Goal: Task Accomplishment & Management: Manage account settings

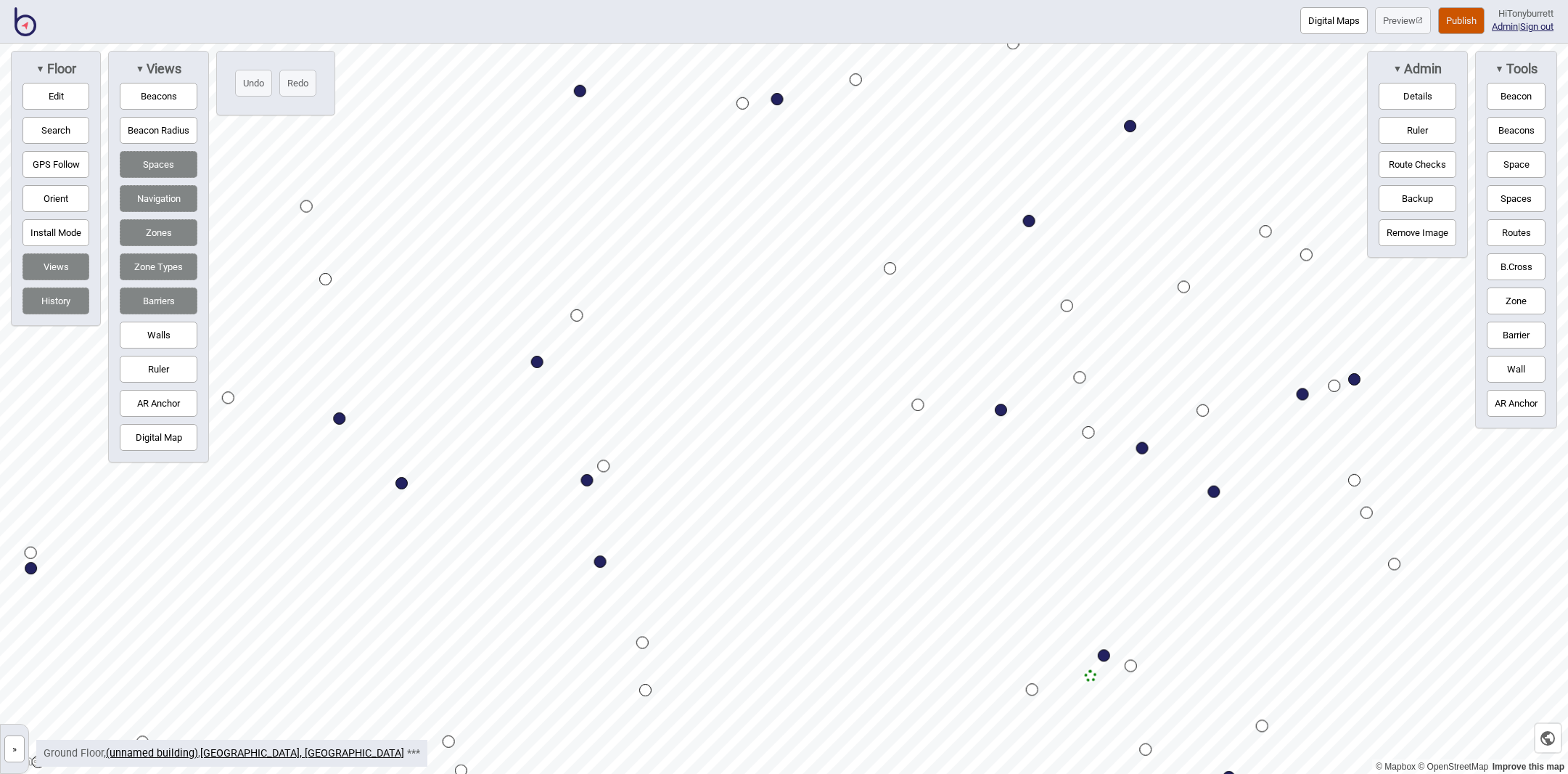
click at [902, 0] on html "Digital Maps Preview Publish Hi Tonyburrett Admin | Sign out © Mapbox © OpenStr…" at bounding box center [784, 0] width 1568 height 0
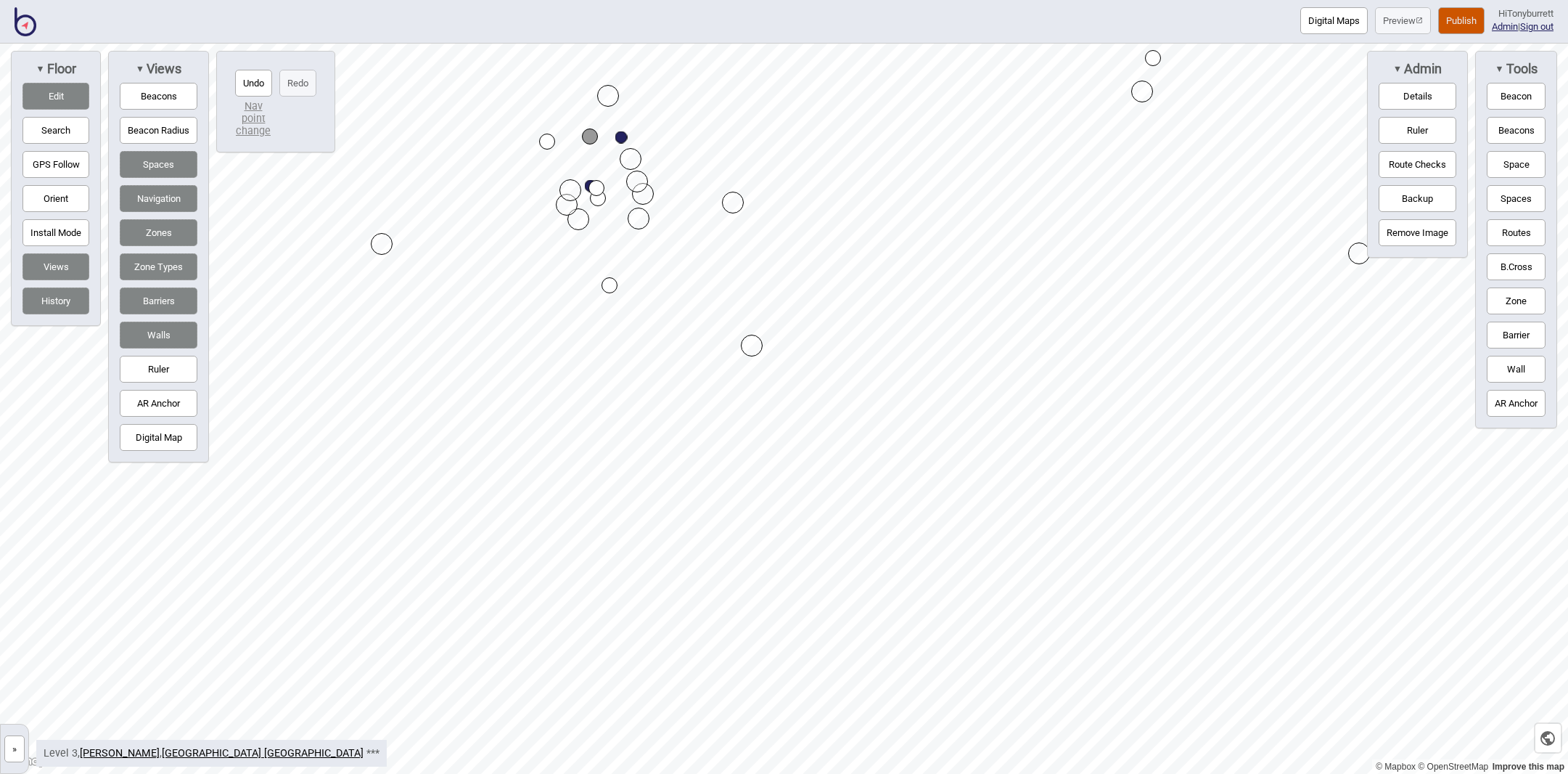
click at [63, 95] on button "Edit" at bounding box center [56, 96] width 67 height 27
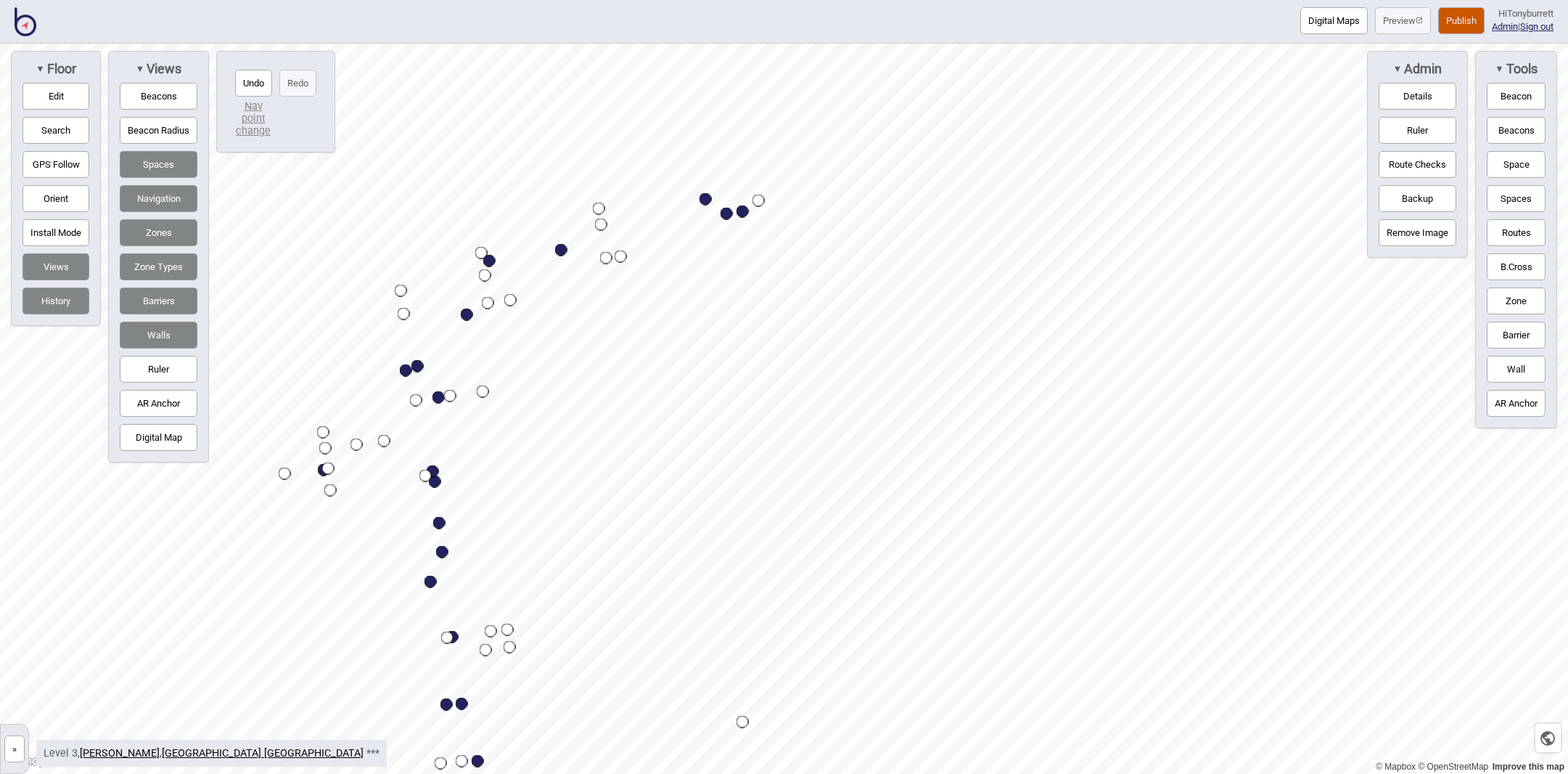
click at [1417, 166] on button "Route Checks" at bounding box center [1417, 164] width 78 height 27
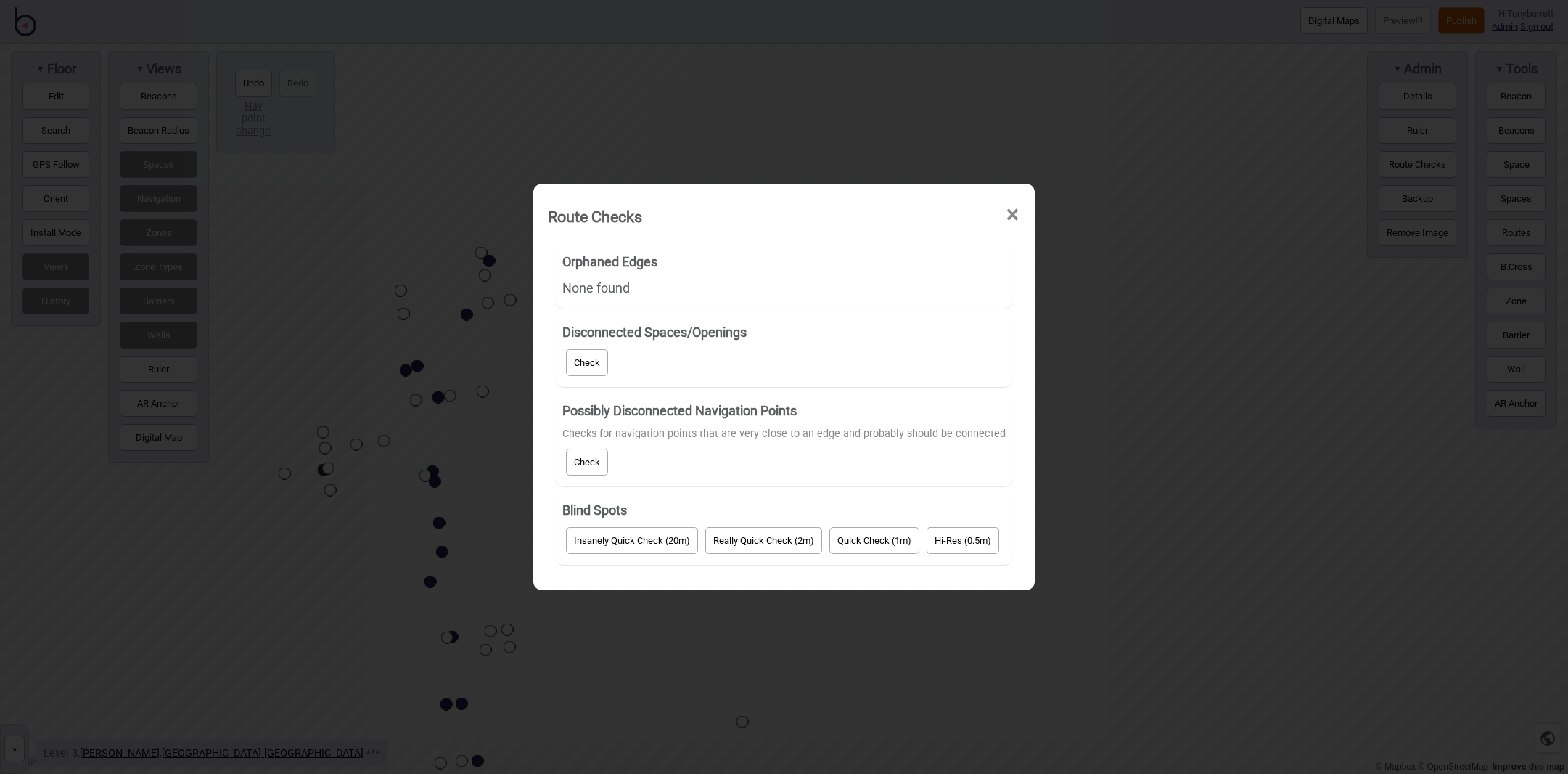
click at [601, 369] on button "Check" at bounding box center [587, 363] width 42 height 27
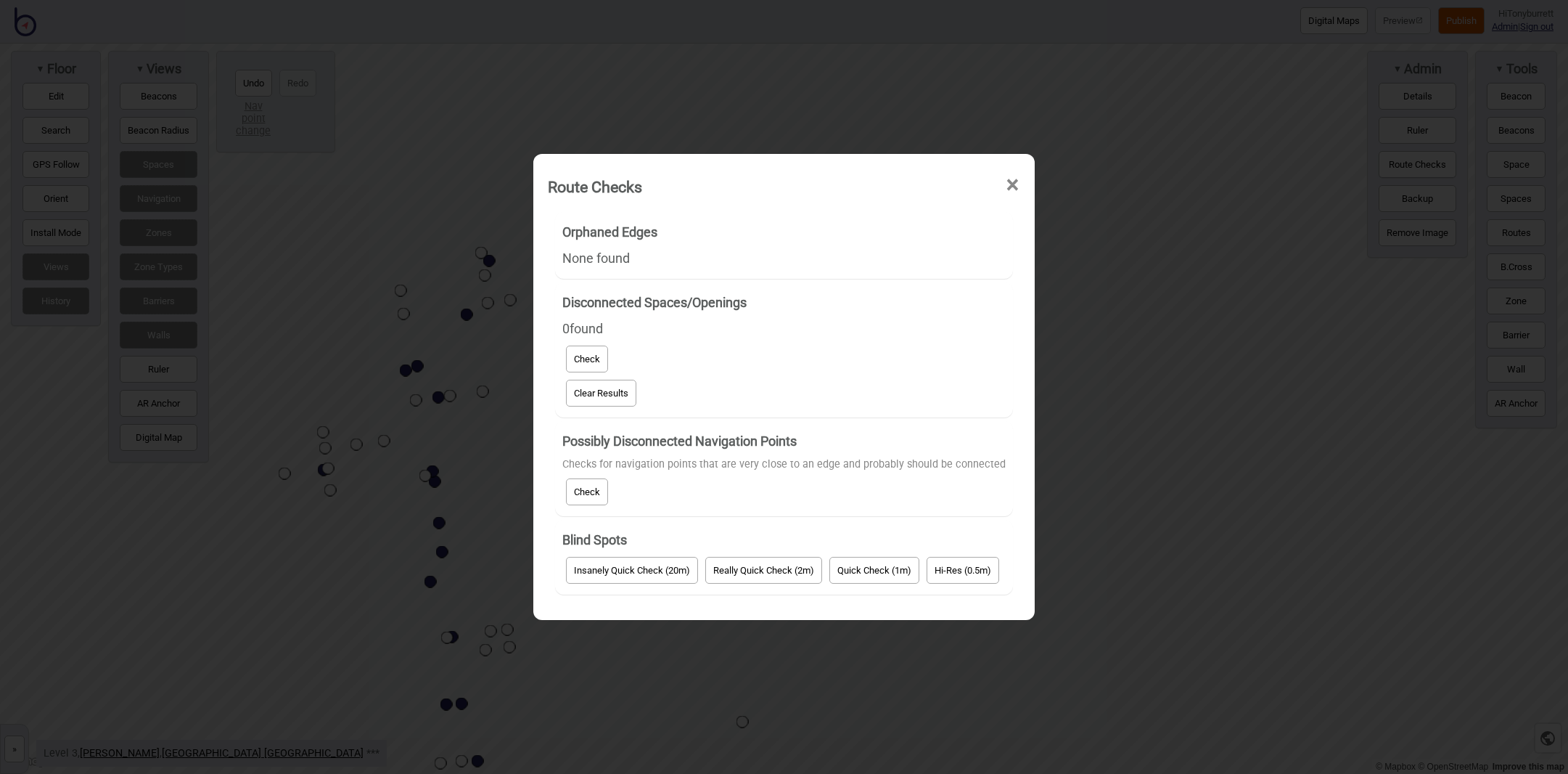
drag, startPoint x: 597, startPoint y: 482, endPoint x: 657, endPoint y: 472, distance: 60.8
click at [601, 483] on button "Check" at bounding box center [587, 492] width 42 height 27
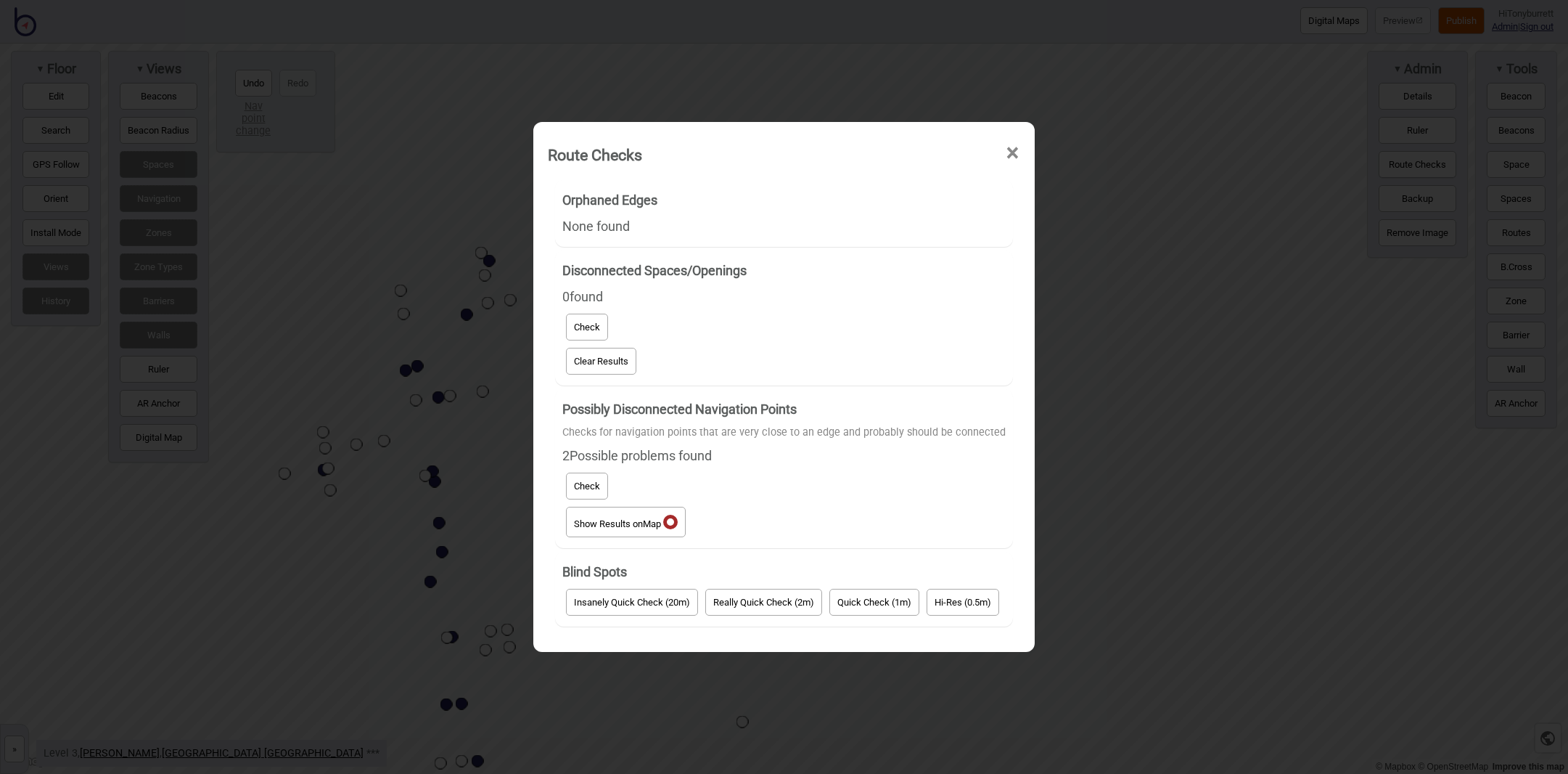
click at [638, 529] on button "Show Results on Map" at bounding box center [626, 522] width 119 height 30
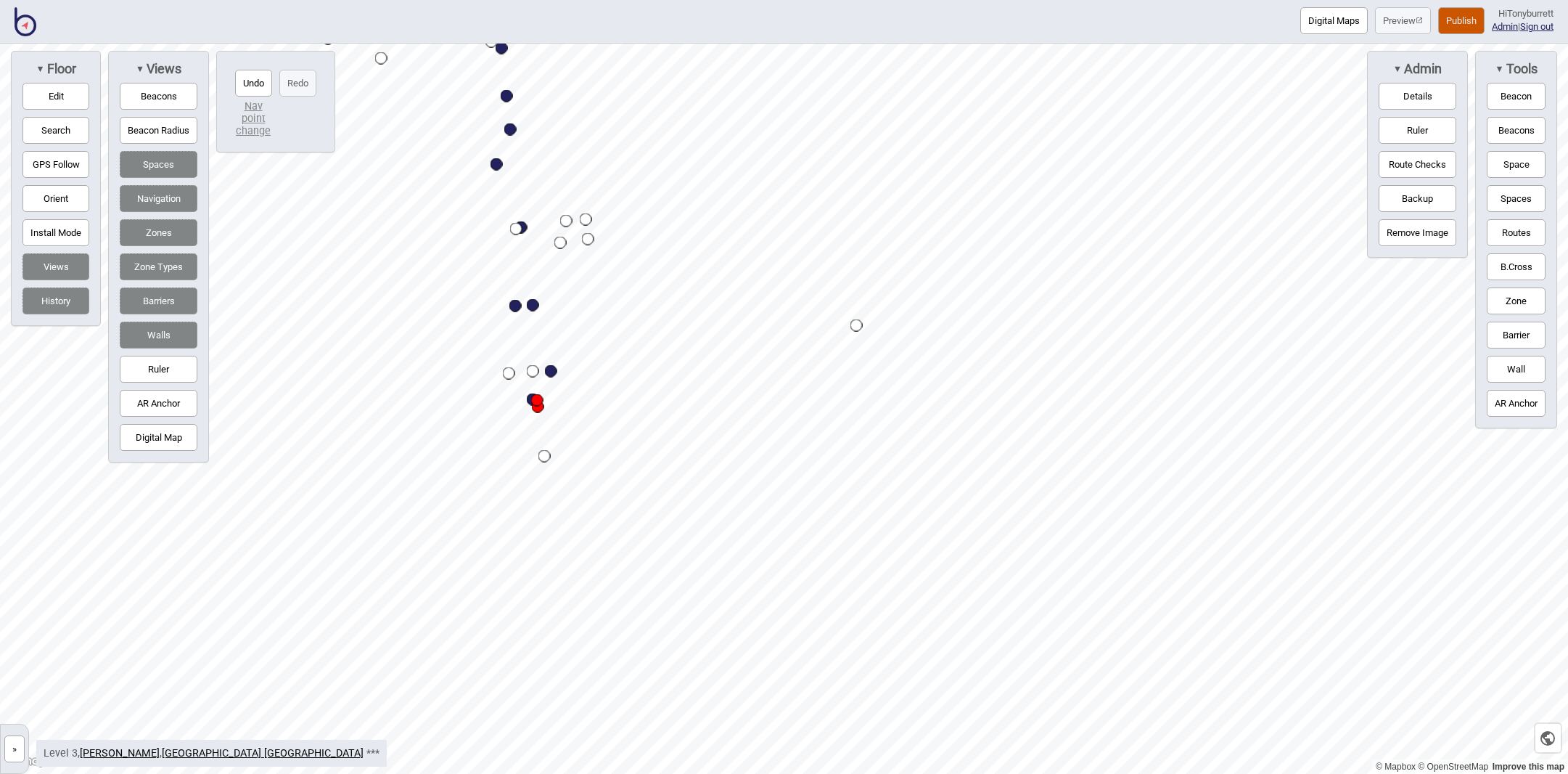
click at [1431, 159] on button "Route Checks" at bounding box center [1417, 164] width 78 height 27
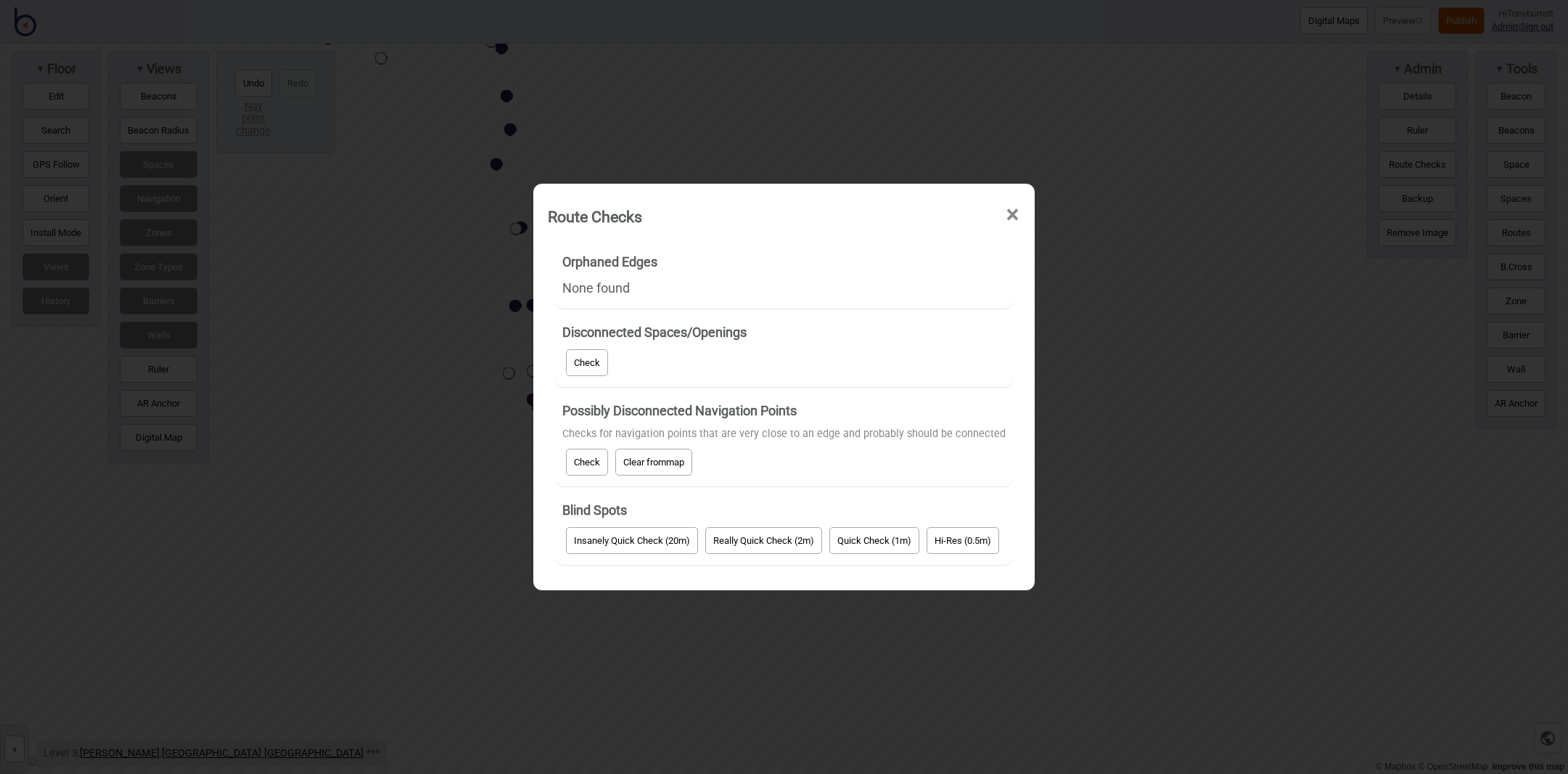
click at [642, 457] on button "Clear from map" at bounding box center [653, 462] width 77 height 27
click at [878, 538] on button "Quick Check (1m)" at bounding box center [874, 540] width 90 height 27
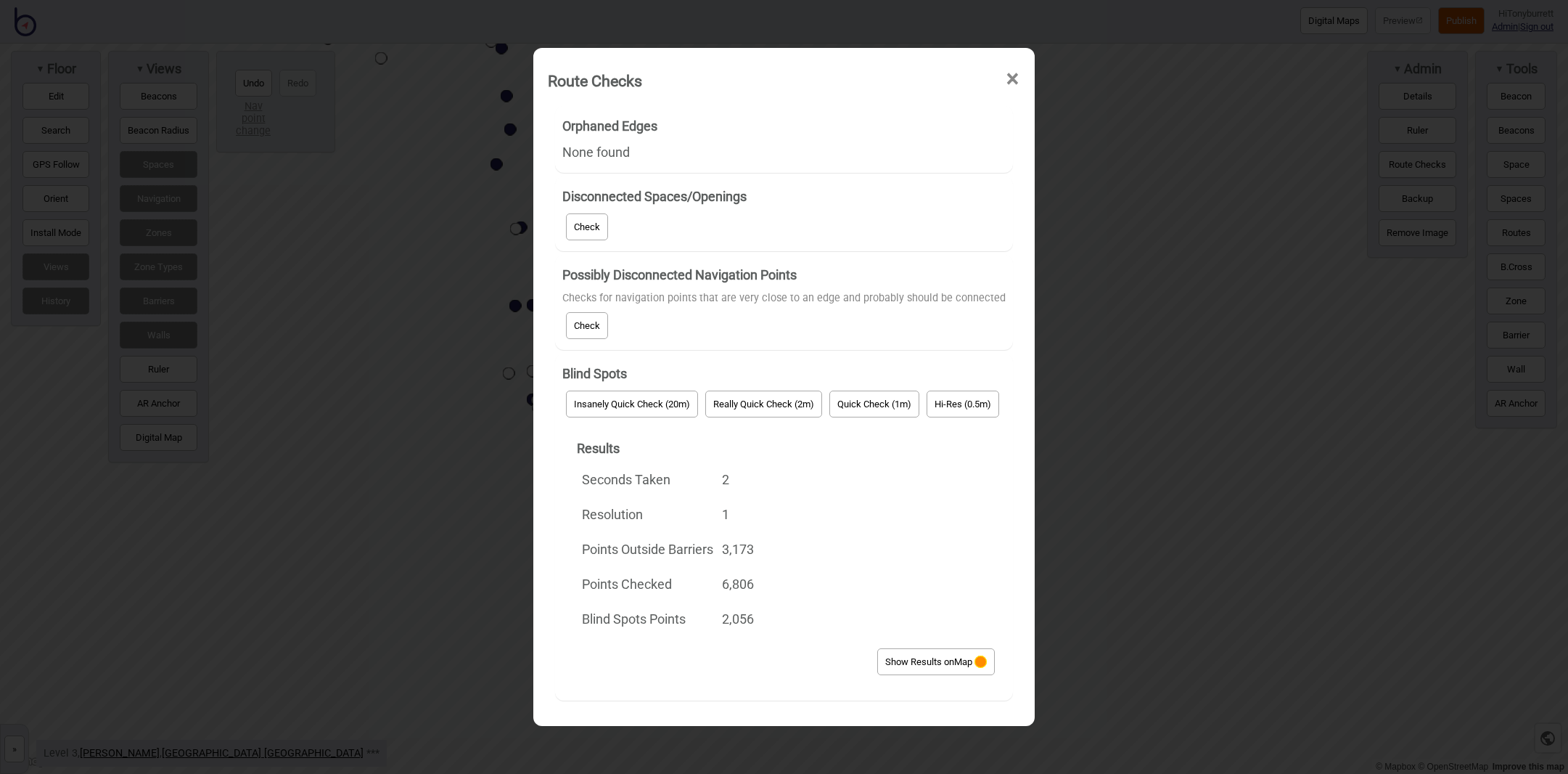
click at [928, 665] on button "Show Results on Map" at bounding box center [936, 661] width 117 height 27
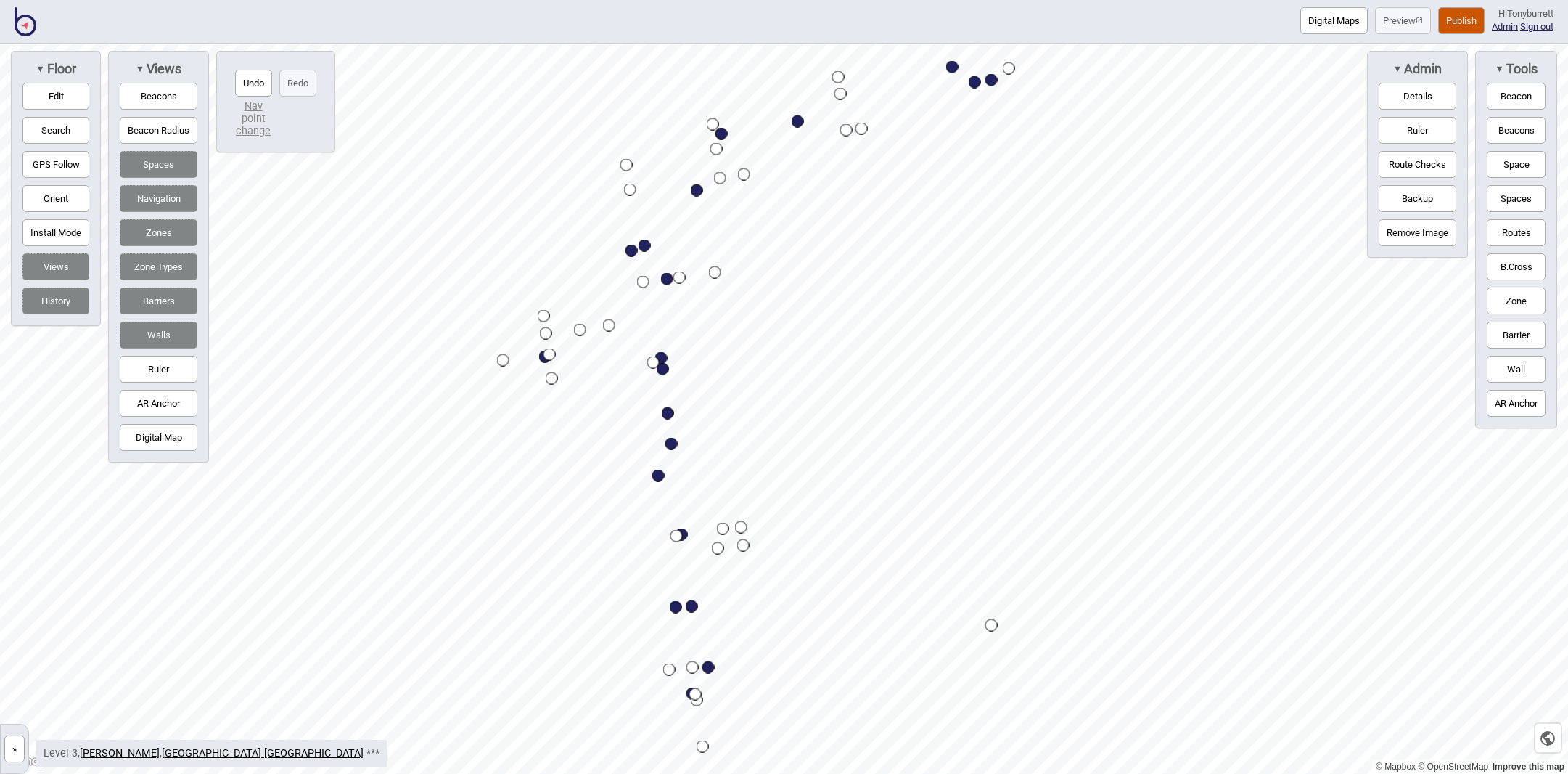
click at [1413, 173] on button "Route Checks" at bounding box center [1417, 164] width 78 height 27
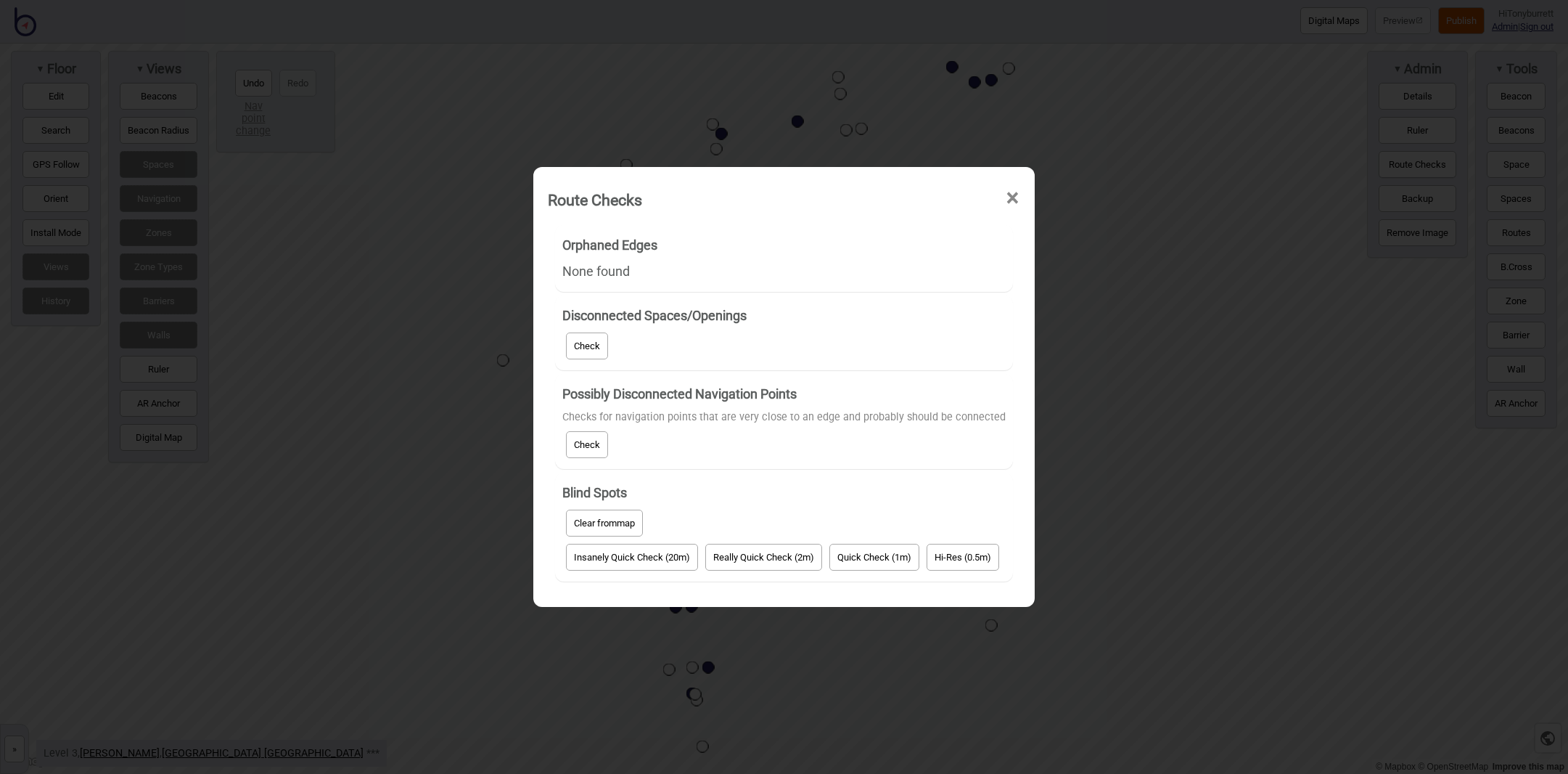
click at [593, 517] on button "Clear from map" at bounding box center [604, 523] width 77 height 27
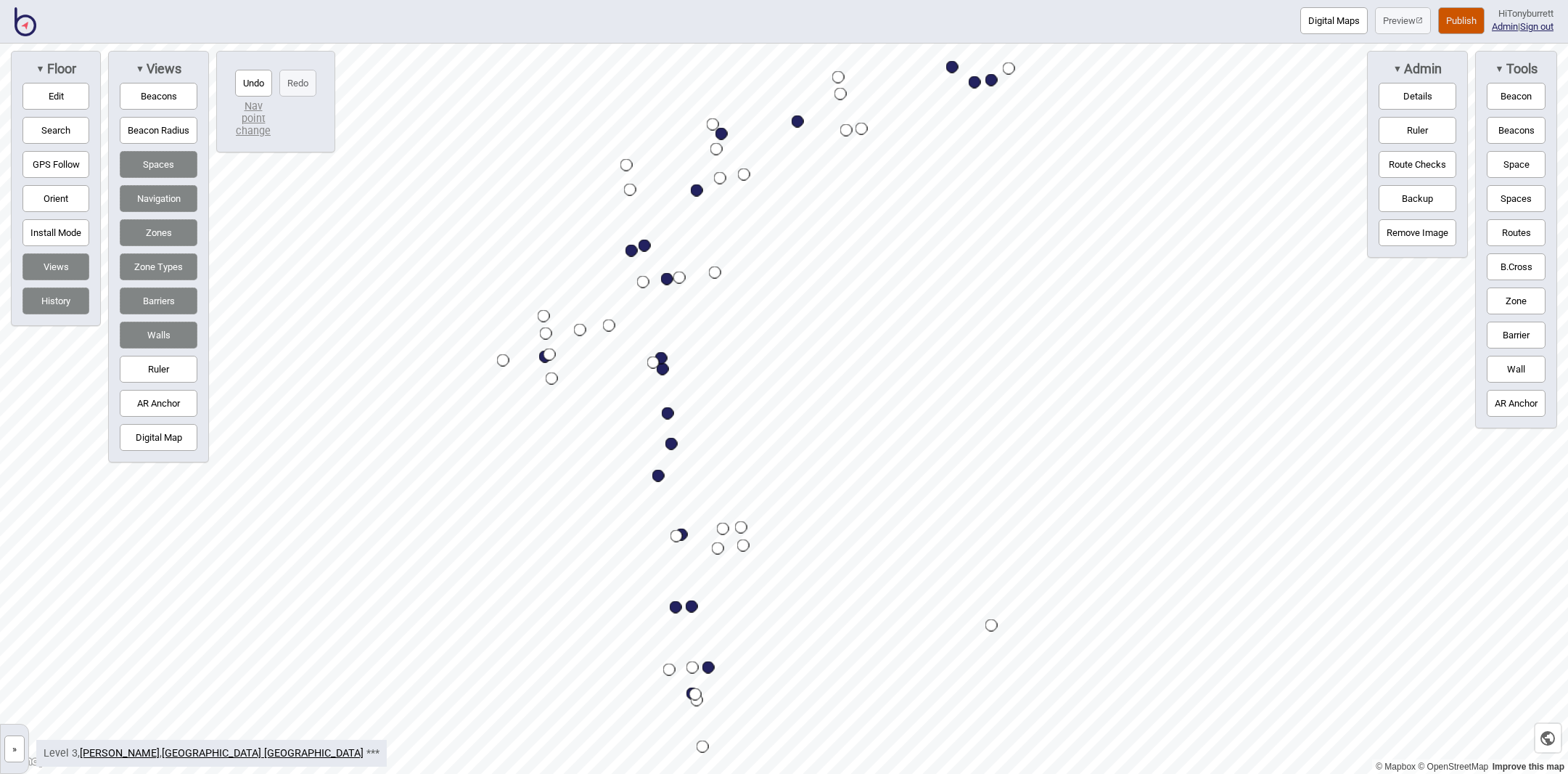
click at [22, 752] on button "»" at bounding box center [14, 748] width 20 height 27
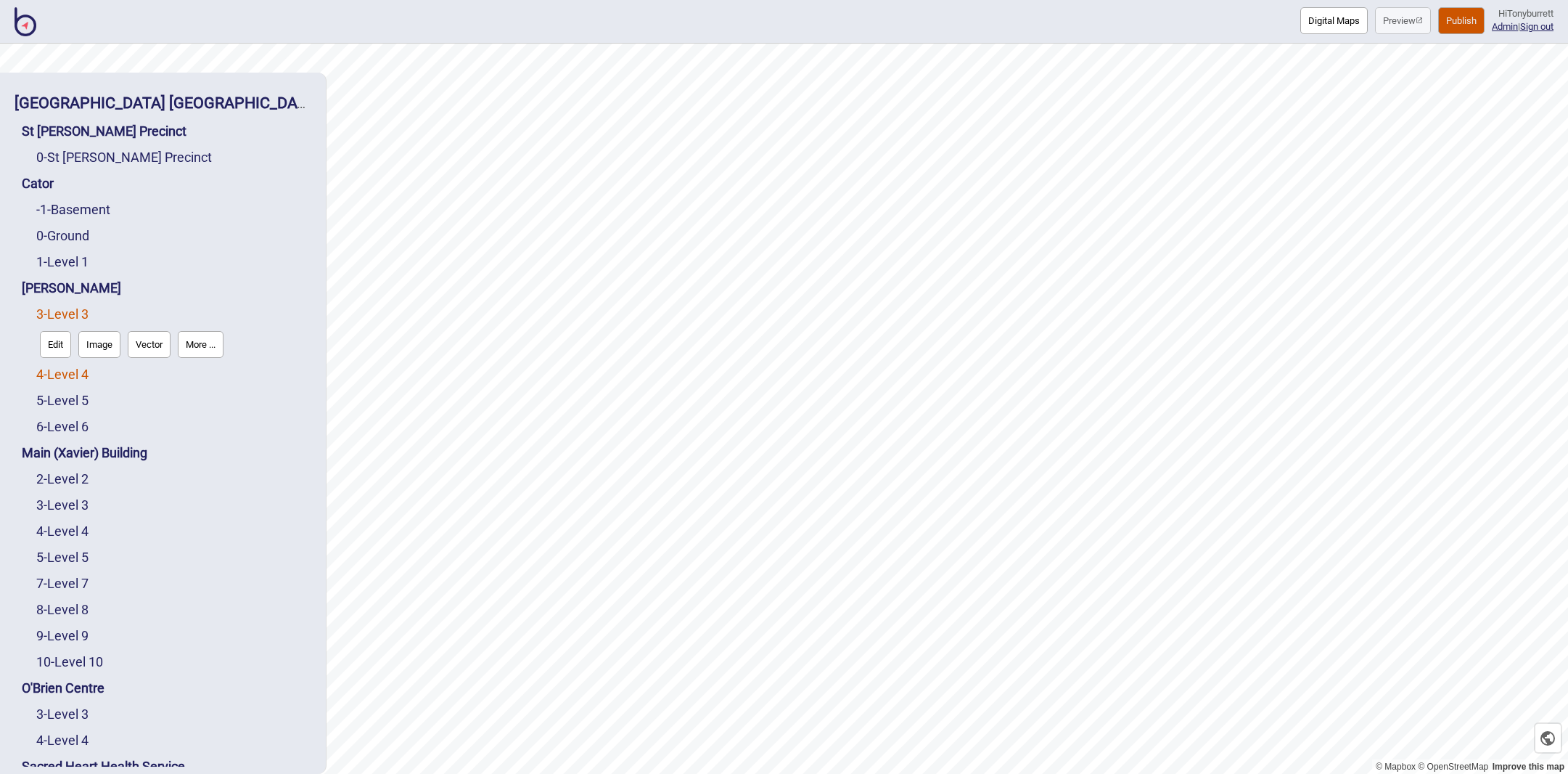
click at [67, 373] on link "4 - Level 4" at bounding box center [62, 374] width 52 height 15
click at [56, 373] on button "Edit" at bounding box center [55, 370] width 31 height 27
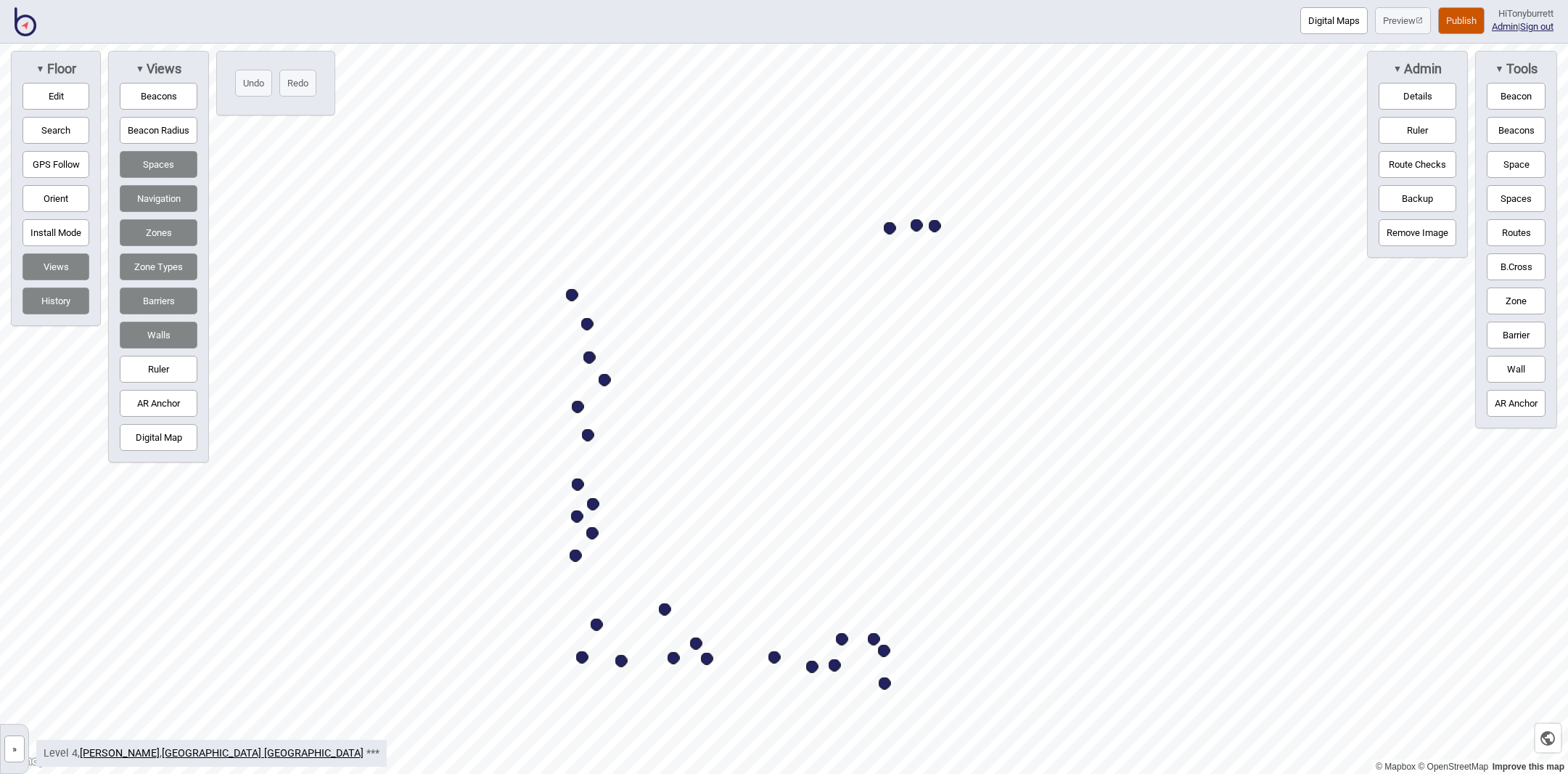
click at [1517, 331] on button "Barrier" at bounding box center [1516, 335] width 59 height 27
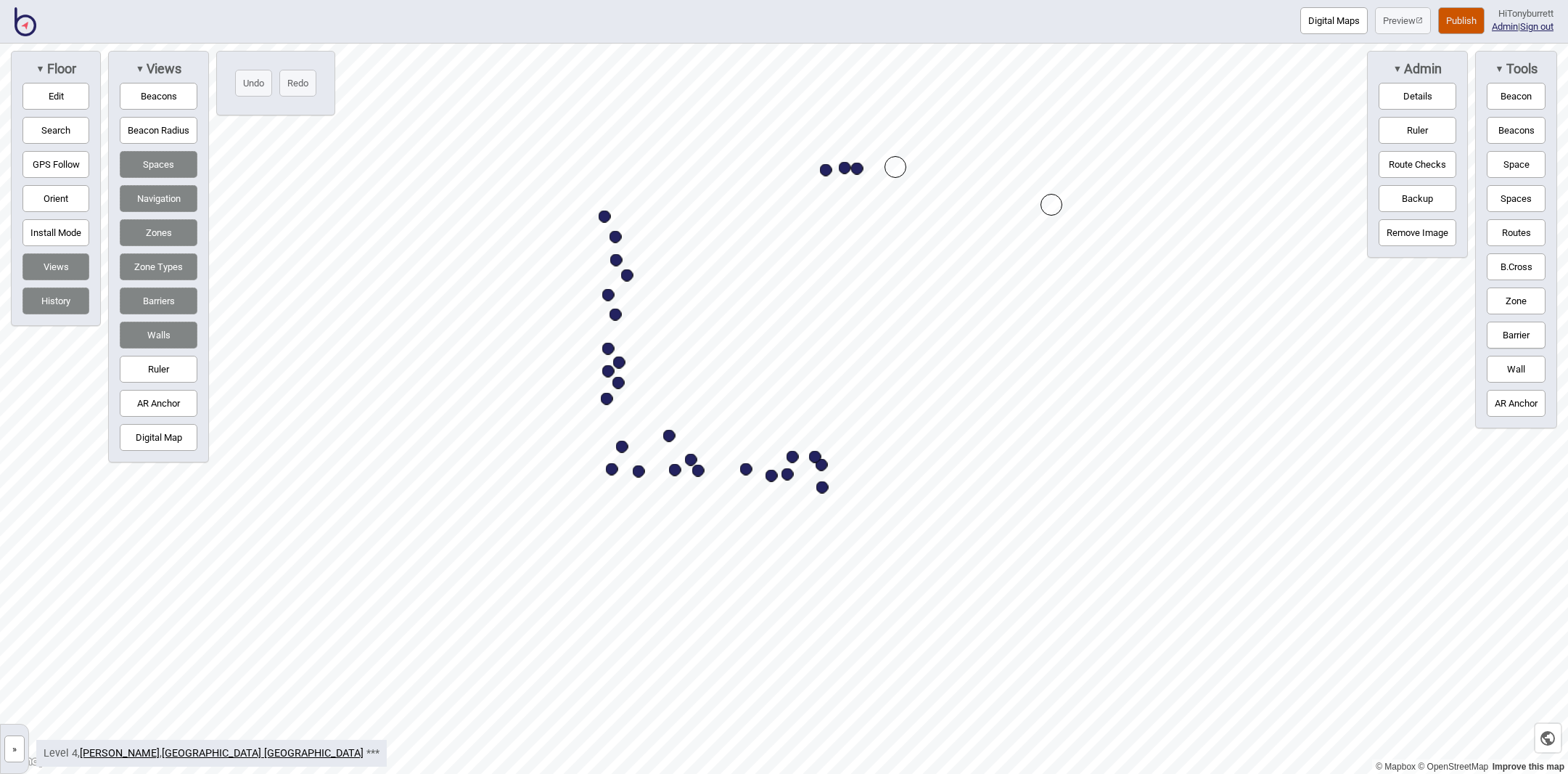
click at [892, 166] on div "Map marker" at bounding box center [895, 167] width 22 height 22
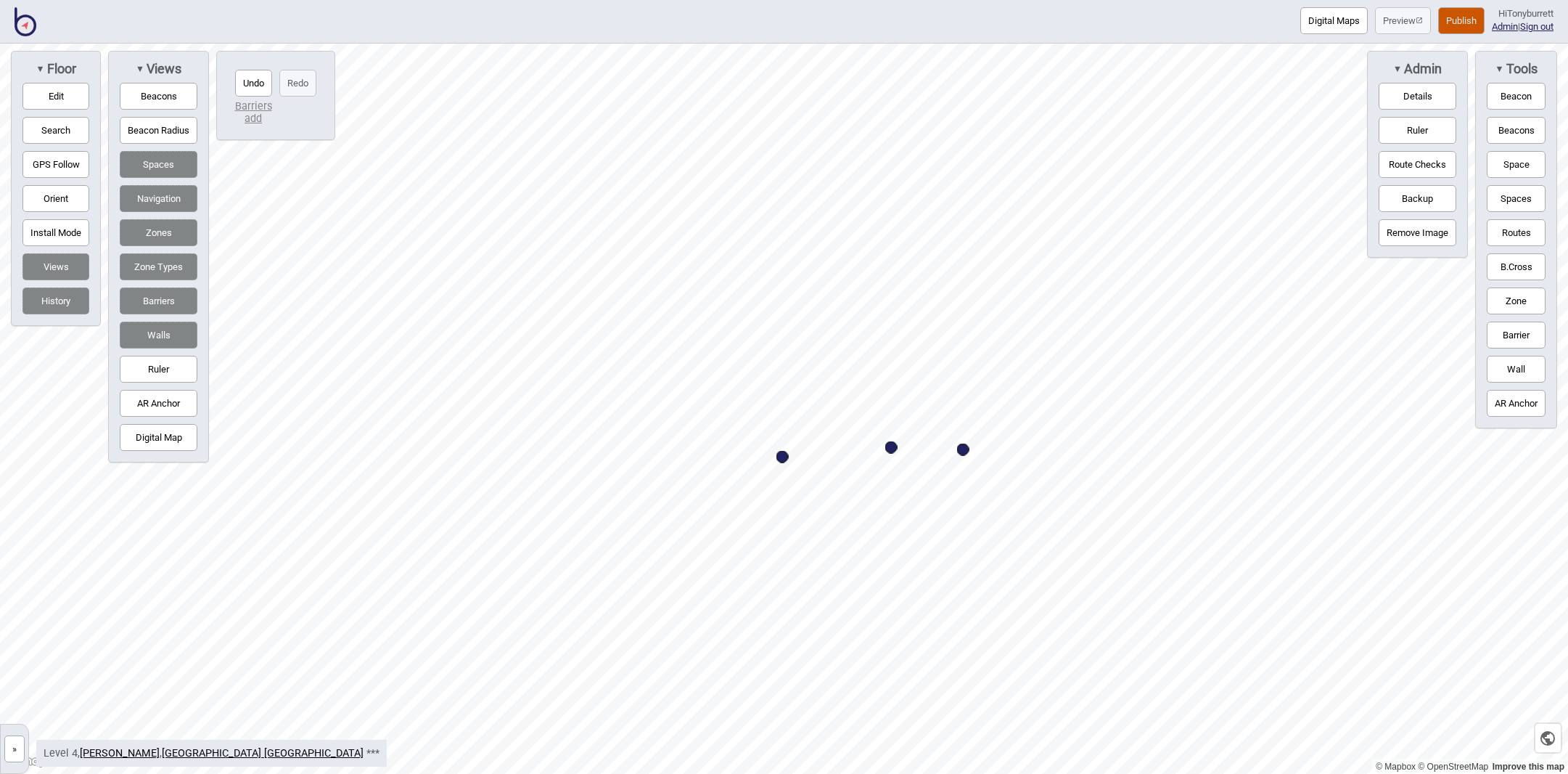
click at [1524, 339] on button "Barrier" at bounding box center [1516, 335] width 59 height 27
click at [590, 0] on html "Digital Maps Preview Publish Hi Tonyburrett Admin | Sign out © Mapbox © OpenStr…" at bounding box center [784, 0] width 1568 height 0
click at [611, 0] on html "Digital Maps Preview Publish Hi Tonyburrett Admin | Sign out © Mapbox © OpenStr…" at bounding box center [784, 0] width 1568 height 0
click at [1055, 502] on div "Map marker" at bounding box center [1050, 503] width 22 height 22
click at [61, 97] on button "Edit" at bounding box center [56, 96] width 67 height 27
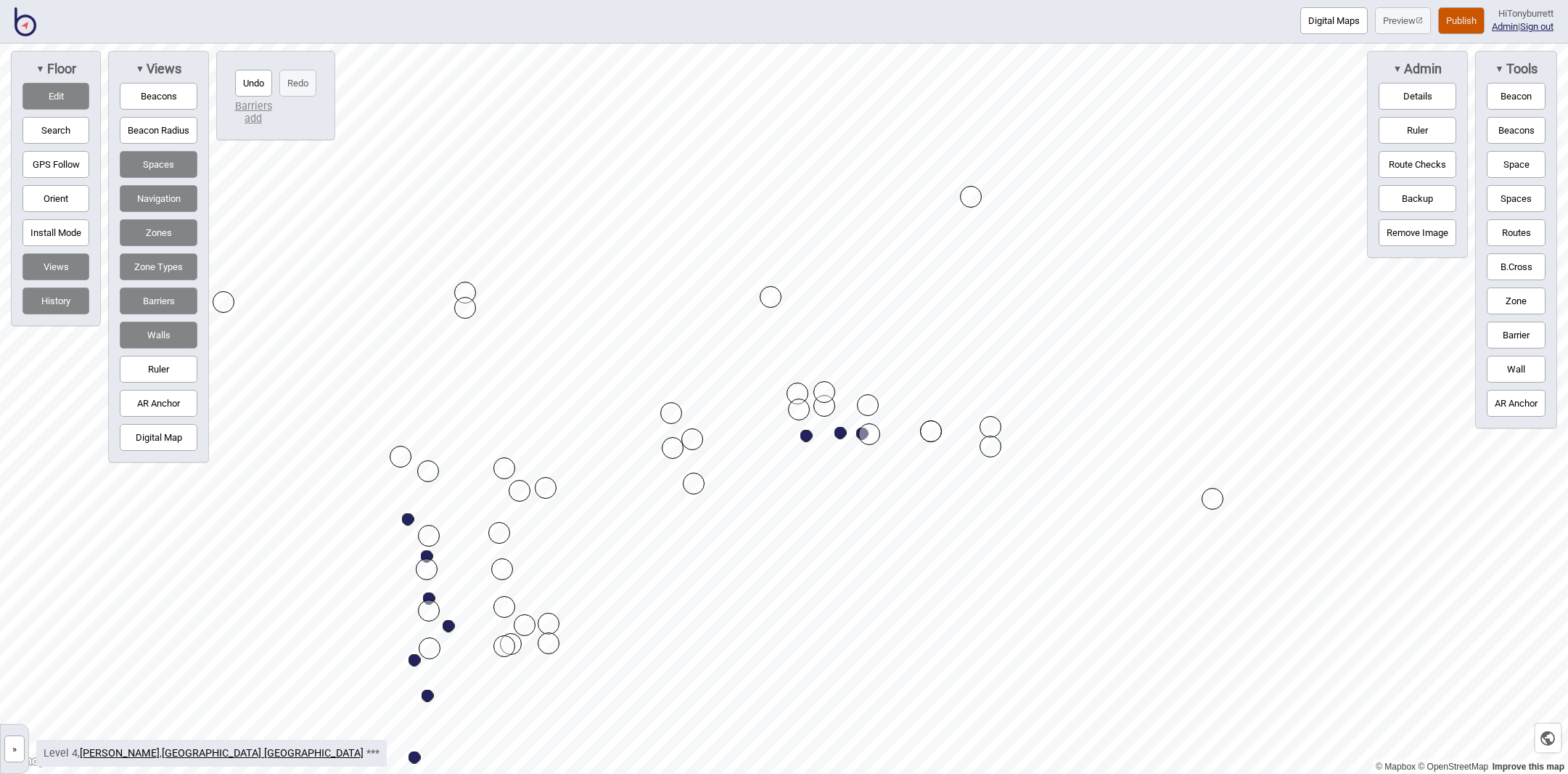
click at [468, 304] on div "Map marker" at bounding box center [465, 307] width 22 height 22
click at [775, 299] on div "Map marker" at bounding box center [770, 297] width 22 height 22
drag, startPoint x: 463, startPoint y: 291, endPoint x: 461, endPoint y: 228, distance: 63.0
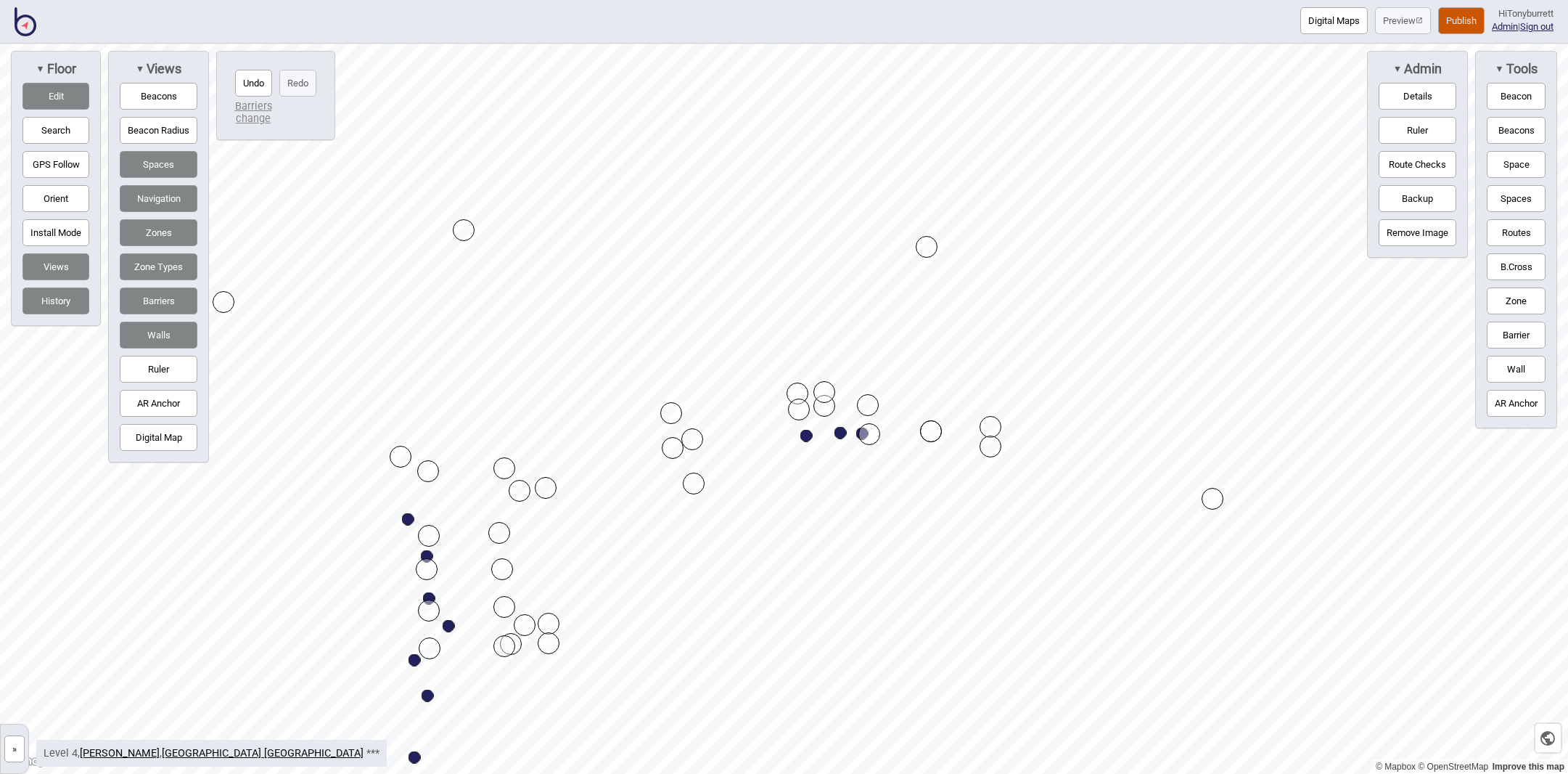
drag, startPoint x: 973, startPoint y: 195, endPoint x: 929, endPoint y: 244, distance: 65.9
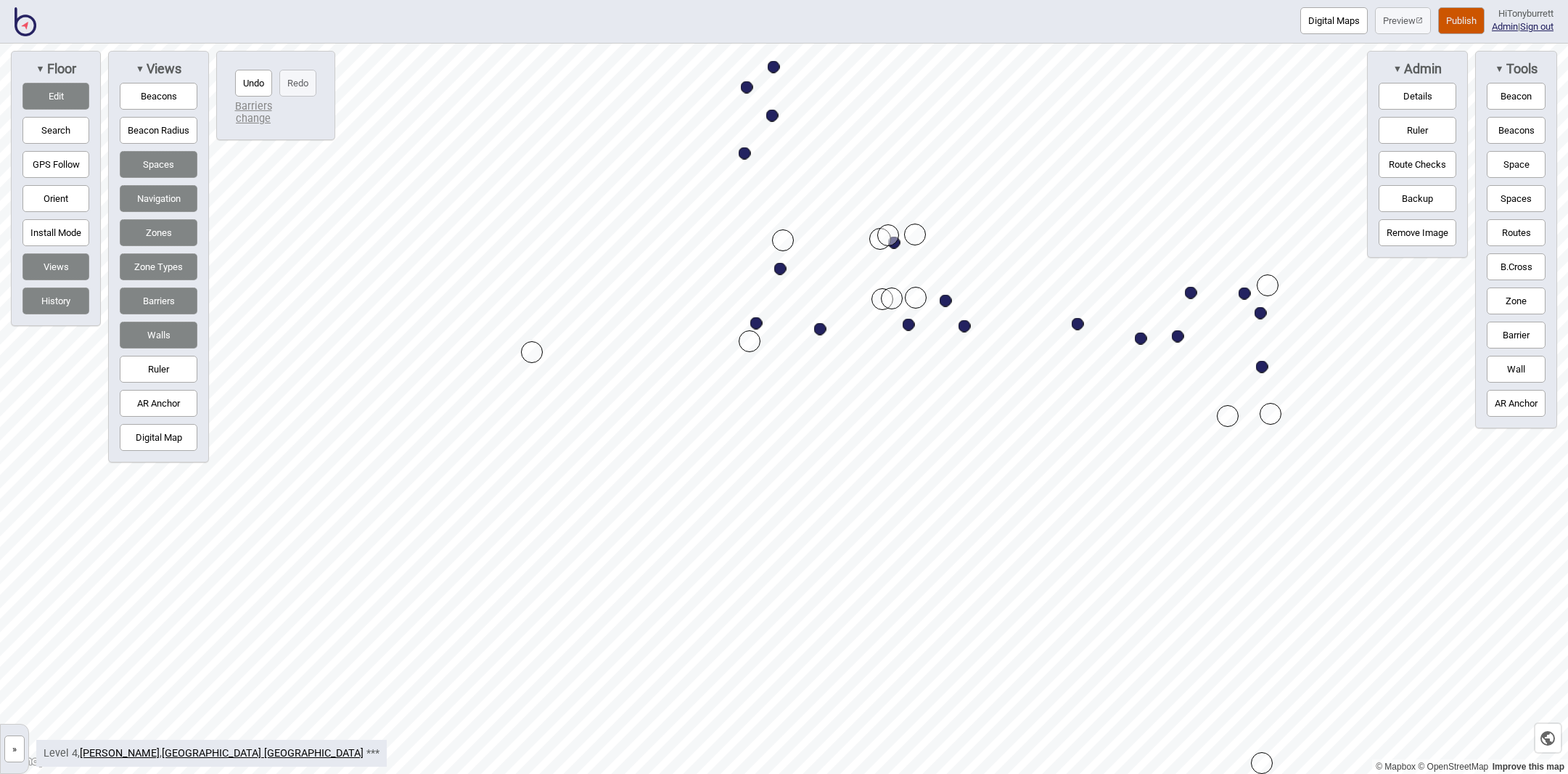
click at [36, 89] on button "Edit" at bounding box center [56, 96] width 67 height 27
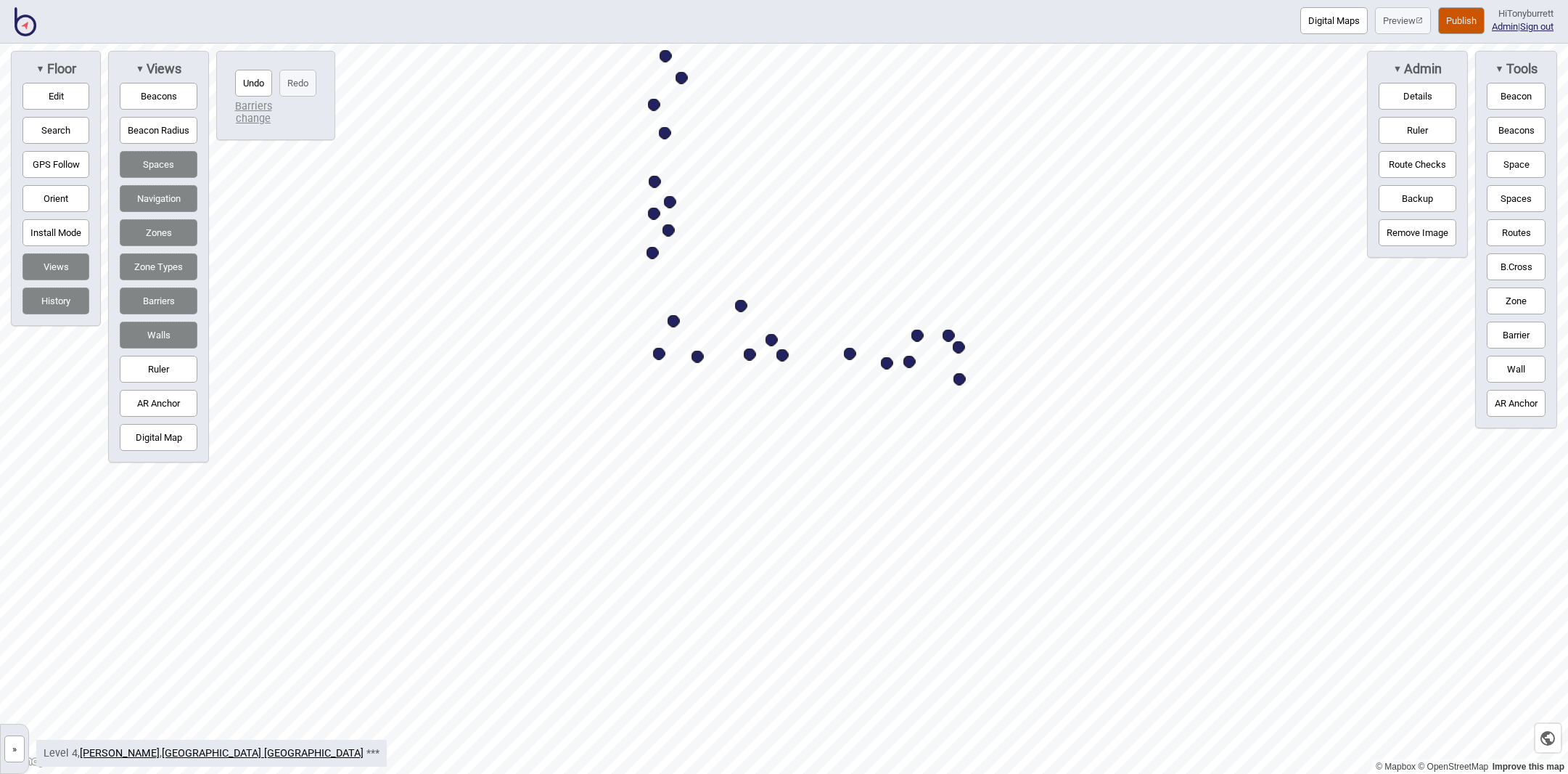
click at [72, 95] on button "Edit" at bounding box center [56, 96] width 67 height 27
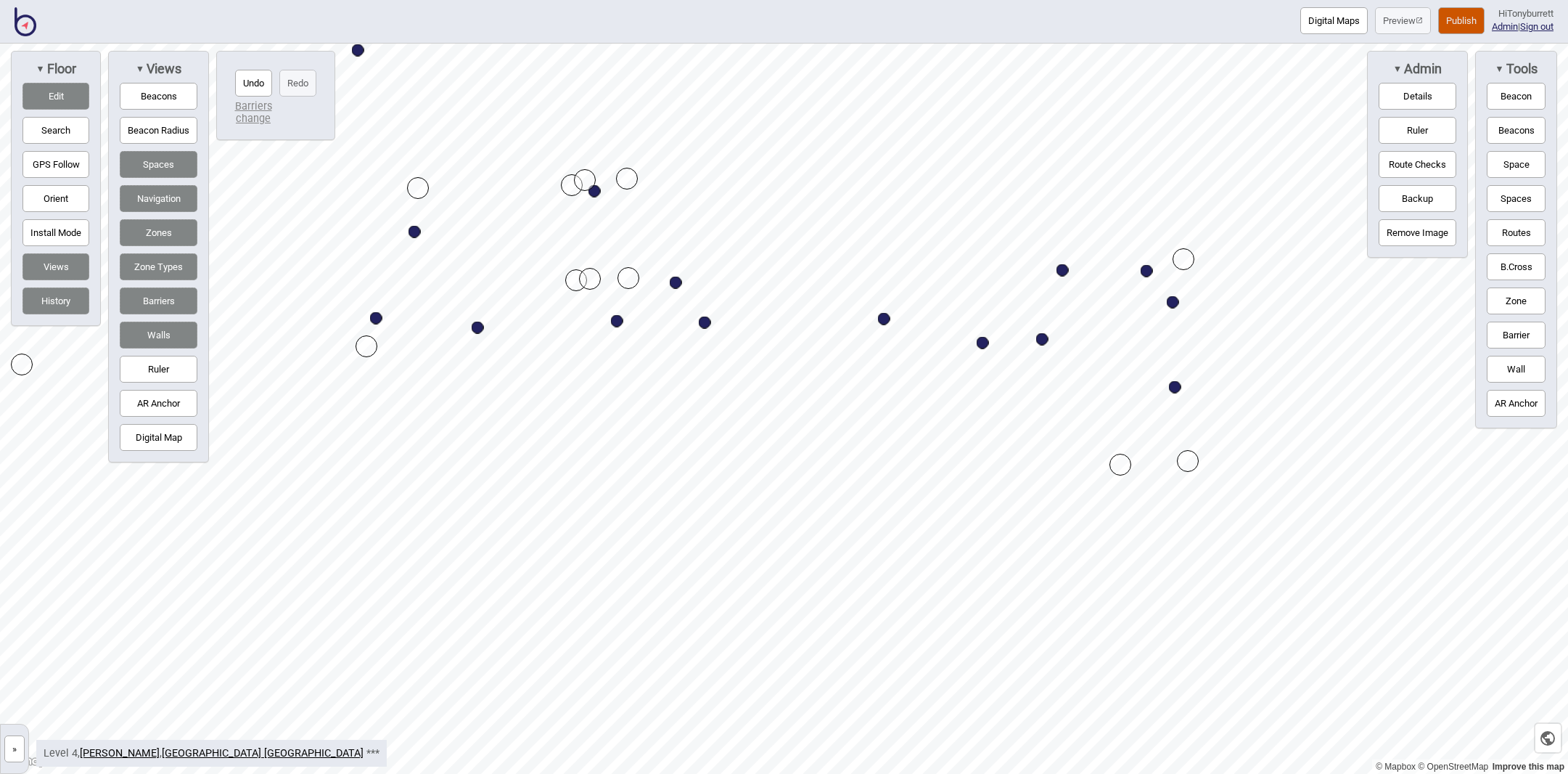
click at [58, 94] on button "Edit" at bounding box center [56, 96] width 67 height 27
drag, startPoint x: 1514, startPoint y: 332, endPoint x: 1494, endPoint y: 332, distance: 20.0
click at [1494, 332] on button "Barrier" at bounding box center [1516, 335] width 59 height 27
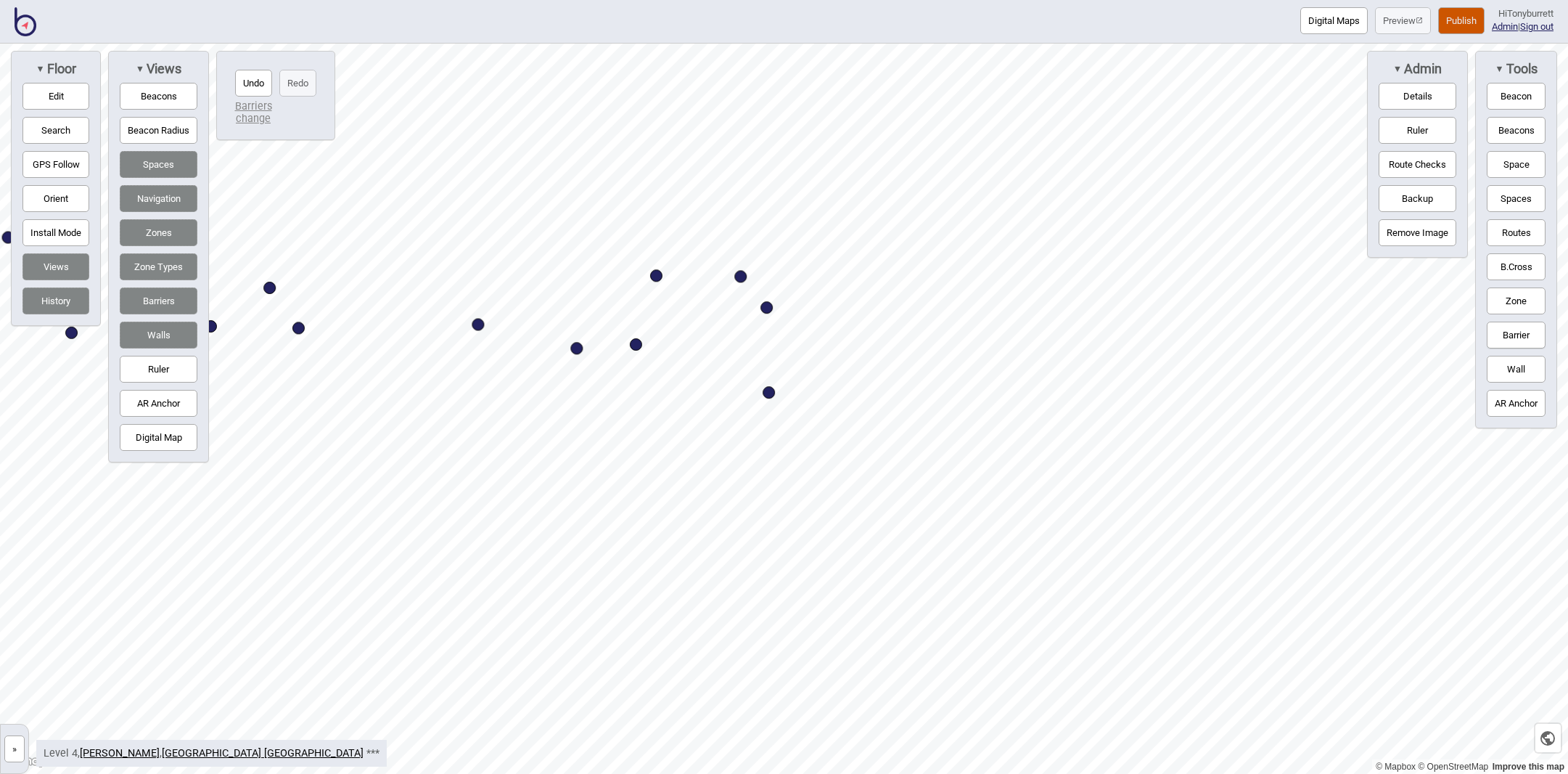
click at [184, 344] on div "© Mapbox © OpenStreetMap Improve this map » St Vincent's Public Hospital Sydney…" at bounding box center [784, 408] width 1568 height 730
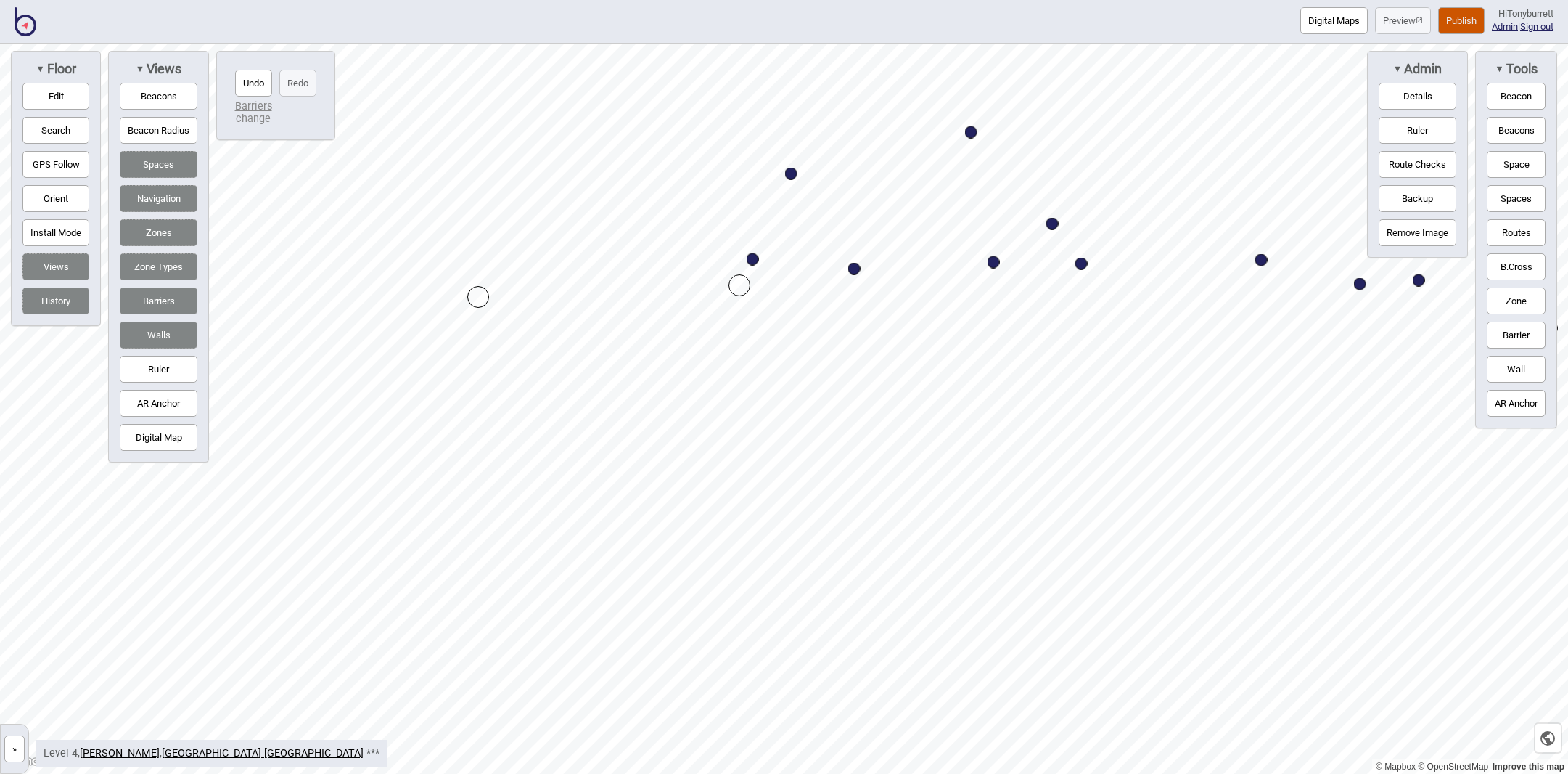
click at [739, 284] on div "Map marker" at bounding box center [739, 285] width 22 height 22
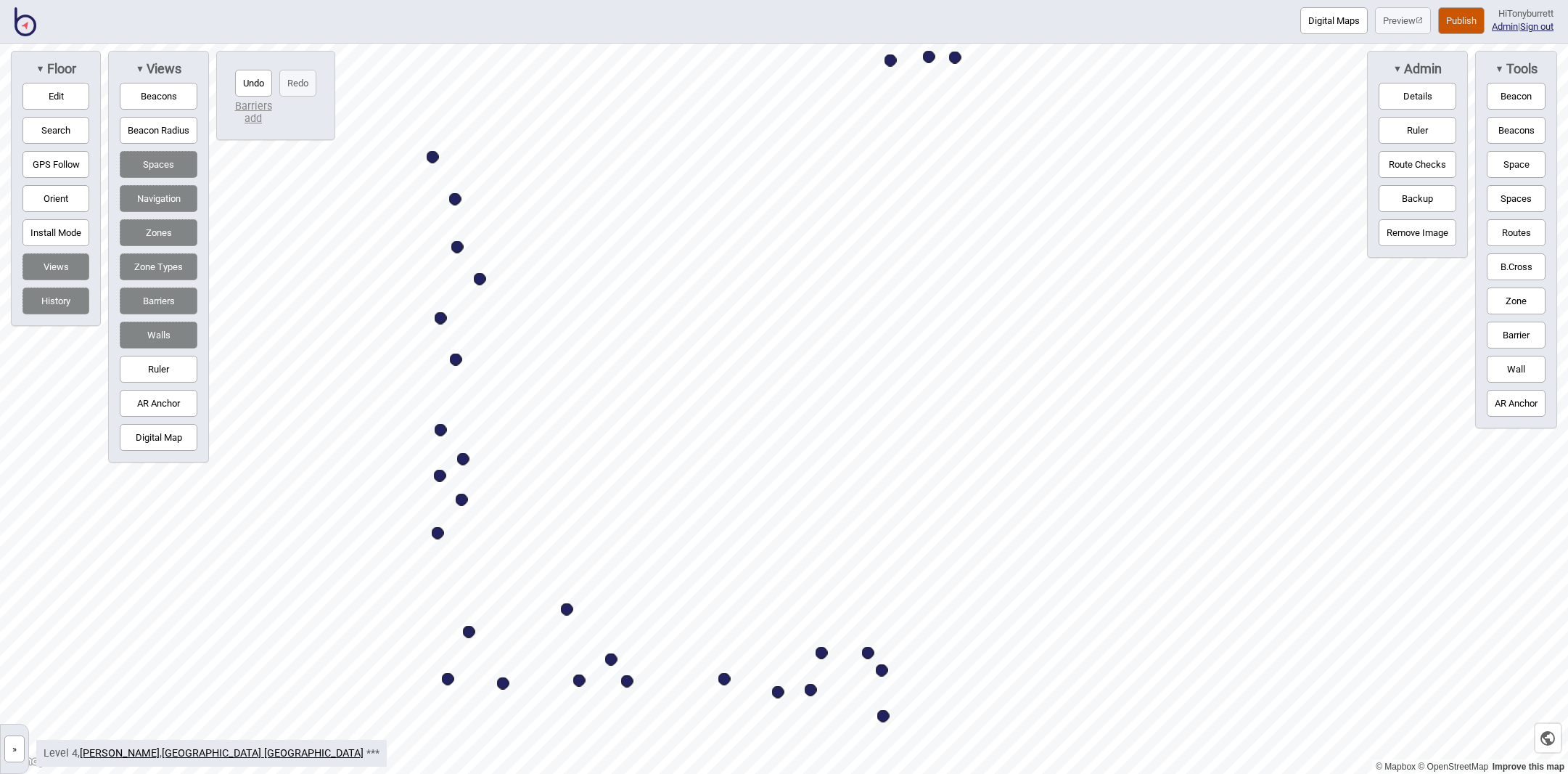
click at [1506, 227] on button "Routes" at bounding box center [1516, 232] width 59 height 27
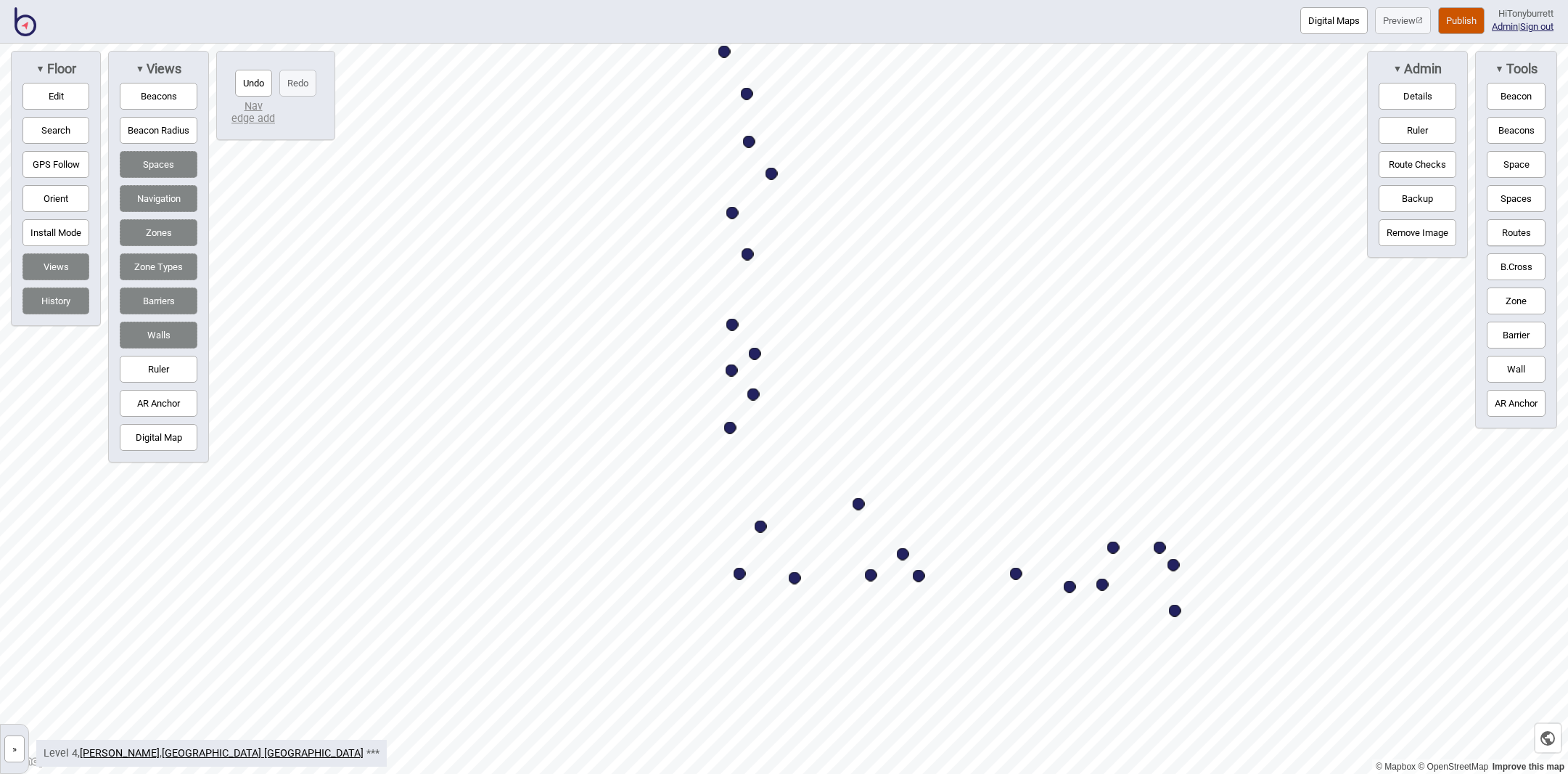
click at [735, 0] on div "Digital Maps Preview Publish Hi Tonyburrett Admin | Sign out © Mapbox © OpenStr…" at bounding box center [784, 0] width 1568 height 0
click at [1517, 231] on button "Routes" at bounding box center [1516, 232] width 59 height 27
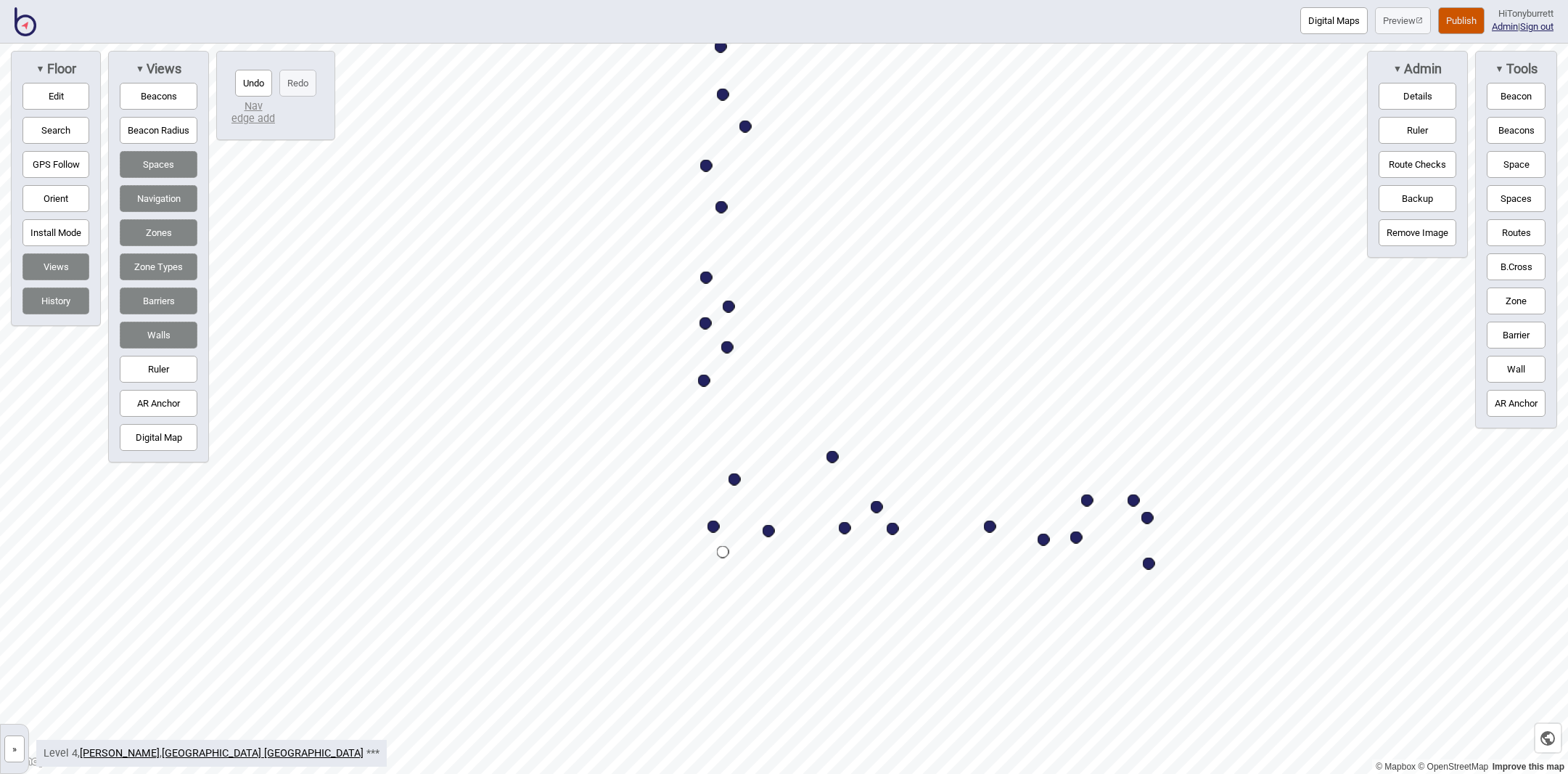
click at [1507, 230] on button "Routes" at bounding box center [1516, 232] width 59 height 27
click at [1517, 222] on button "Routes" at bounding box center [1516, 232] width 59 height 27
click at [1516, 225] on button "Routes" at bounding box center [1516, 232] width 59 height 27
drag, startPoint x: 1521, startPoint y: 233, endPoint x: 1496, endPoint y: 247, distance: 28.7
click at [1520, 234] on button "Routes" at bounding box center [1516, 232] width 59 height 27
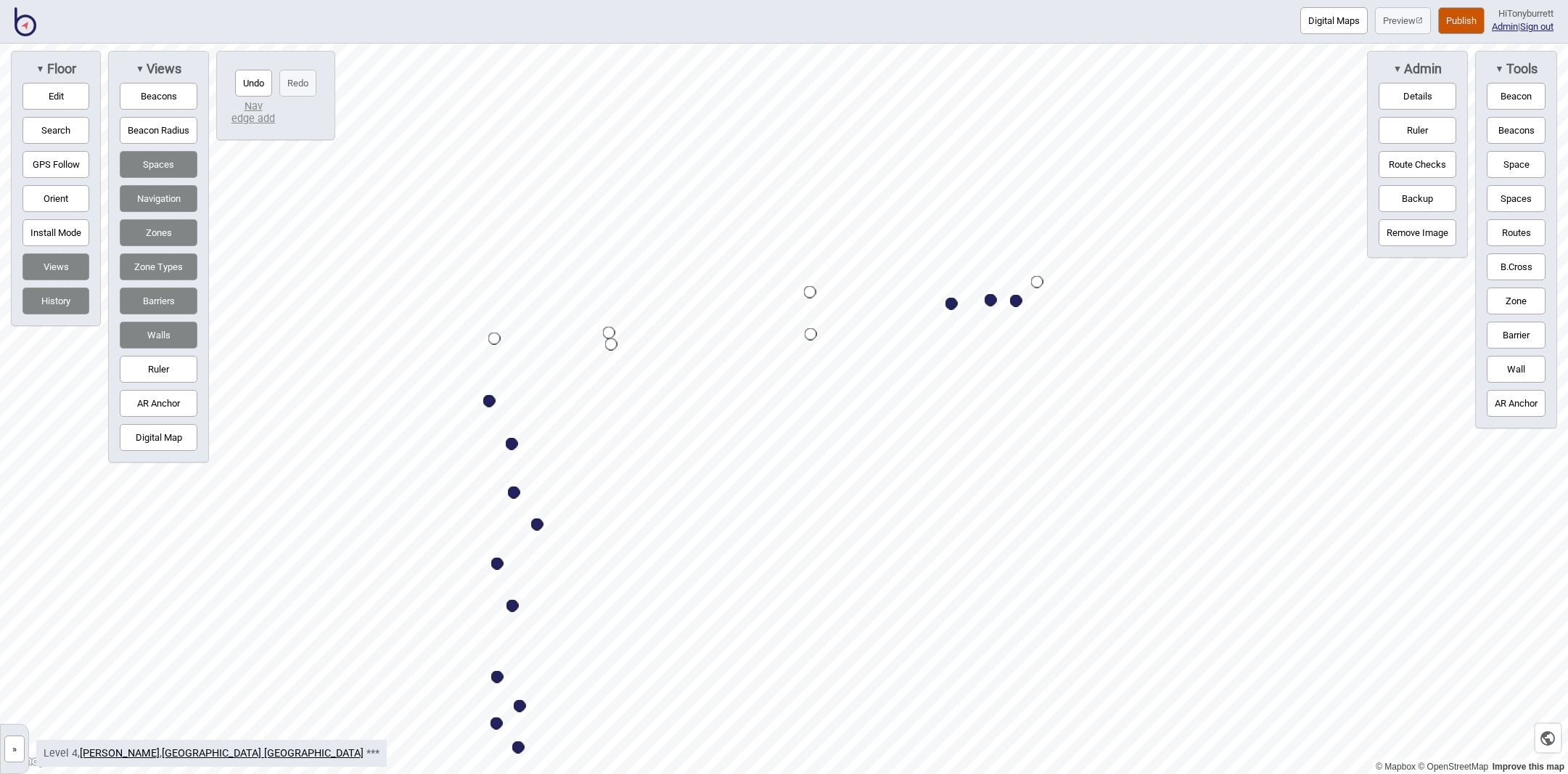
drag, startPoint x: 1499, startPoint y: 231, endPoint x: 1444, endPoint y: 243, distance: 56.3
click at [1499, 231] on button "Routes" at bounding box center [1516, 232] width 59 height 27
click at [613, 347] on div "Map marker" at bounding box center [611, 344] width 12 height 12
click at [1508, 239] on button "Routes" at bounding box center [1516, 232] width 59 height 27
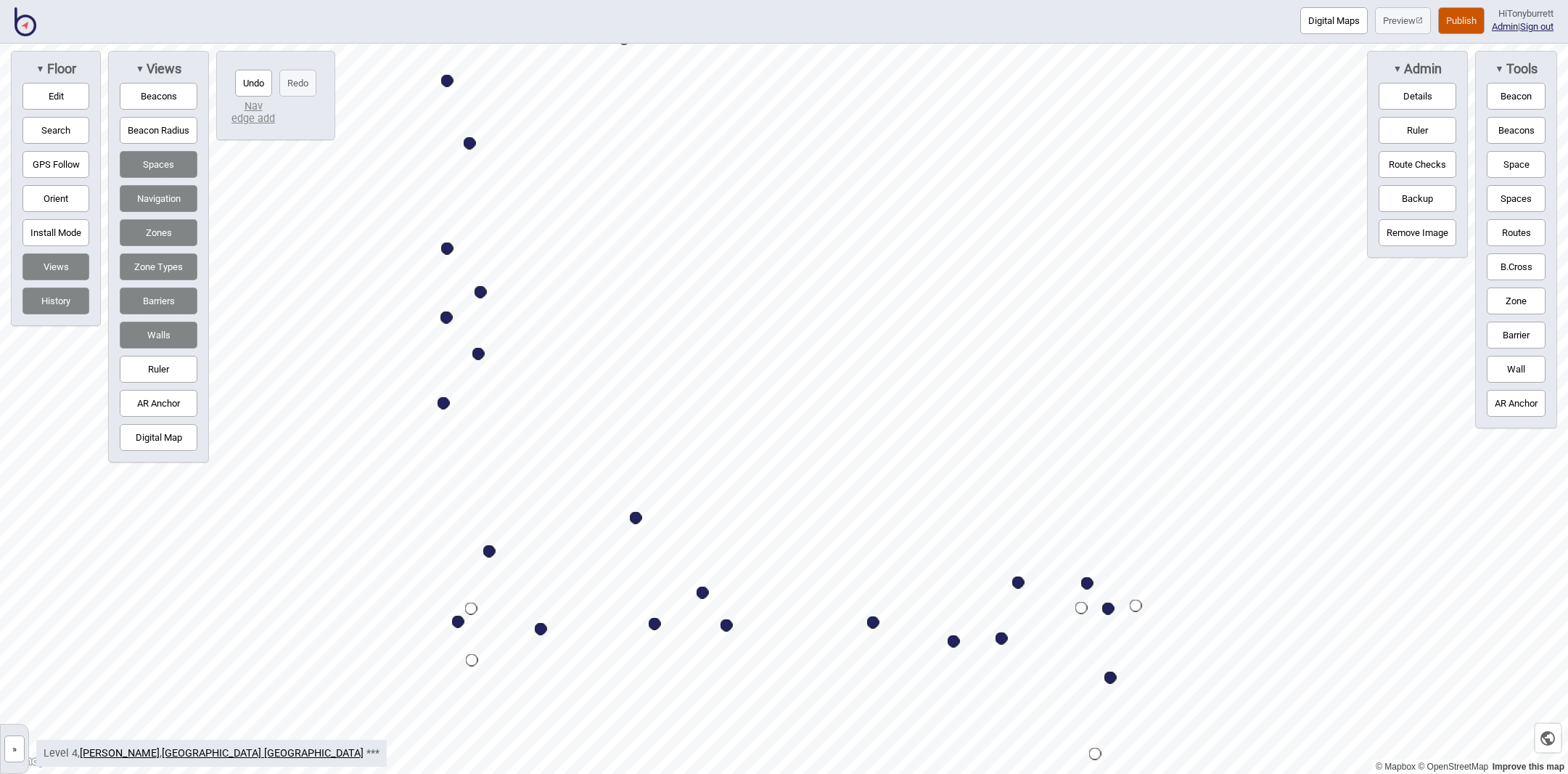
drag, startPoint x: 1510, startPoint y: 231, endPoint x: 1499, endPoint y: 234, distance: 11.4
click at [1510, 231] on button "Routes" at bounding box center [1516, 232] width 59 height 27
click at [1508, 225] on button "Routes" at bounding box center [1516, 232] width 59 height 27
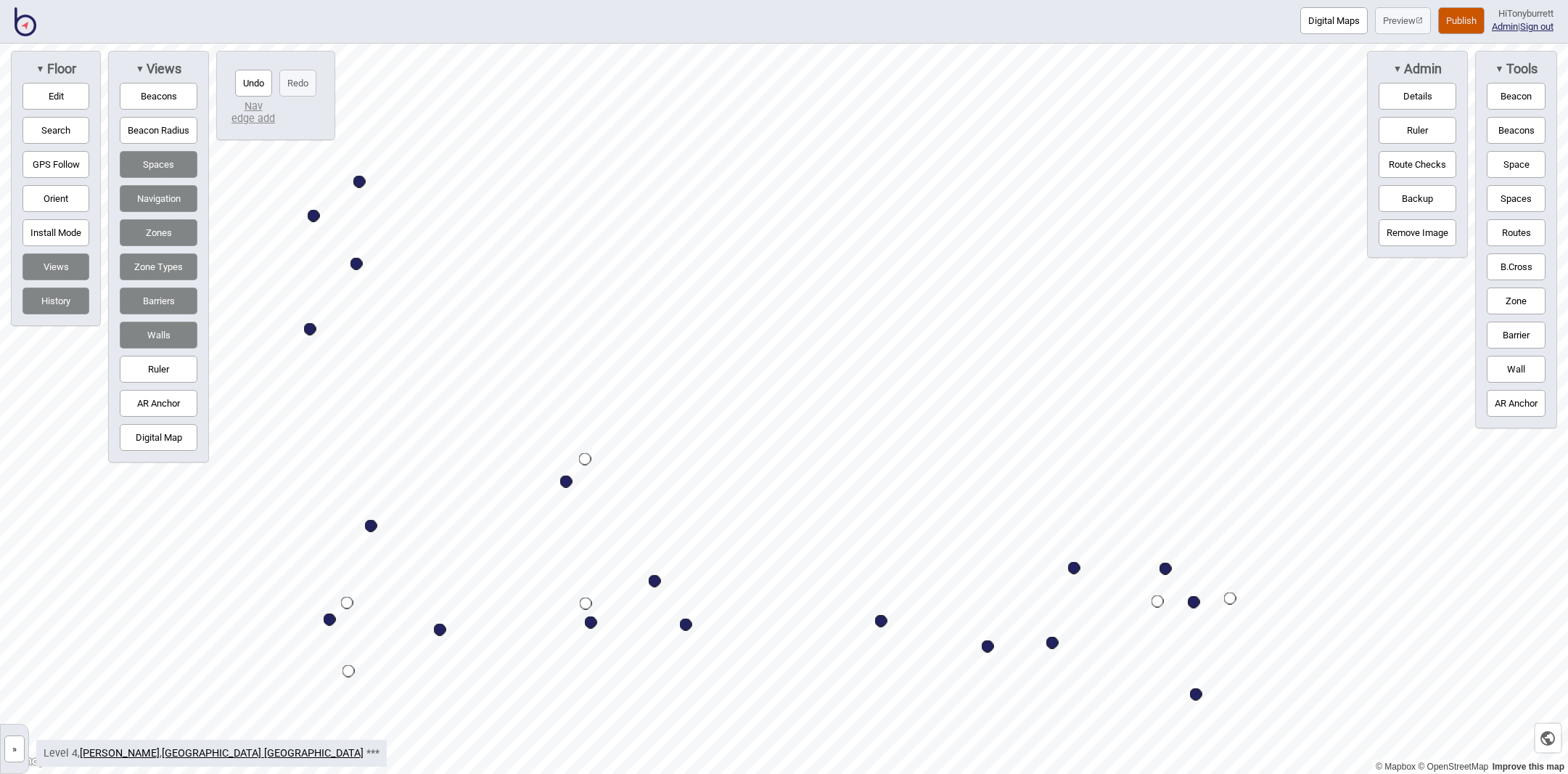
click at [65, 95] on button "Edit" at bounding box center [56, 96] width 67 height 27
drag, startPoint x: 1157, startPoint y: 597, endPoint x: 1156, endPoint y: 586, distance: 11.0
drag, startPoint x: 1229, startPoint y: 595, endPoint x: 1228, endPoint y: 583, distance: 12.0
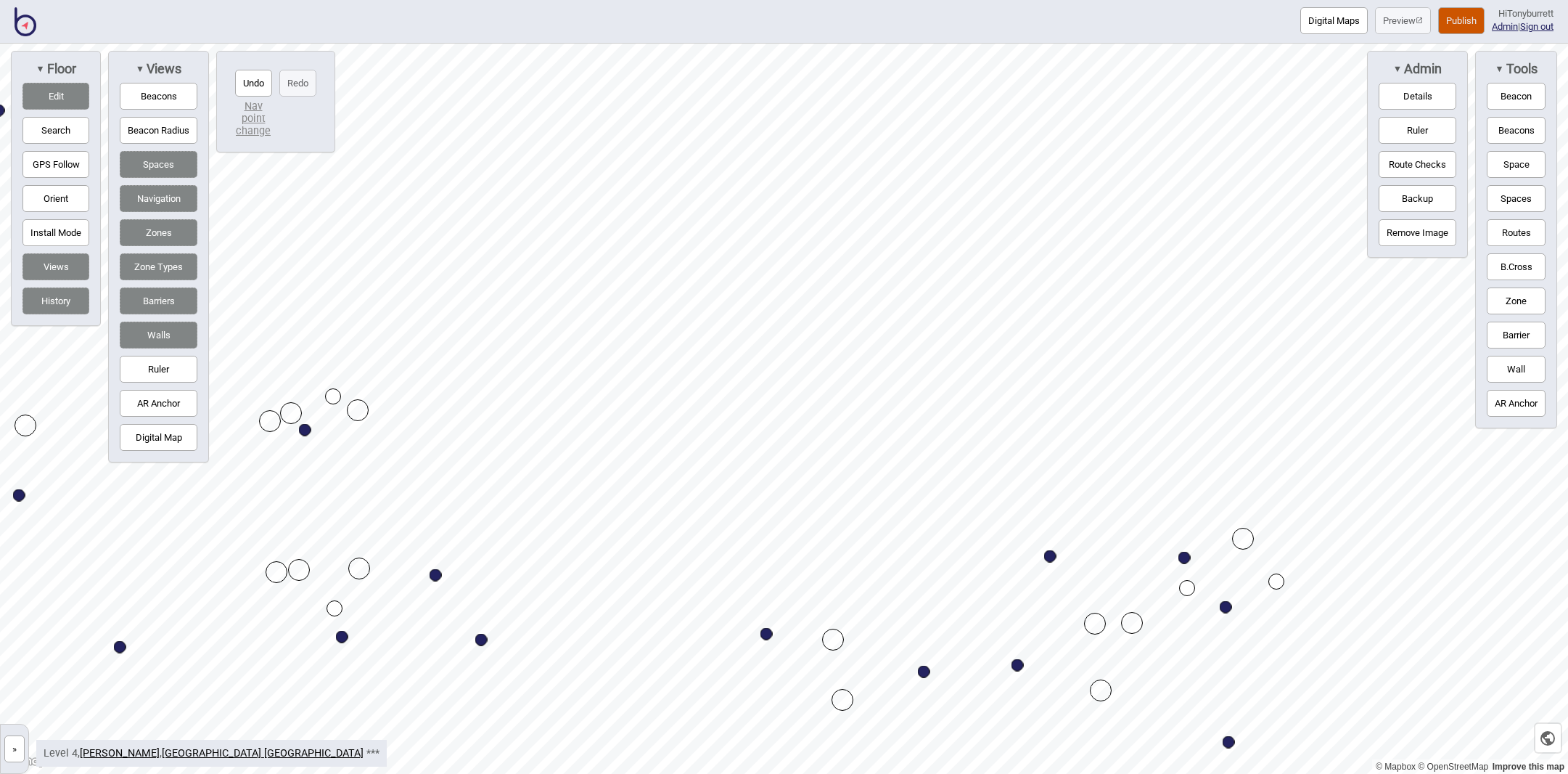
drag, startPoint x: 1171, startPoint y: 589, endPoint x: 1187, endPoint y: 586, distance: 16.3
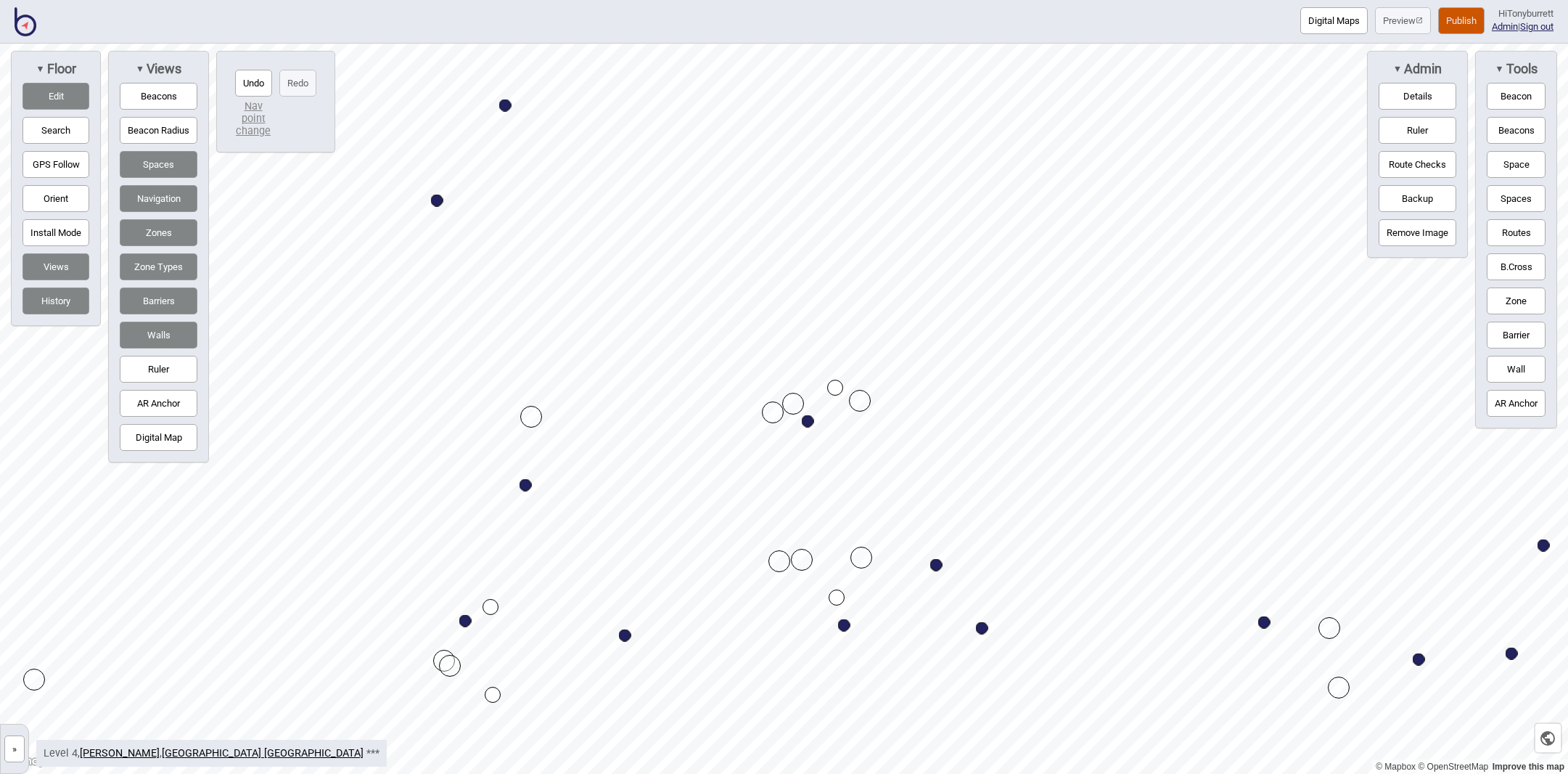
drag, startPoint x: 492, startPoint y: 602, endPoint x: 492, endPoint y: 612, distance: 10.0
click at [62, 95] on button "Edit" at bounding box center [56, 96] width 67 height 27
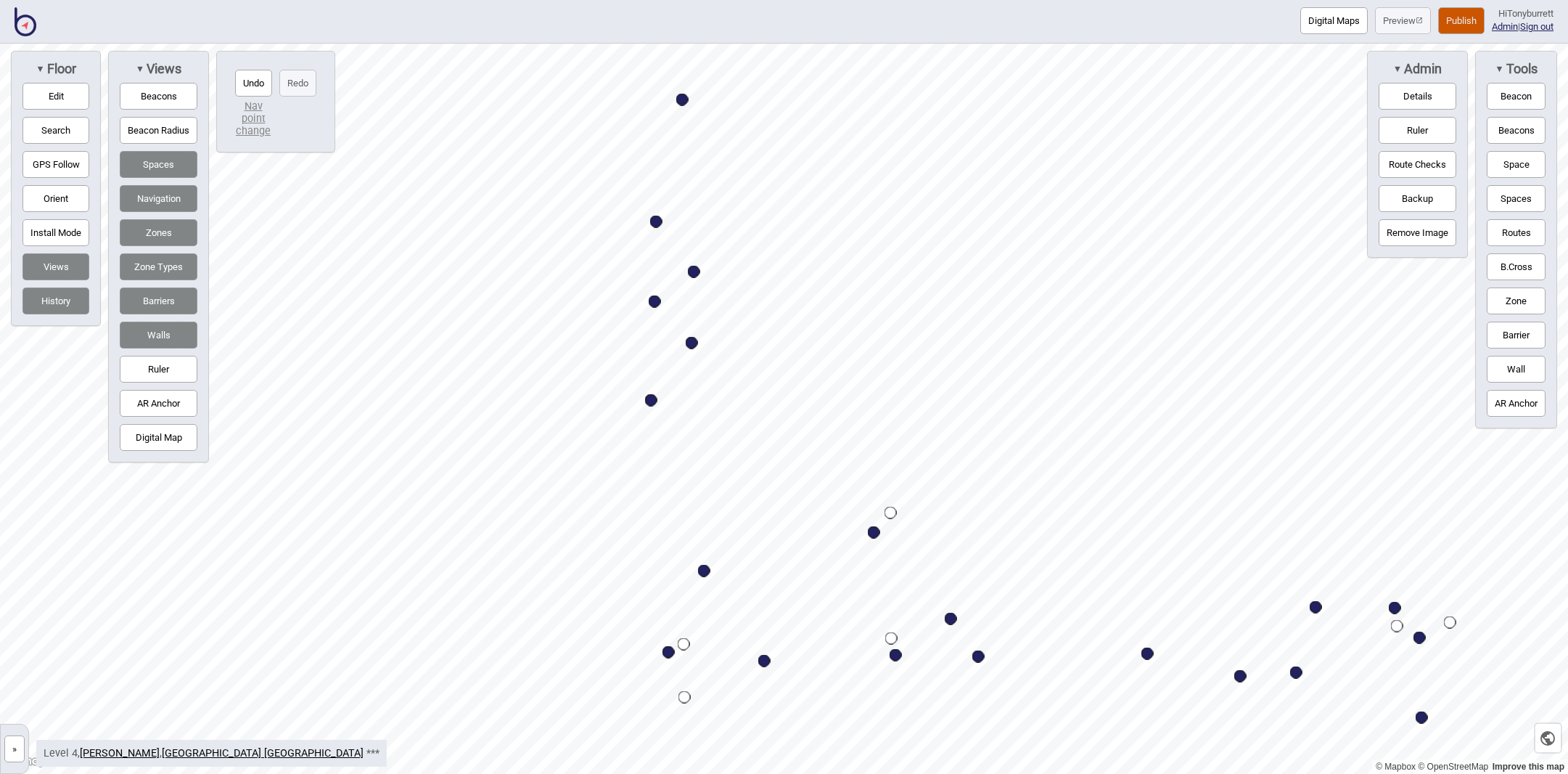
click at [1528, 228] on button "Routes" at bounding box center [1516, 232] width 59 height 27
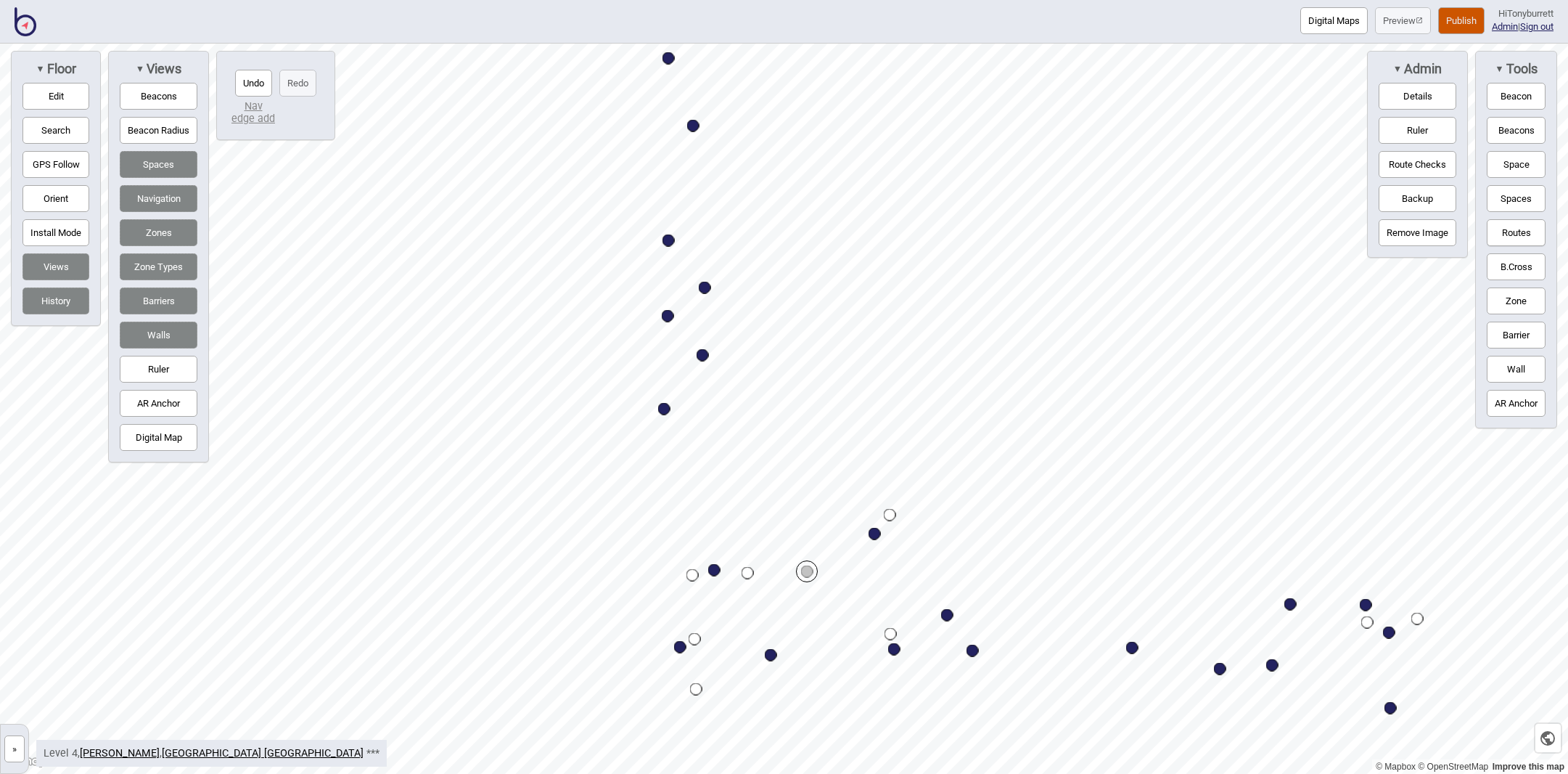
click at [1514, 225] on button "Routes" at bounding box center [1516, 232] width 59 height 27
click at [810, 572] on div "Map marker" at bounding box center [807, 571] width 12 height 12
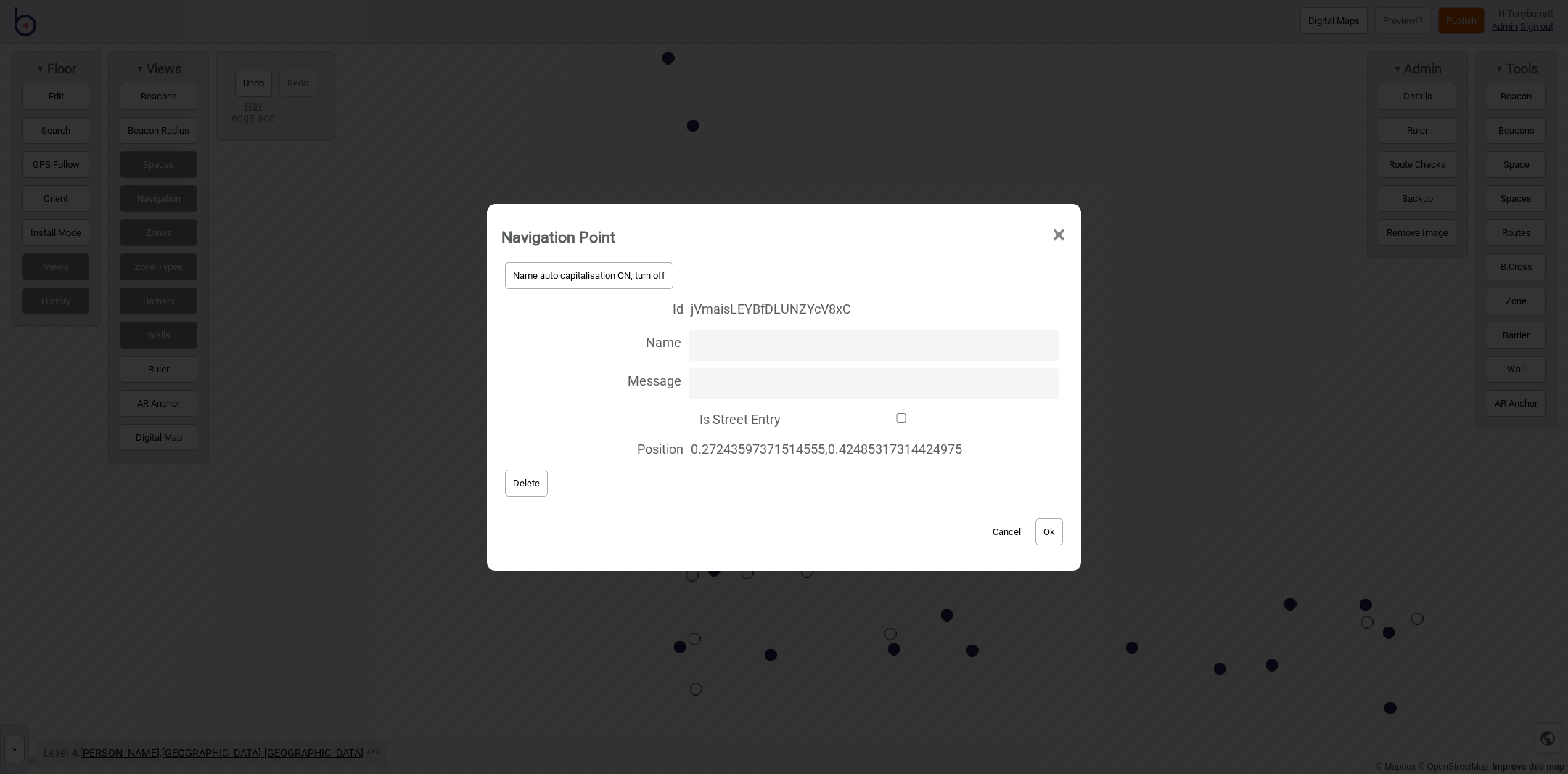
click at [520, 483] on span "Delete" at bounding box center [526, 482] width 27 height 10
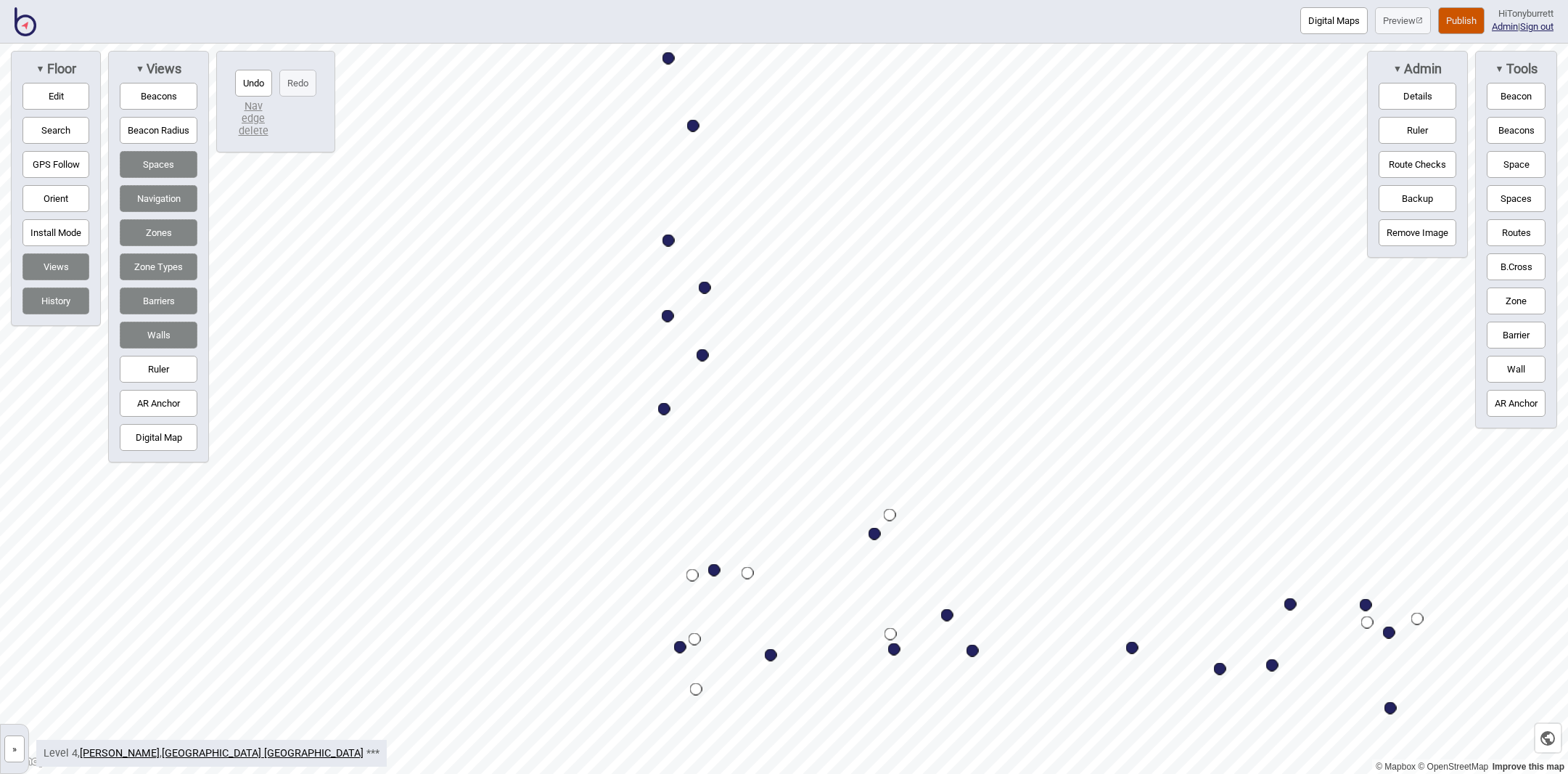
click at [748, 570] on div "Map marker" at bounding box center [747, 573] width 12 height 12
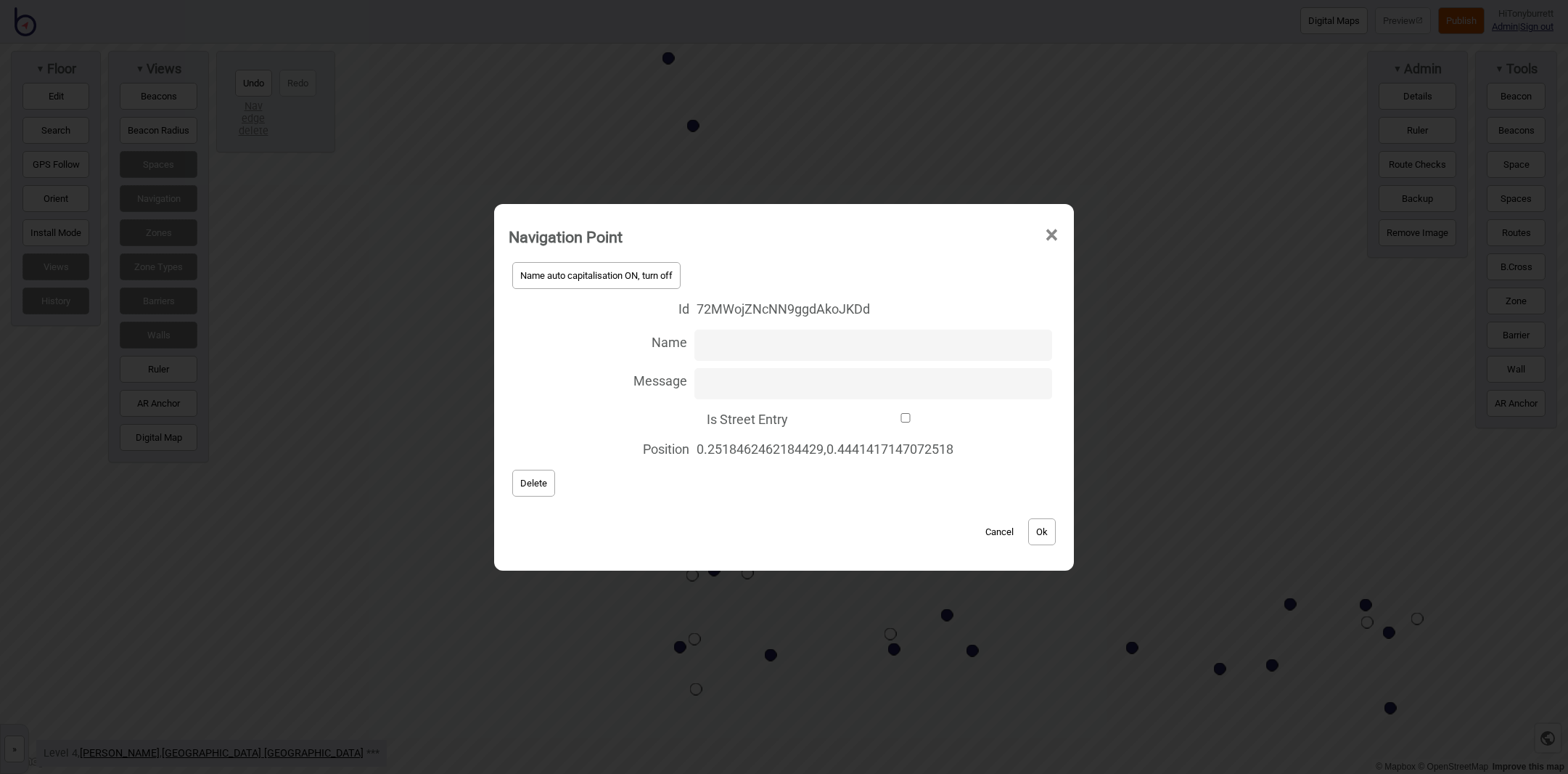
click at [525, 481] on span "Delete" at bounding box center [533, 482] width 27 height 10
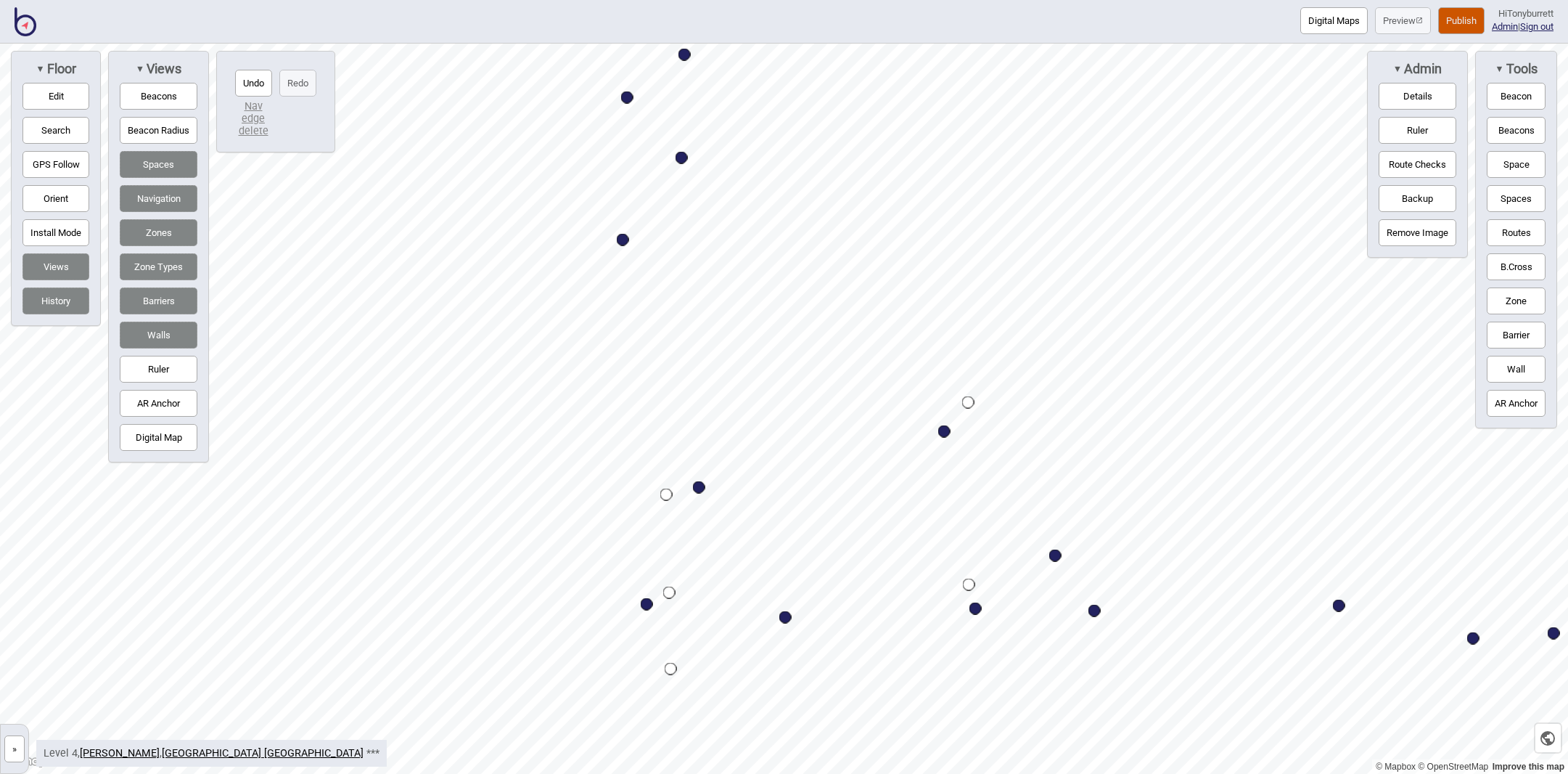
click at [56, 104] on button "Edit" at bounding box center [56, 96] width 67 height 27
drag, startPoint x: 913, startPoint y: 559, endPoint x: 701, endPoint y: 561, distance: 212.0
drag, startPoint x: 784, startPoint y: 513, endPoint x: 702, endPoint y: 542, distance: 87.0
drag, startPoint x: 715, startPoint y: 542, endPoint x: 910, endPoint y: 531, distance: 195.3
drag, startPoint x: 912, startPoint y: 530, endPoint x: 919, endPoint y: 528, distance: 7.3
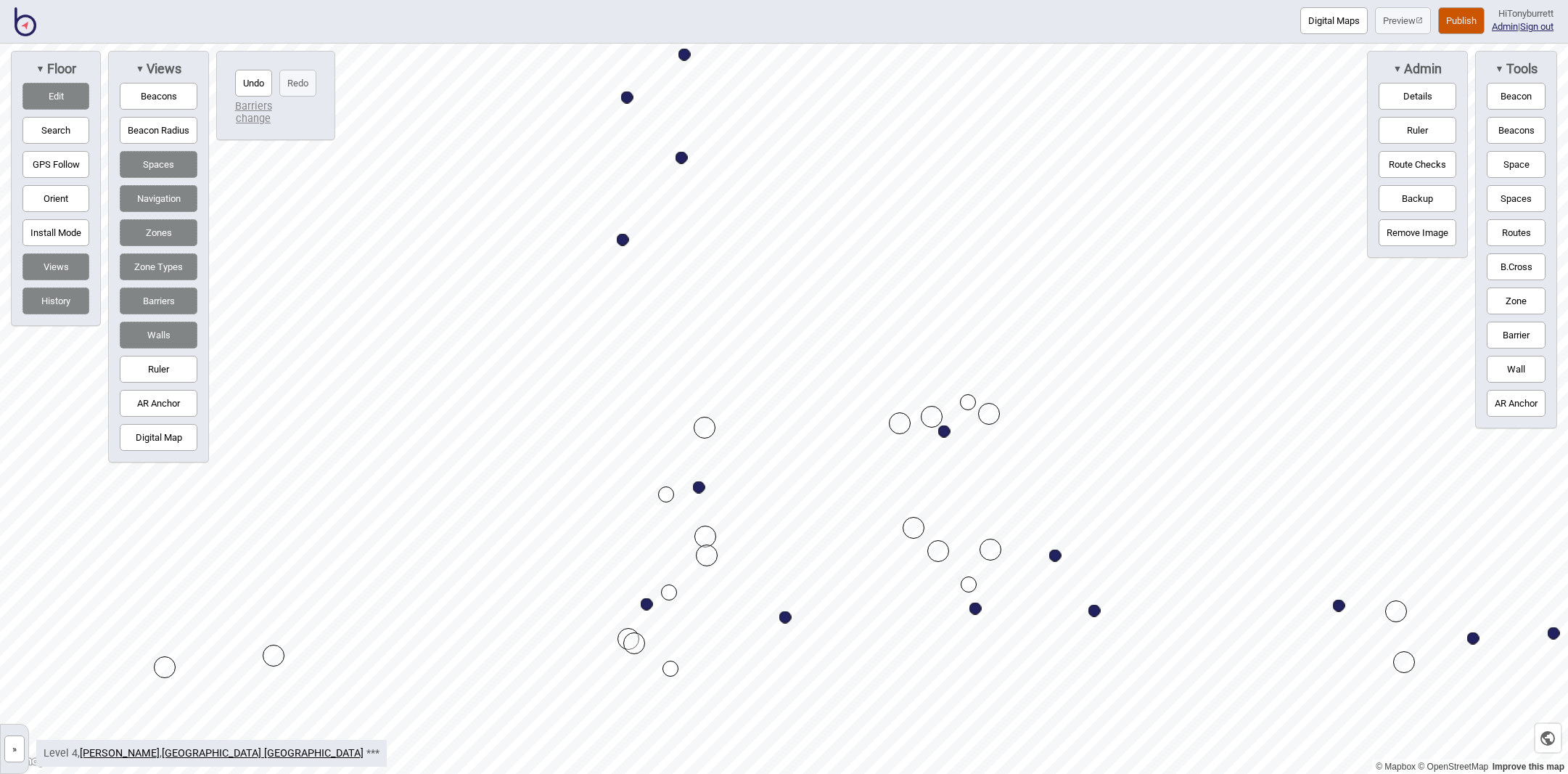
drag, startPoint x: 903, startPoint y: 533, endPoint x: 913, endPoint y: 533, distance: 10.0
drag, startPoint x: 903, startPoint y: 423, endPoint x: 913, endPoint y: 424, distance: 10.0
click at [58, 96] on button "Edit" at bounding box center [56, 96] width 67 height 27
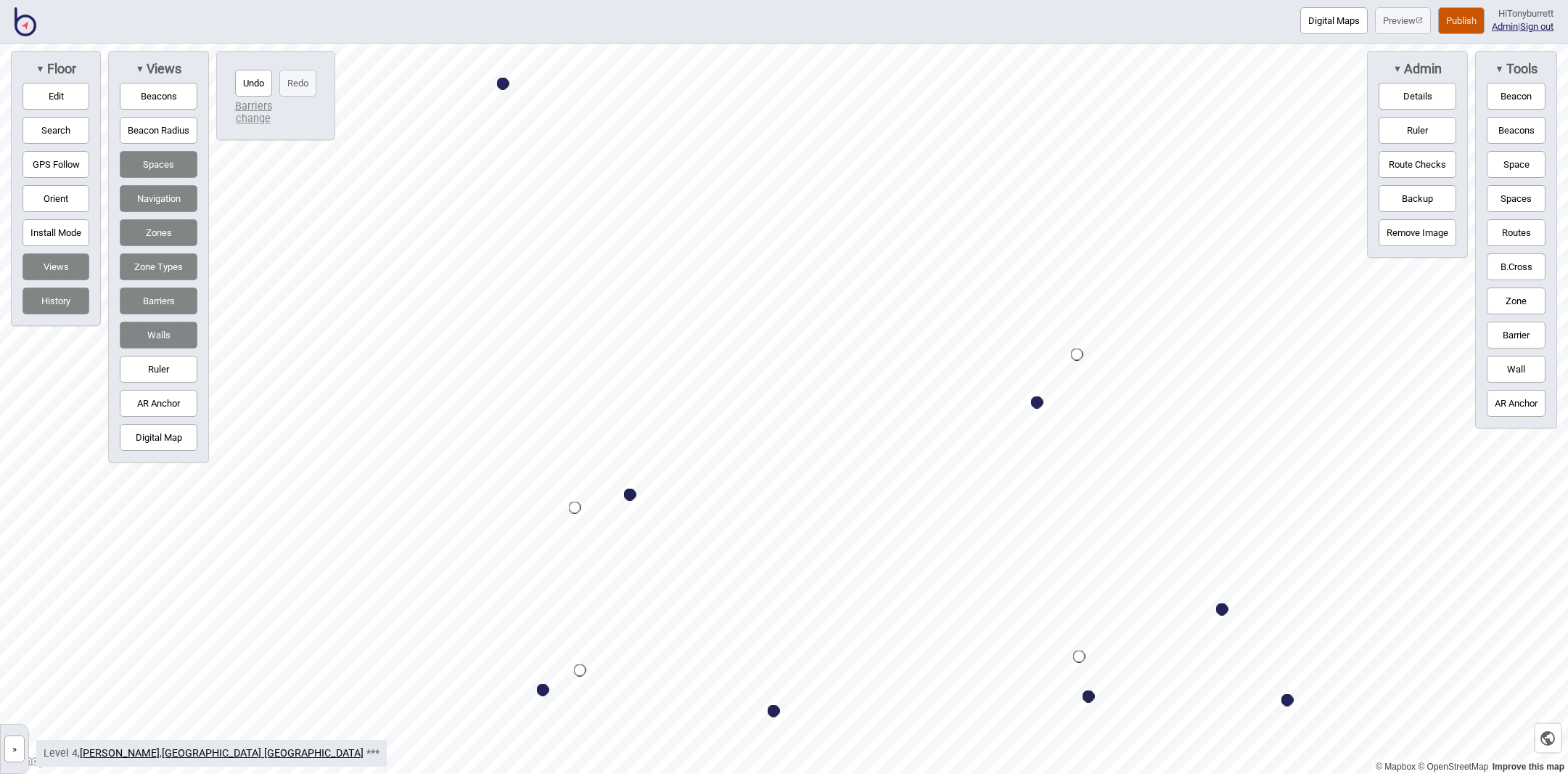
click at [42, 98] on button "Edit" at bounding box center [56, 96] width 67 height 27
drag, startPoint x: 982, startPoint y: 490, endPoint x: 836, endPoint y: 490, distance: 146.0
drag, startPoint x: 986, startPoint y: 559, endPoint x: 875, endPoint y: 570, distance: 111.5
drag, startPoint x: 871, startPoint y: 570, endPoint x: 856, endPoint y: 573, distance: 15.3
drag, startPoint x: 838, startPoint y: 492, endPoint x: 722, endPoint y: 468, distance: 118.5
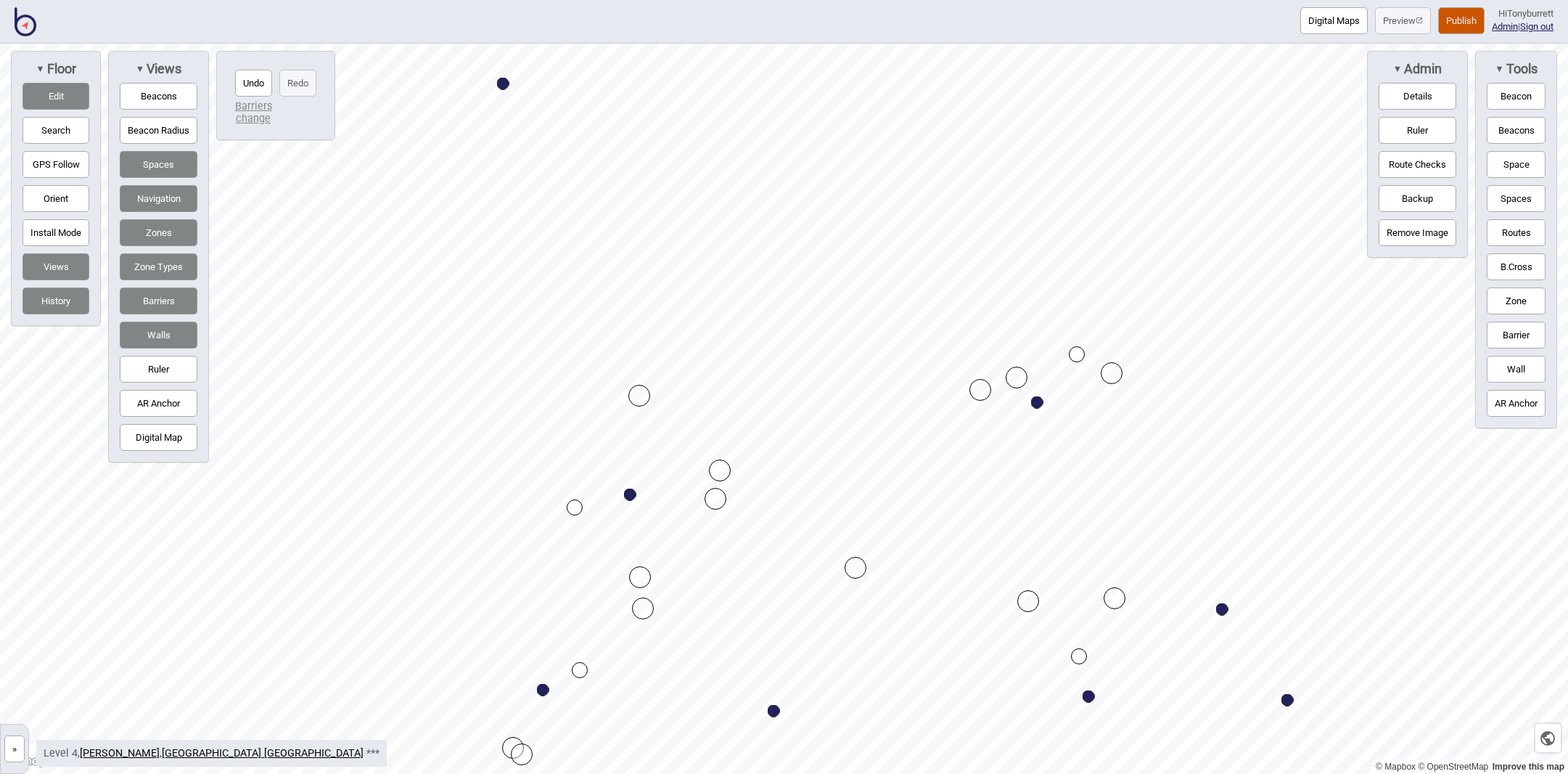
drag, startPoint x: 728, startPoint y: 471, endPoint x: 716, endPoint y: 499, distance: 30.5
drag, startPoint x: 716, startPoint y: 502, endPoint x: 723, endPoint y: 502, distance: 7.0
drag, startPoint x: 731, startPoint y: 503, endPoint x: 872, endPoint y: 498, distance: 141.1
drag, startPoint x: 874, startPoint y: 490, endPoint x: 899, endPoint y: 478, distance: 27.7
drag, startPoint x: 898, startPoint y: 471, endPoint x: 954, endPoint y: 467, distance: 56.1
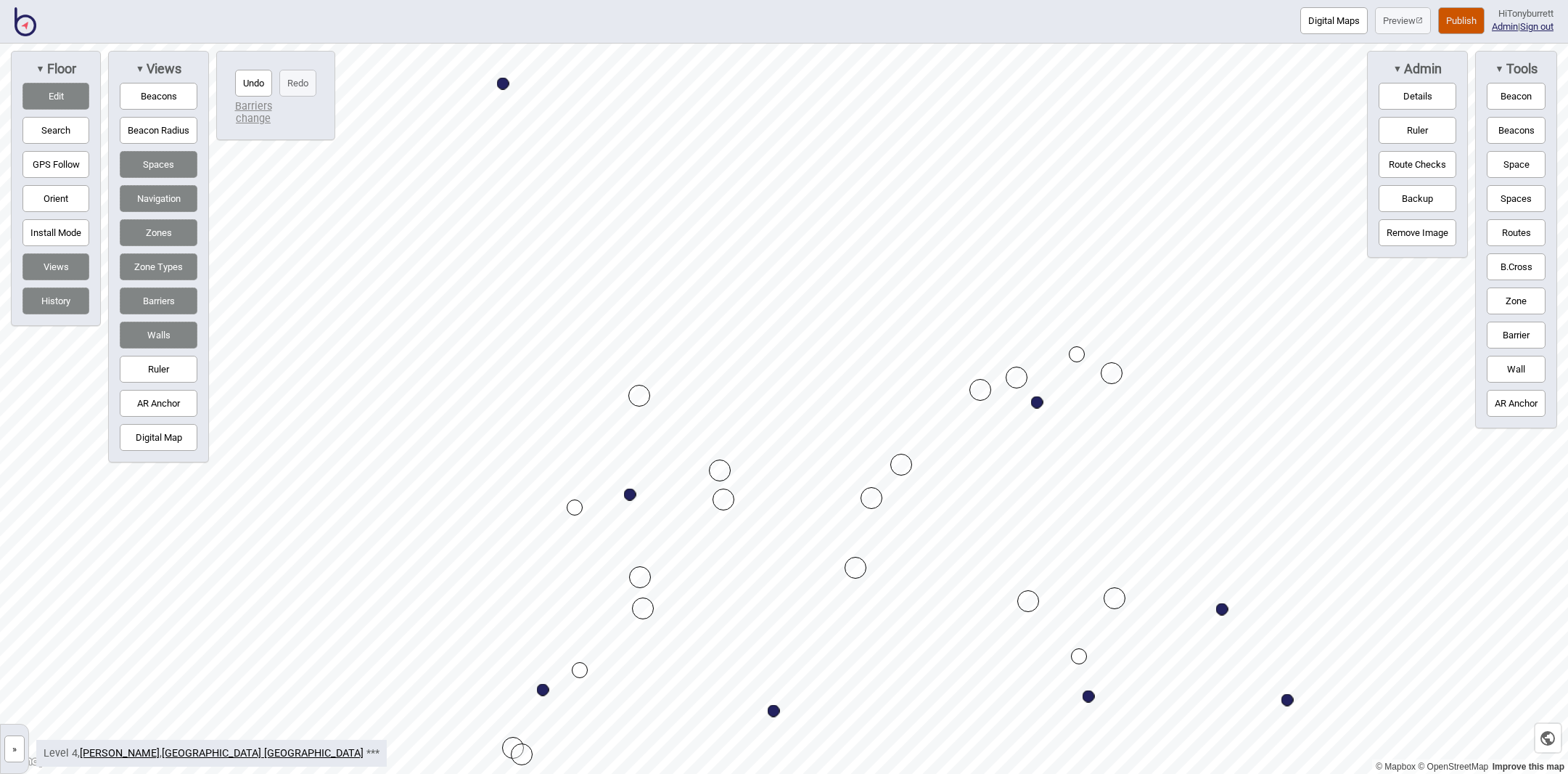
drag, startPoint x: 952, startPoint y: 467, endPoint x: 898, endPoint y: 464, distance: 54.1
click at [730, 504] on div "Map marker" at bounding box center [723, 499] width 22 height 22
click at [722, 471] on div "Map marker" at bounding box center [720, 470] width 22 height 22
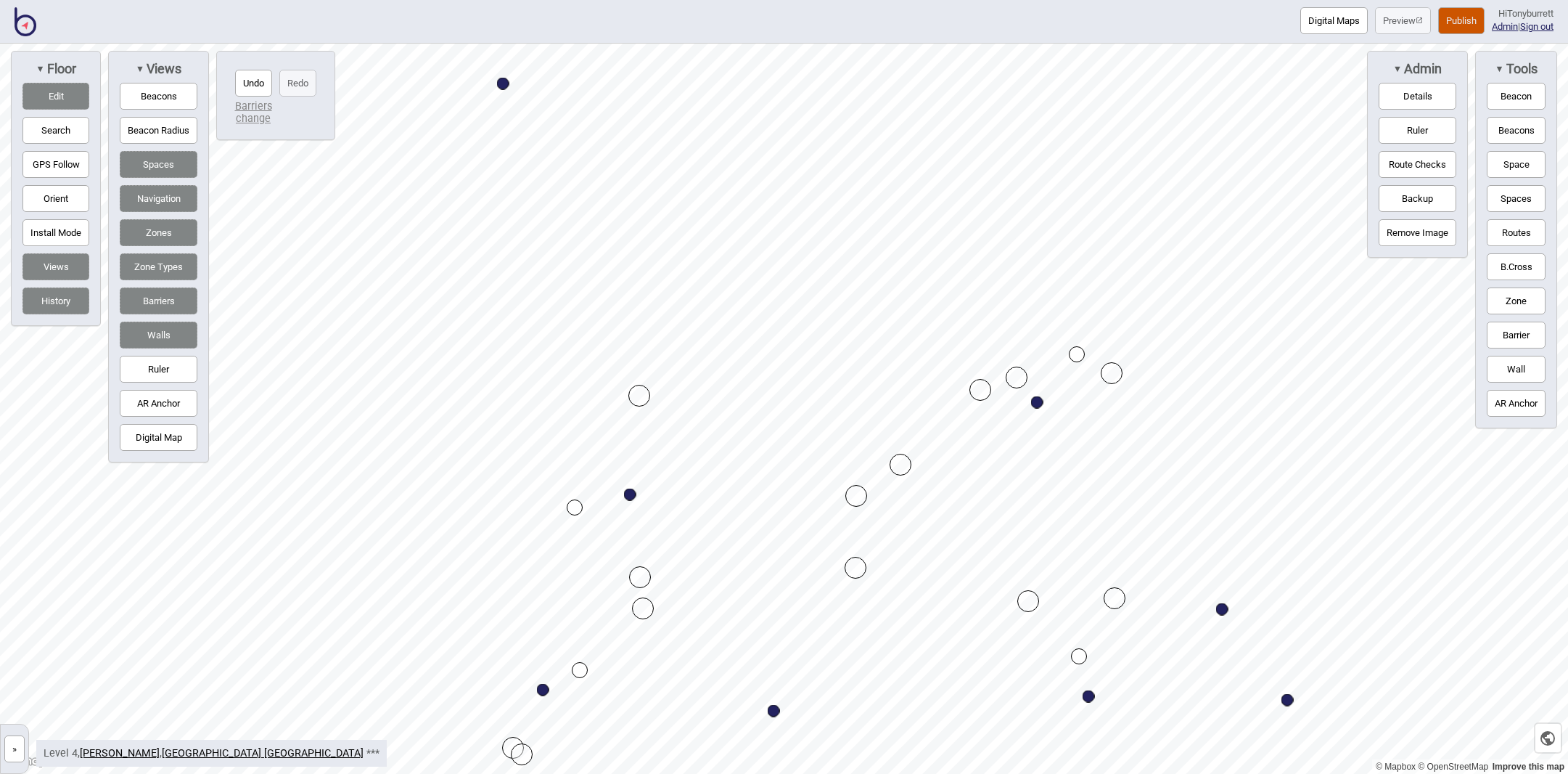
drag, startPoint x: 868, startPoint y: 495, endPoint x: 852, endPoint y: 493, distance: 16.1
drag, startPoint x: 859, startPoint y: 498, endPoint x: 730, endPoint y: 495, distance: 129.0
drag, startPoint x: 986, startPoint y: 488, endPoint x: 994, endPoint y: 579, distance: 91.4
drag, startPoint x: 897, startPoint y: 546, endPoint x: 894, endPoint y: 579, distance: 33.1
click at [725, 490] on div "Map marker" at bounding box center [726, 492] width 22 height 22
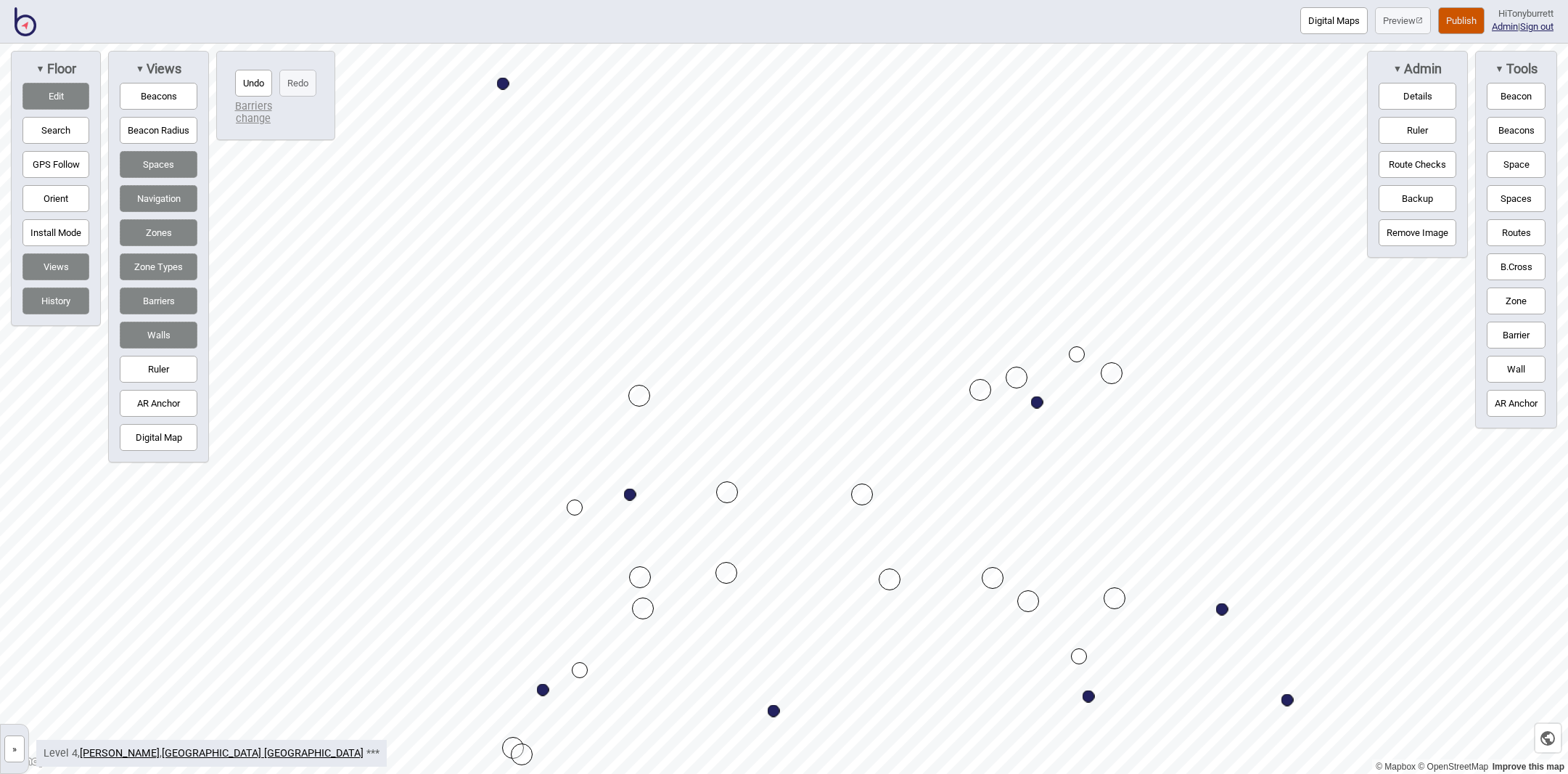
click at [725, 490] on div "Map marker" at bounding box center [726, 492] width 22 height 22
click at [859, 495] on div "Map marker" at bounding box center [862, 494] width 22 height 22
click at [722, 571] on div "Map marker" at bounding box center [726, 572] width 22 height 22
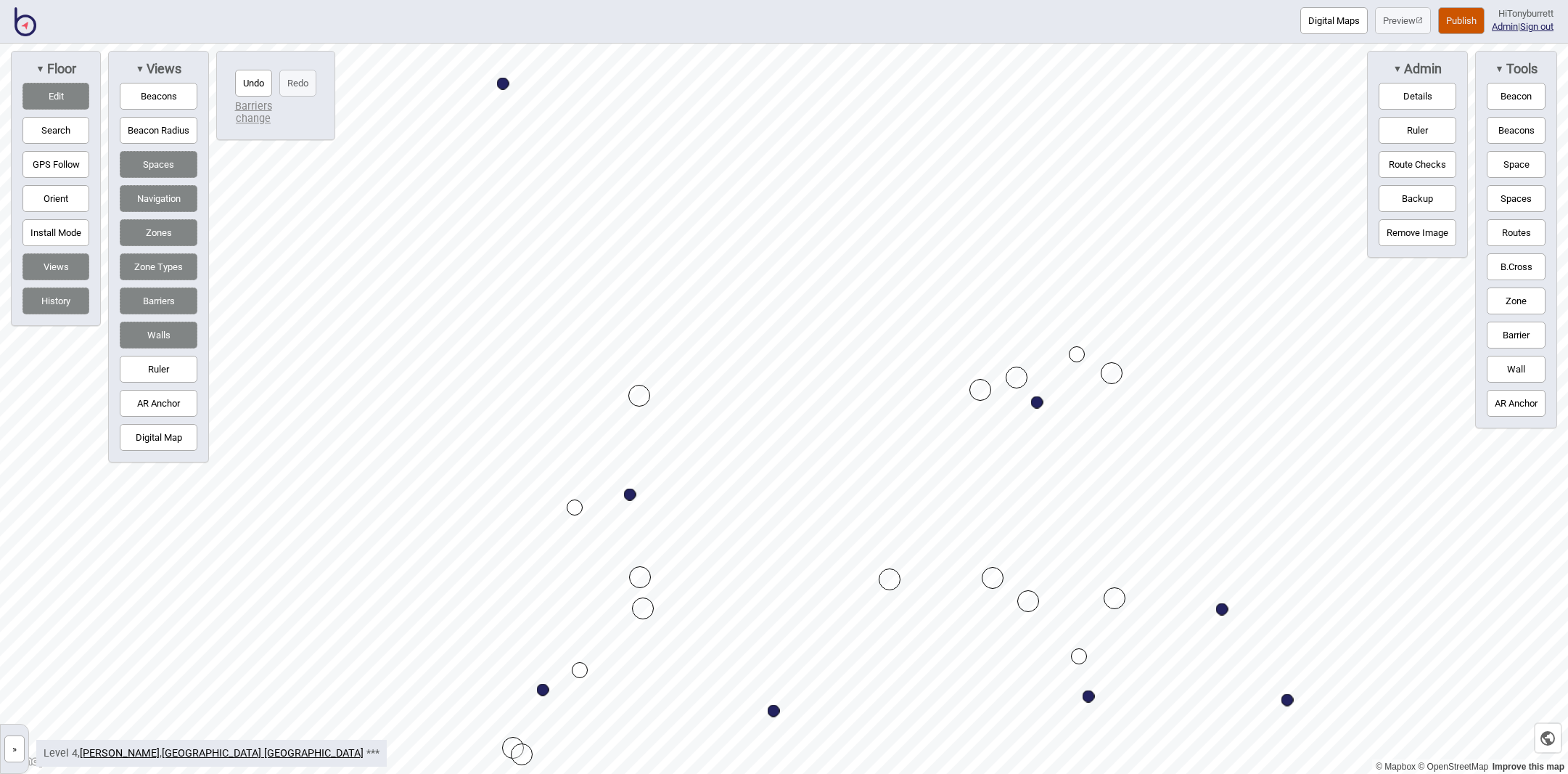
click at [897, 581] on div "Map marker" at bounding box center [889, 579] width 22 height 22
click at [1521, 341] on button "Barrier" at bounding box center [1516, 335] width 59 height 27
click at [918, 464] on div "Map marker" at bounding box center [918, 466] width 22 height 22
drag, startPoint x: 573, startPoint y: 506, endPoint x: 571, endPoint y: 459, distance: 47.0
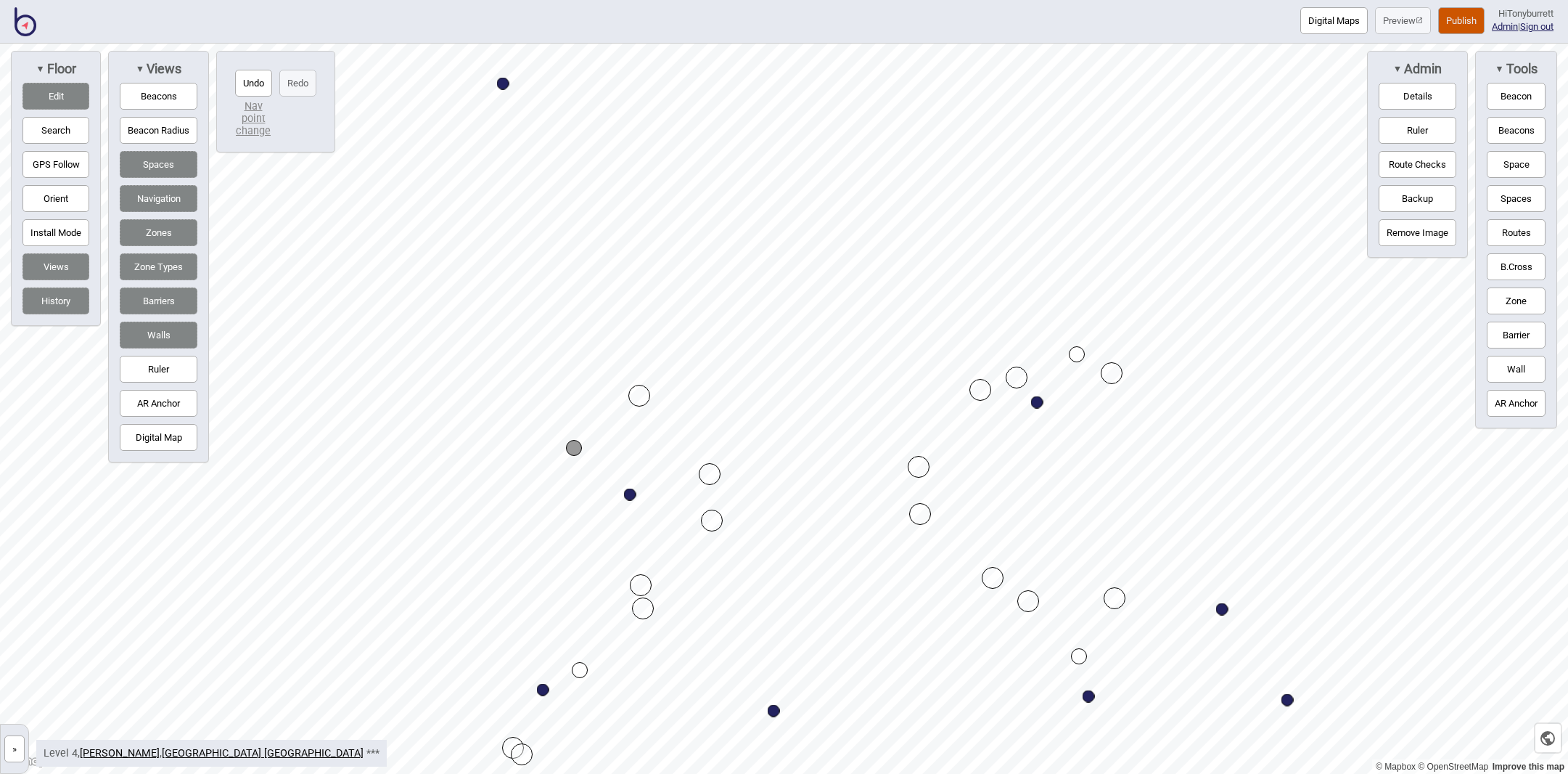
drag, startPoint x: 571, startPoint y: 459, endPoint x: 572, endPoint y: 448, distance: 11.0
click at [1504, 231] on button "Routes" at bounding box center [1516, 232] width 59 height 27
click at [579, 452] on div "Map marker" at bounding box center [574, 447] width 16 height 16
click at [1526, 235] on button "Routes" at bounding box center [1516, 232] width 59 height 27
click at [1508, 236] on button "Routes" at bounding box center [1516, 232] width 59 height 27
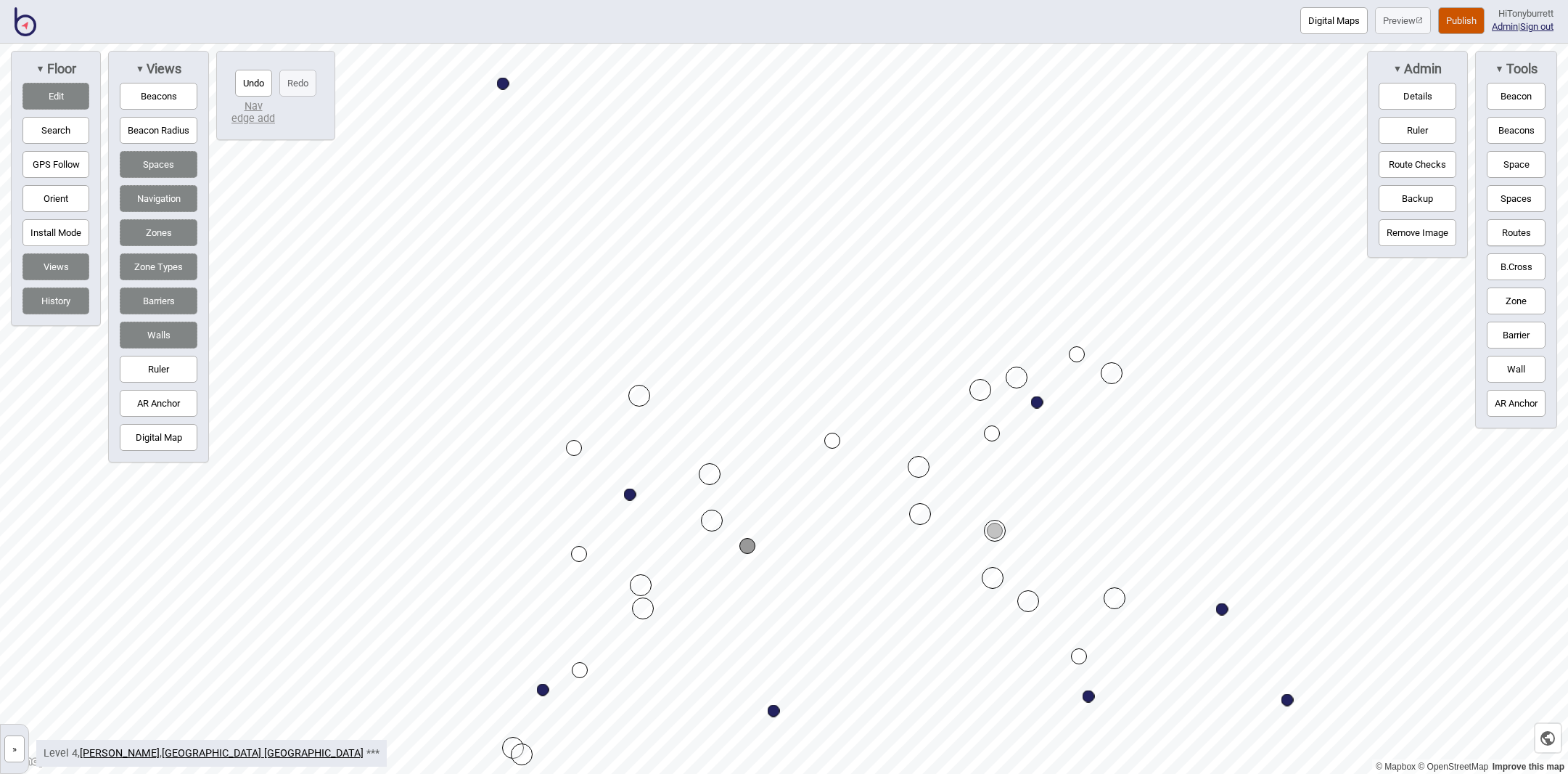
drag, startPoint x: 1509, startPoint y: 226, endPoint x: 1490, endPoint y: 229, distance: 19.2
click at [1508, 227] on button "Routes" at bounding box center [1516, 232] width 59 height 27
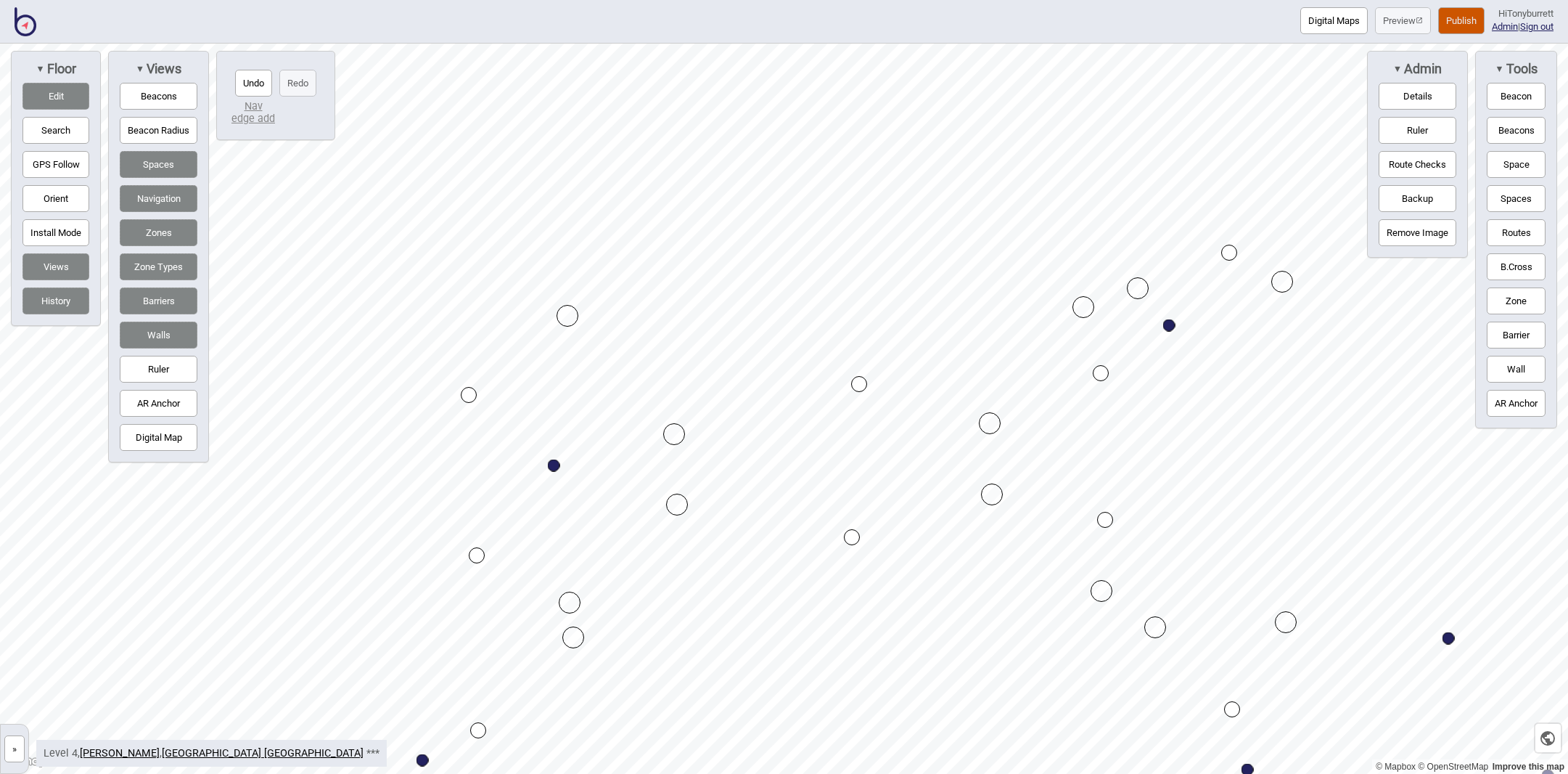
drag, startPoint x: 731, startPoint y: 546, endPoint x: 852, endPoint y: 539, distance: 121.2
click at [862, 382] on div "Map marker" at bounding box center [859, 384] width 16 height 16
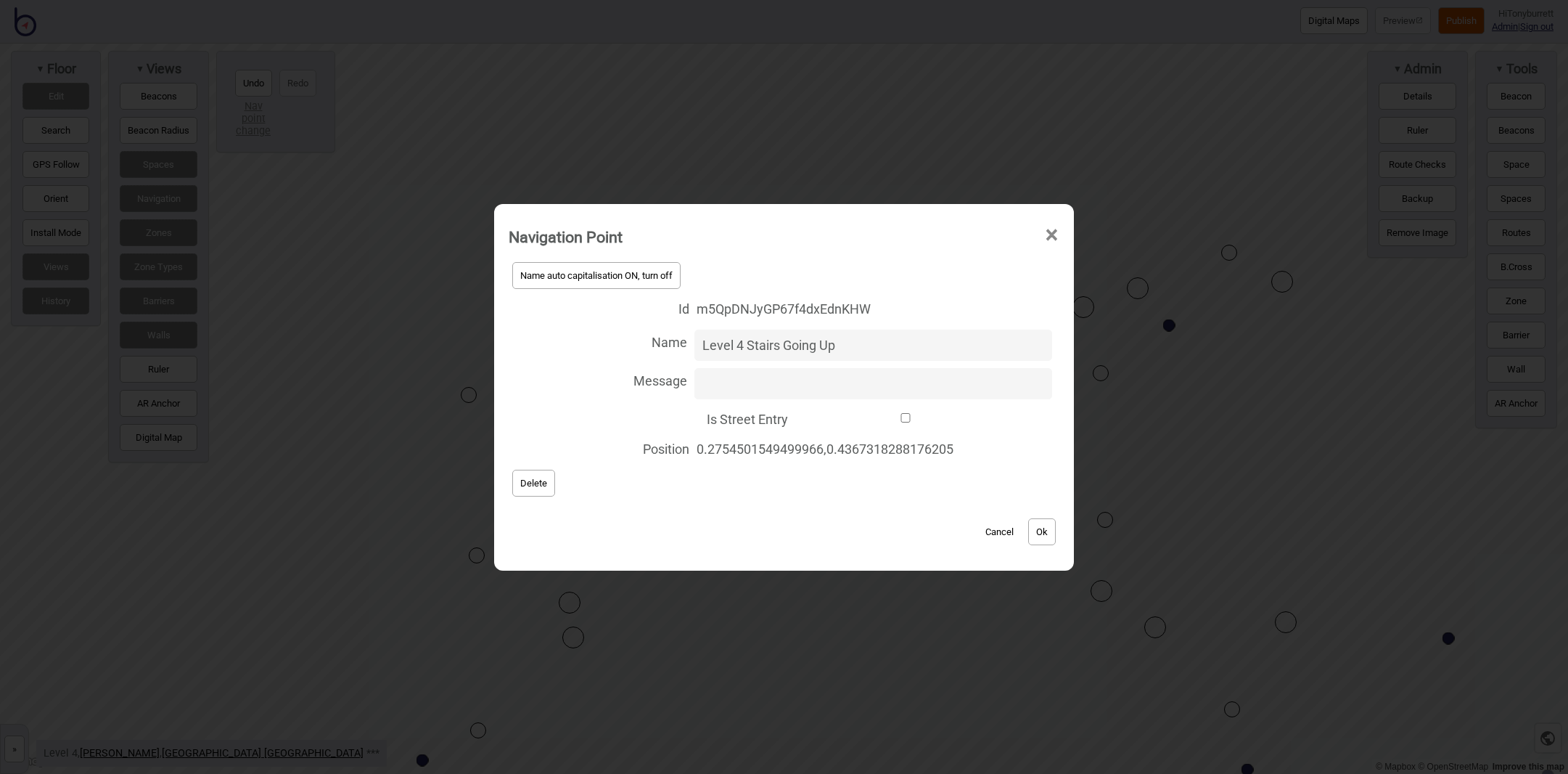
type input "Level 4 Stairs Going Up"
click at [1050, 542] on button "Ok" at bounding box center [1042, 531] width 27 height 27
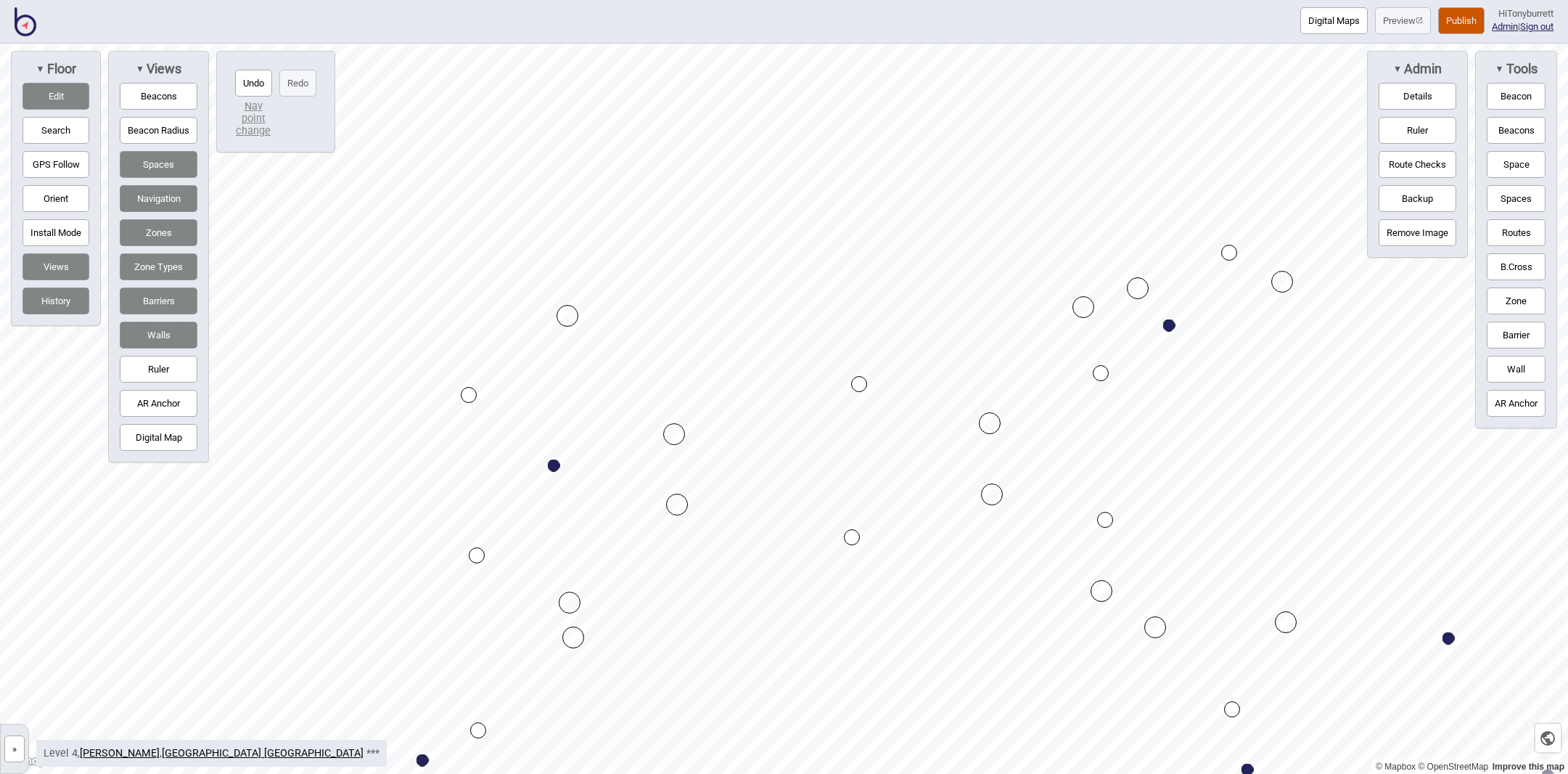
click at [851, 538] on div "Map marker" at bounding box center [851, 537] width 16 height 16
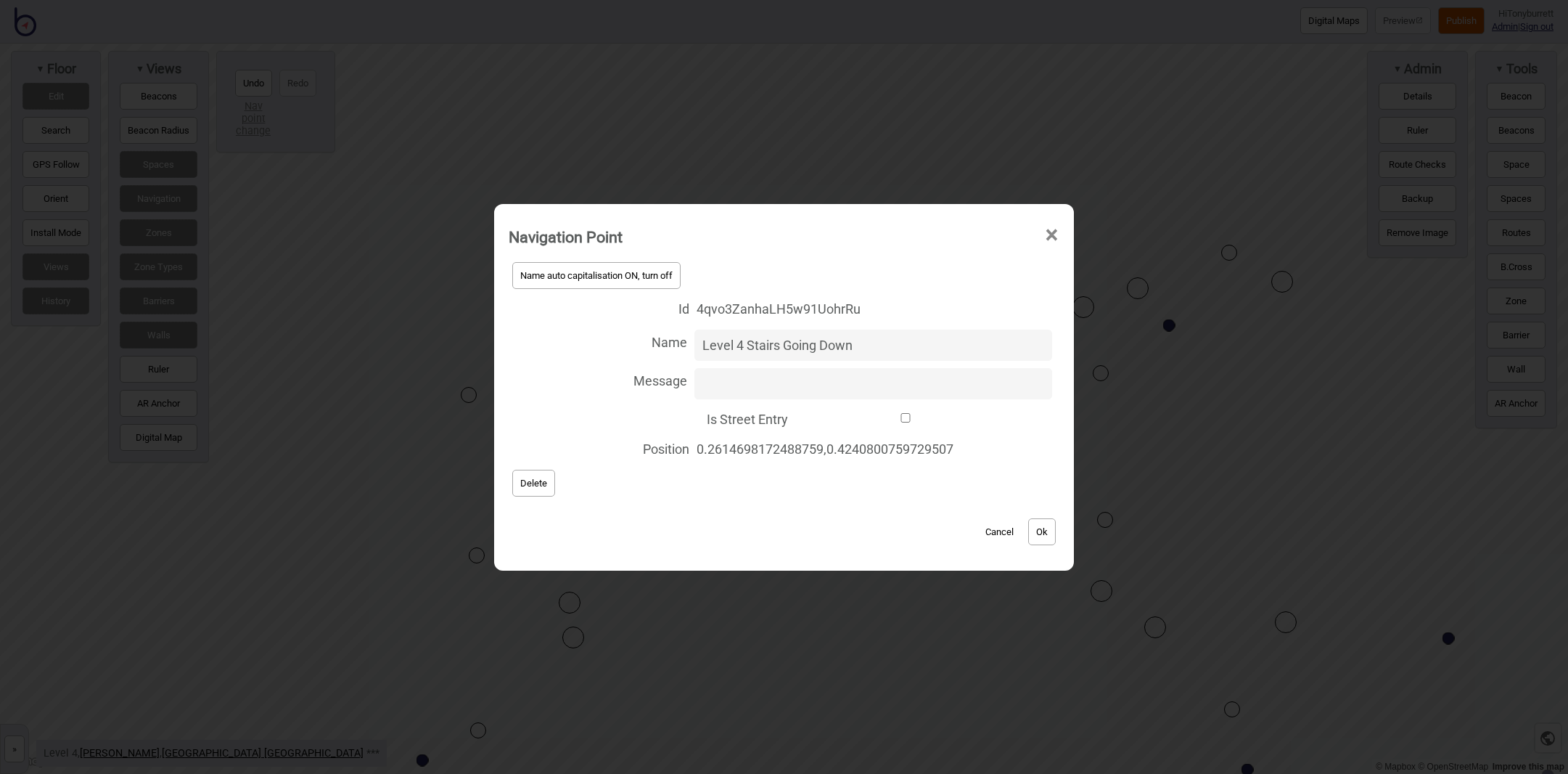
type input "Level 4 Stairs Going Down"
click at [1045, 528] on button "Ok" at bounding box center [1042, 531] width 27 height 27
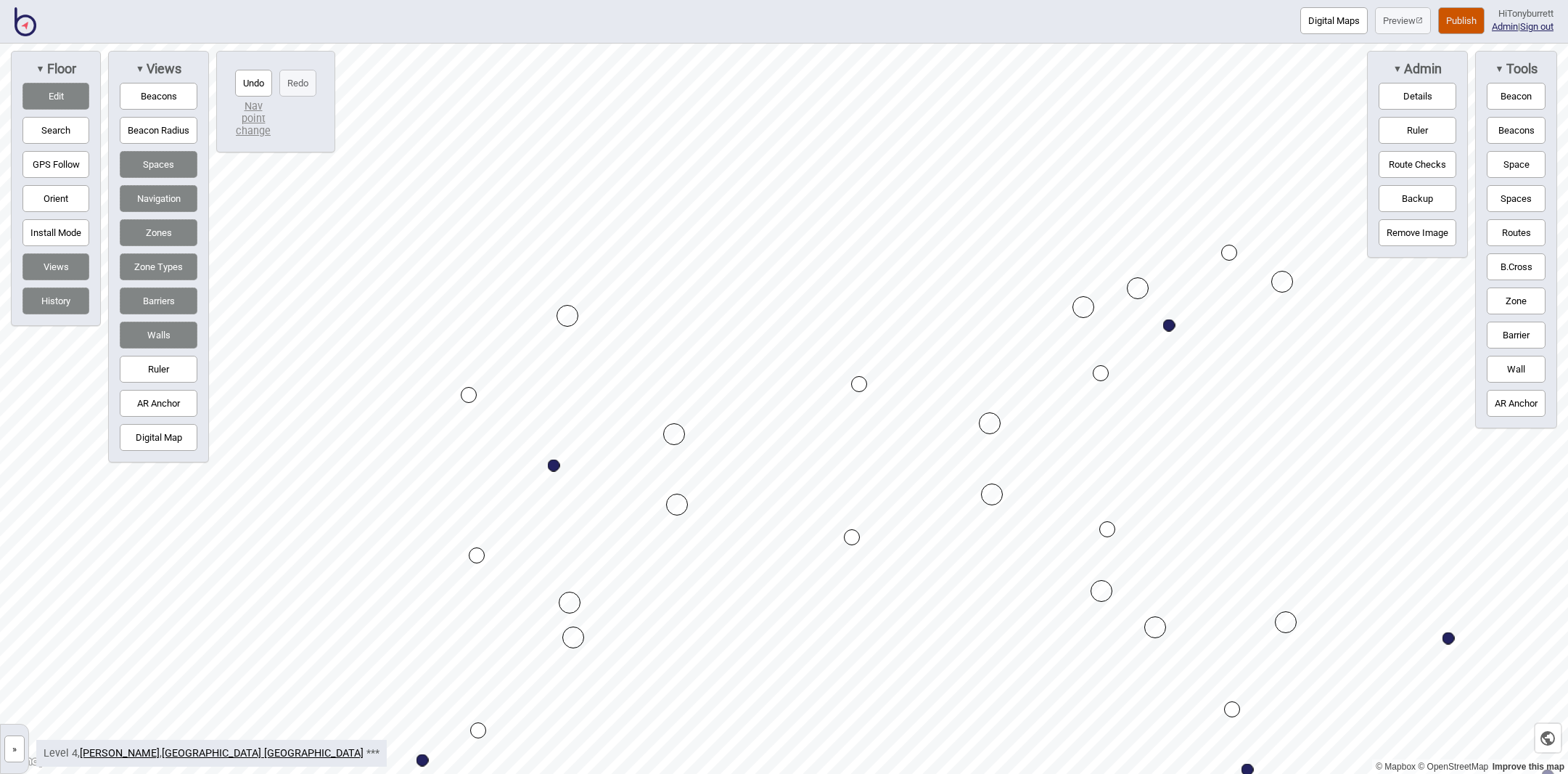
click at [1517, 238] on button "Routes" at bounding box center [1516, 232] width 59 height 27
click at [1518, 235] on button "Routes" at bounding box center [1516, 232] width 59 height 27
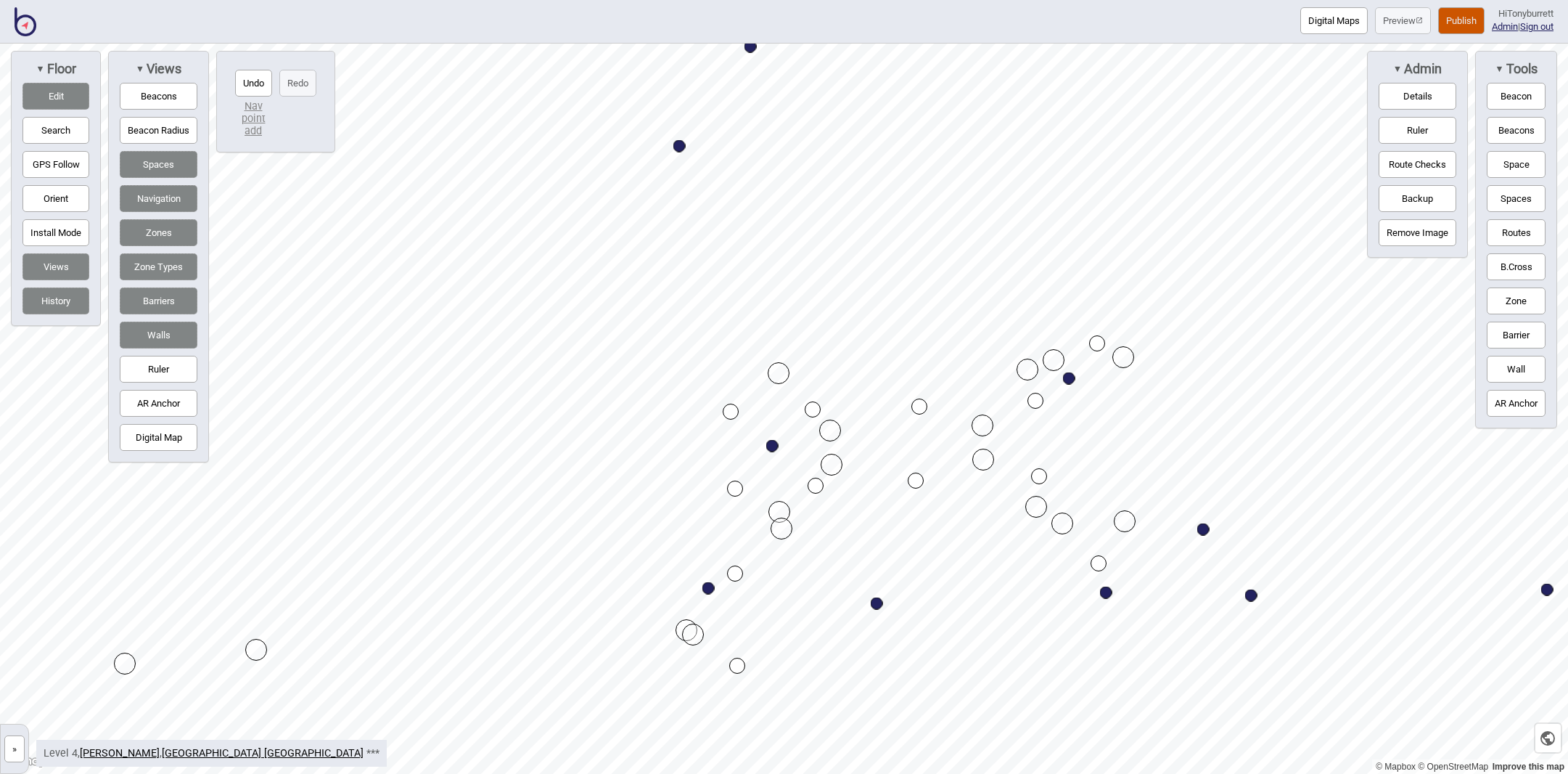
click at [1517, 300] on button "Zone" at bounding box center [1516, 300] width 59 height 27
click at [59, 99] on button "Edit" at bounding box center [56, 96] width 67 height 27
click at [772, 347] on div "Map marker" at bounding box center [770, 348] width 22 height 22
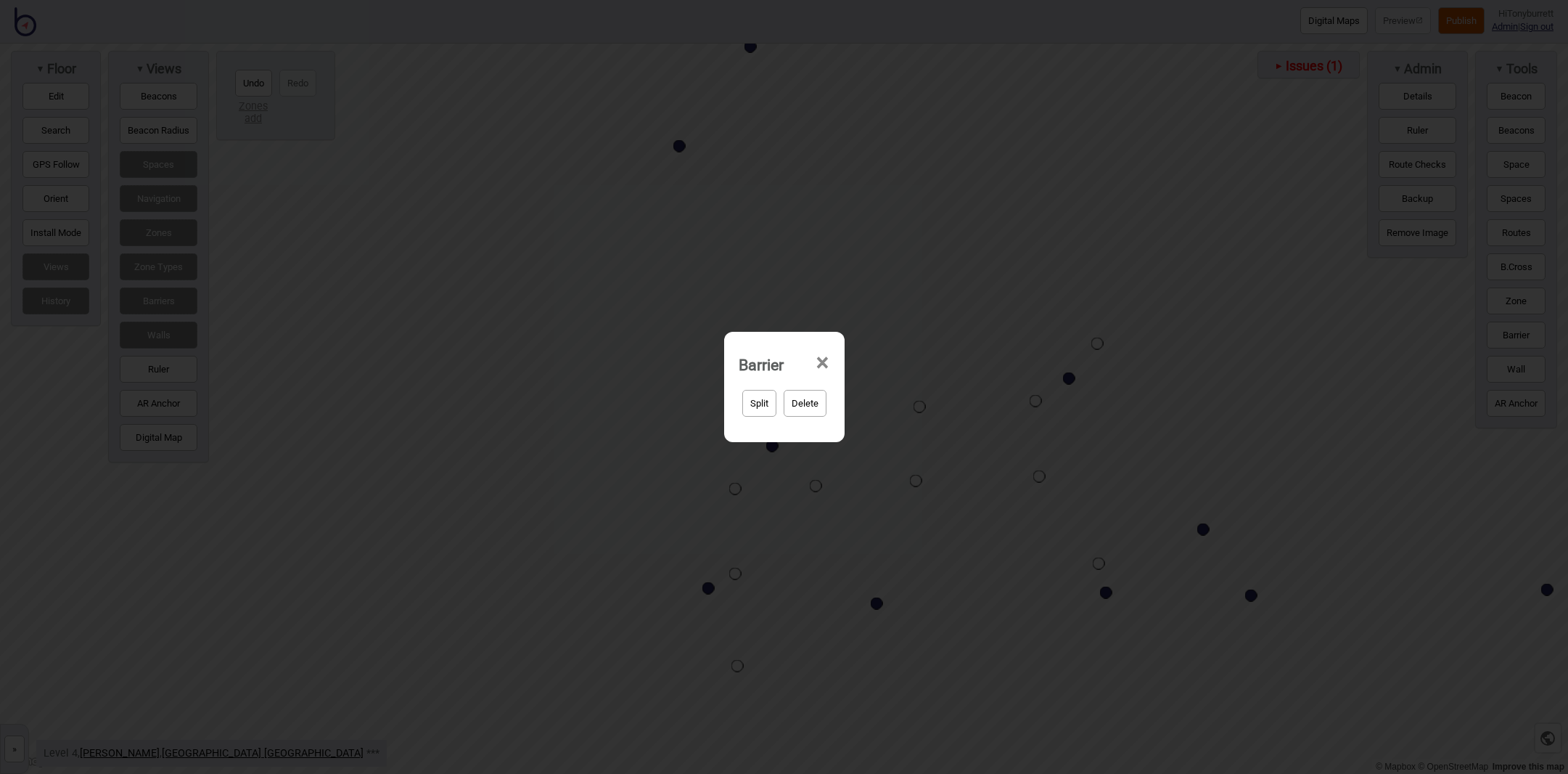
click at [824, 364] on span "×" at bounding box center [823, 363] width 15 height 48
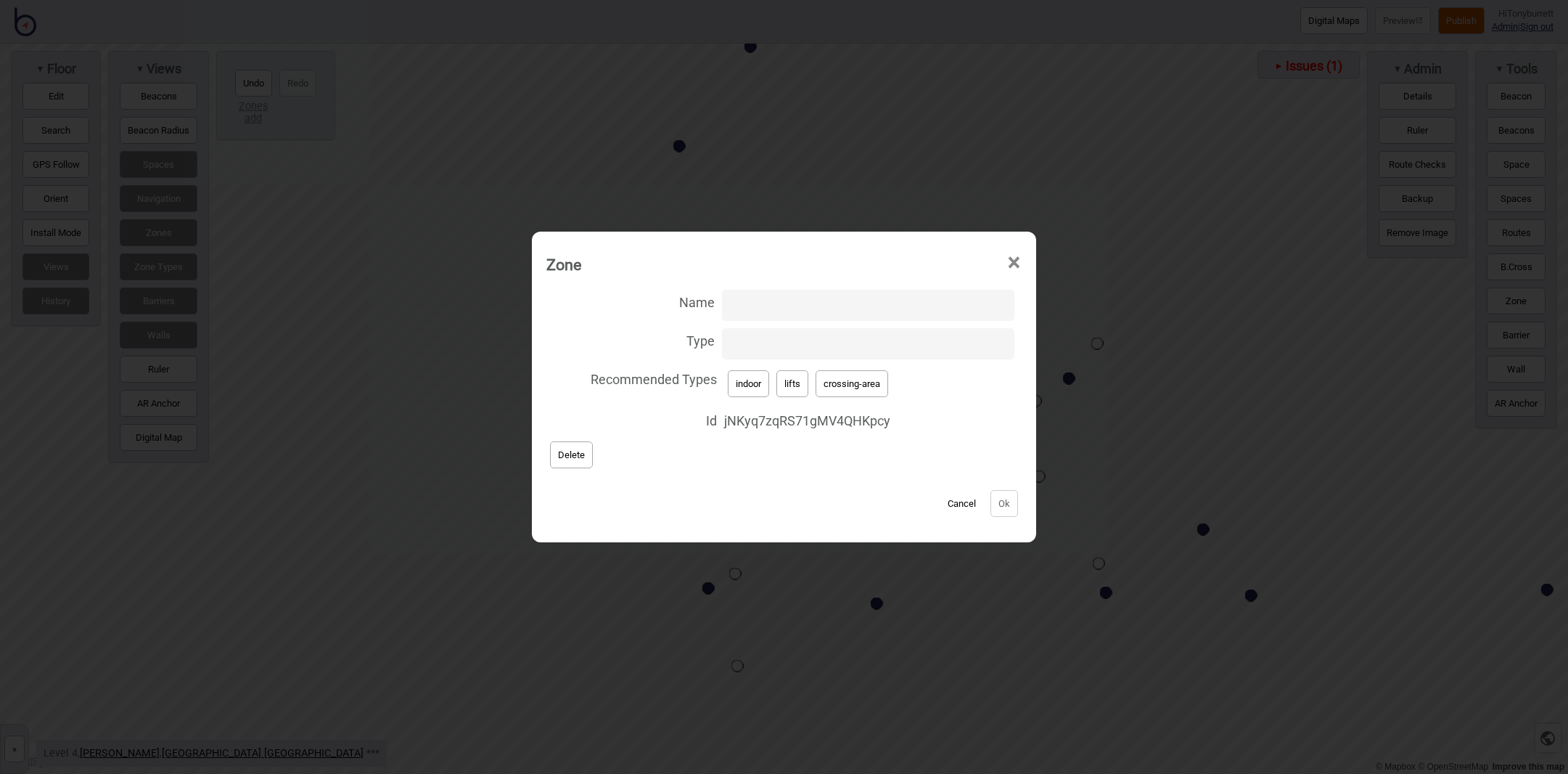
click at [786, 351] on input "Type" at bounding box center [868, 343] width 293 height 31
type input "stairs"
click at [998, 503] on button "Ok" at bounding box center [1004, 503] width 27 height 27
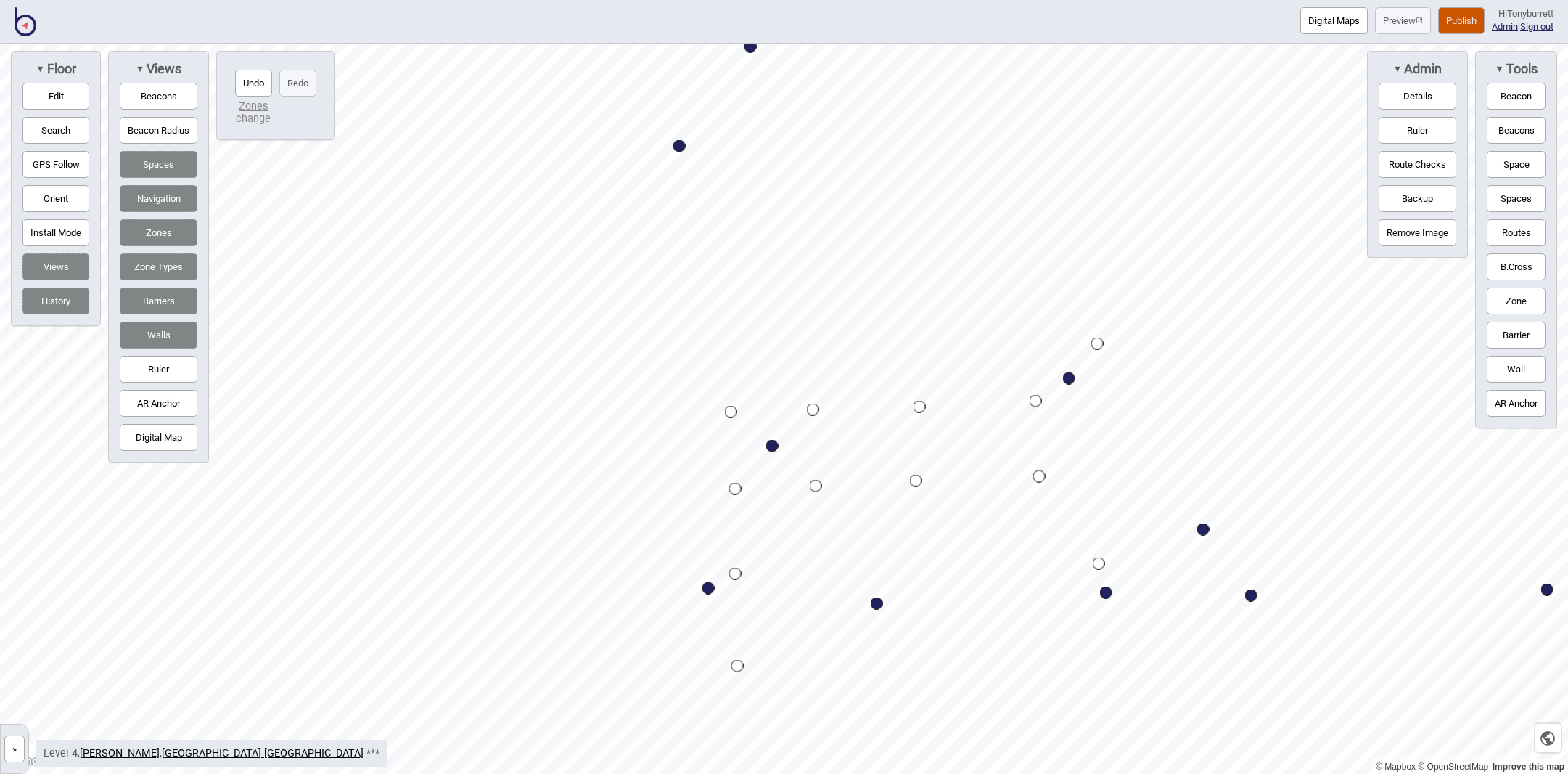
click at [1509, 229] on button "Routes" at bounding box center [1516, 232] width 59 height 27
drag, startPoint x: 1517, startPoint y: 230, endPoint x: 1427, endPoint y: 227, distance: 90.0
click at [1517, 230] on button "Routes" at bounding box center [1516, 232] width 59 height 27
click at [252, 85] on button "Undo" at bounding box center [253, 83] width 37 height 27
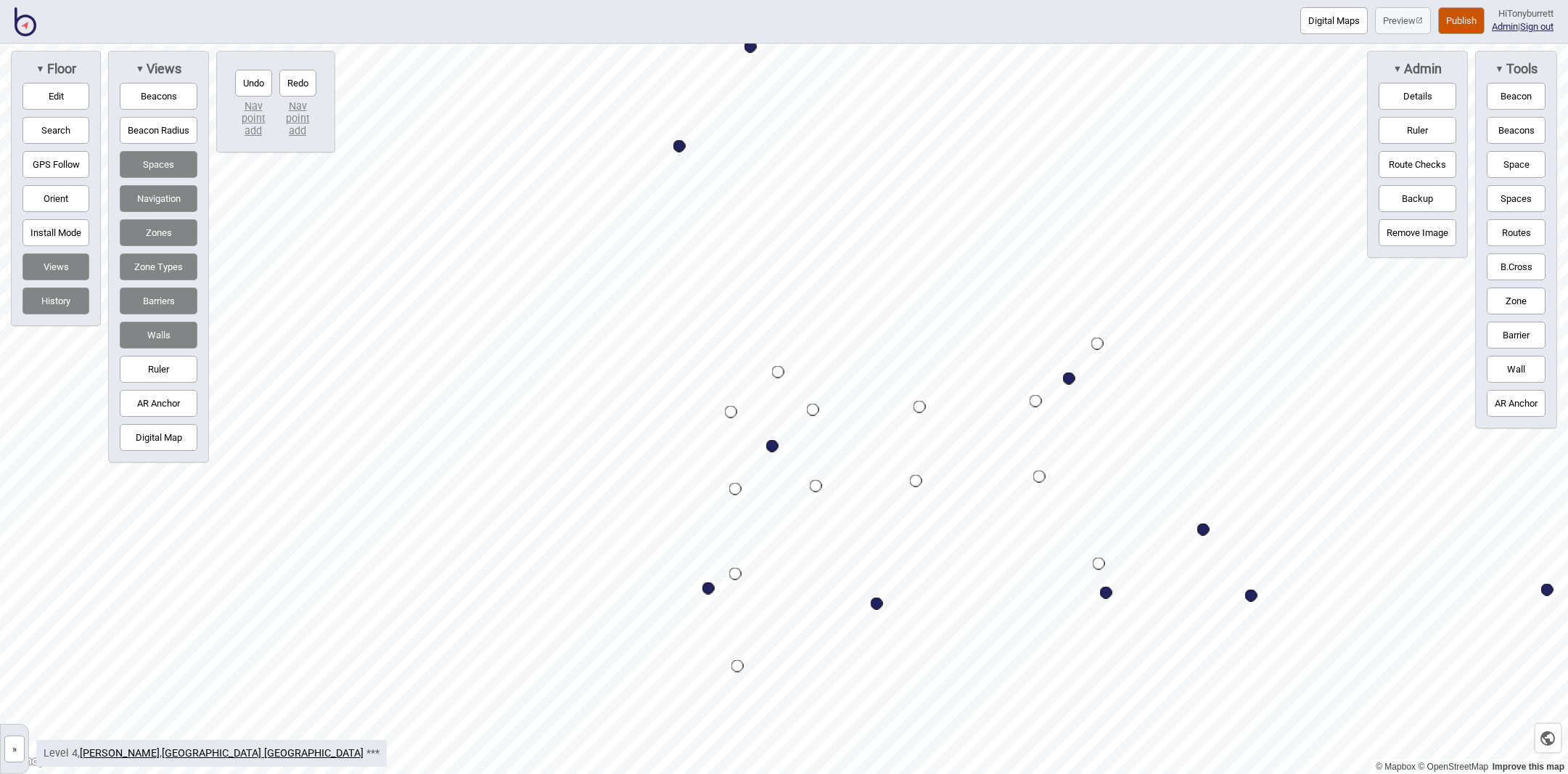
click at [252, 85] on button "Undo" at bounding box center [253, 83] width 37 height 27
click at [1499, 295] on button "Zone" at bounding box center [1516, 300] width 59 height 27
click at [782, 374] on div "Map marker" at bounding box center [780, 371] width 22 height 22
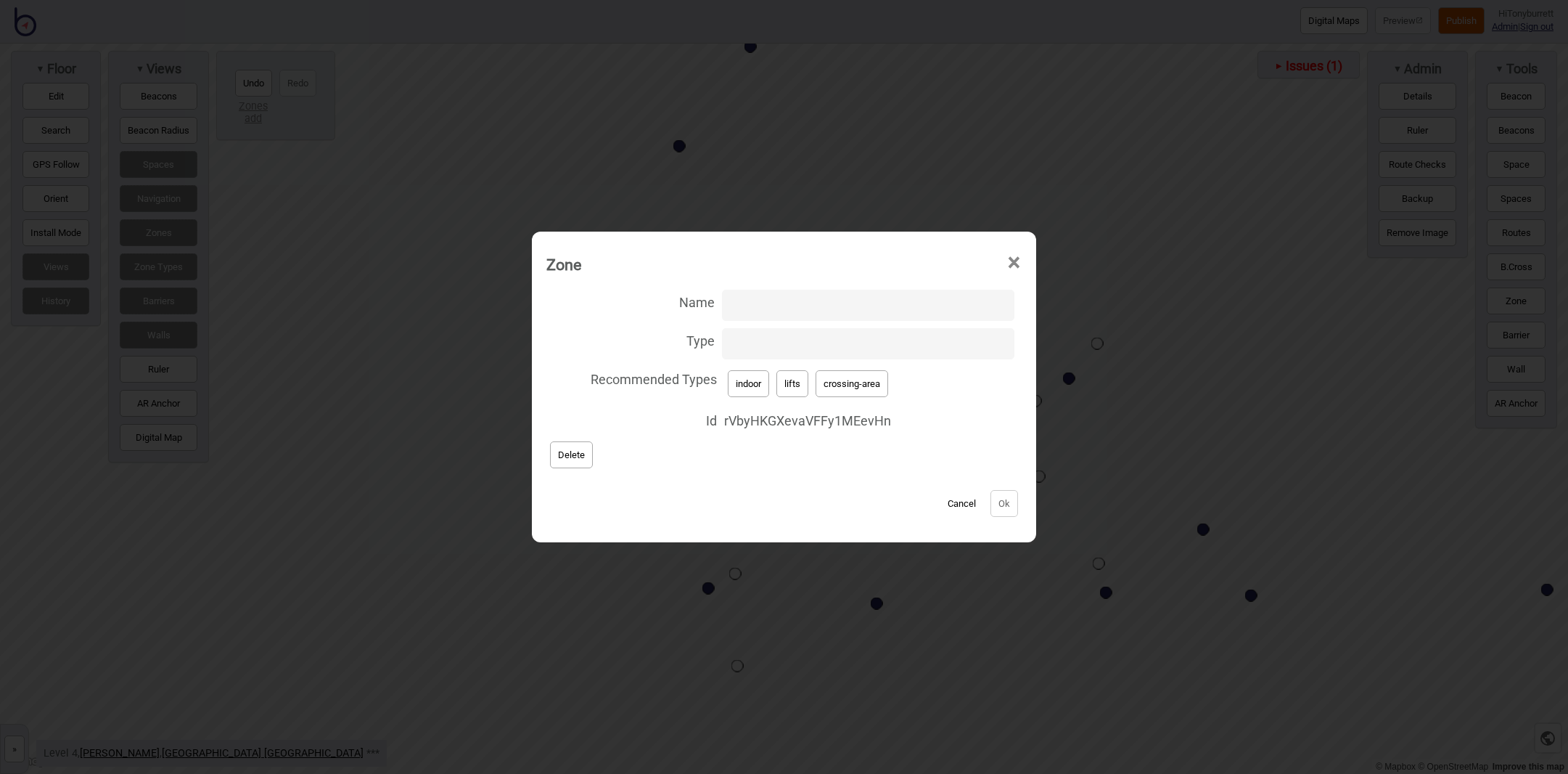
click at [742, 351] on input "Type" at bounding box center [868, 343] width 293 height 31
click at [872, 386] on button "crossing-area" at bounding box center [851, 384] width 73 height 27
type input "crossing-area"
click at [1004, 499] on button "Ok" at bounding box center [1004, 503] width 27 height 27
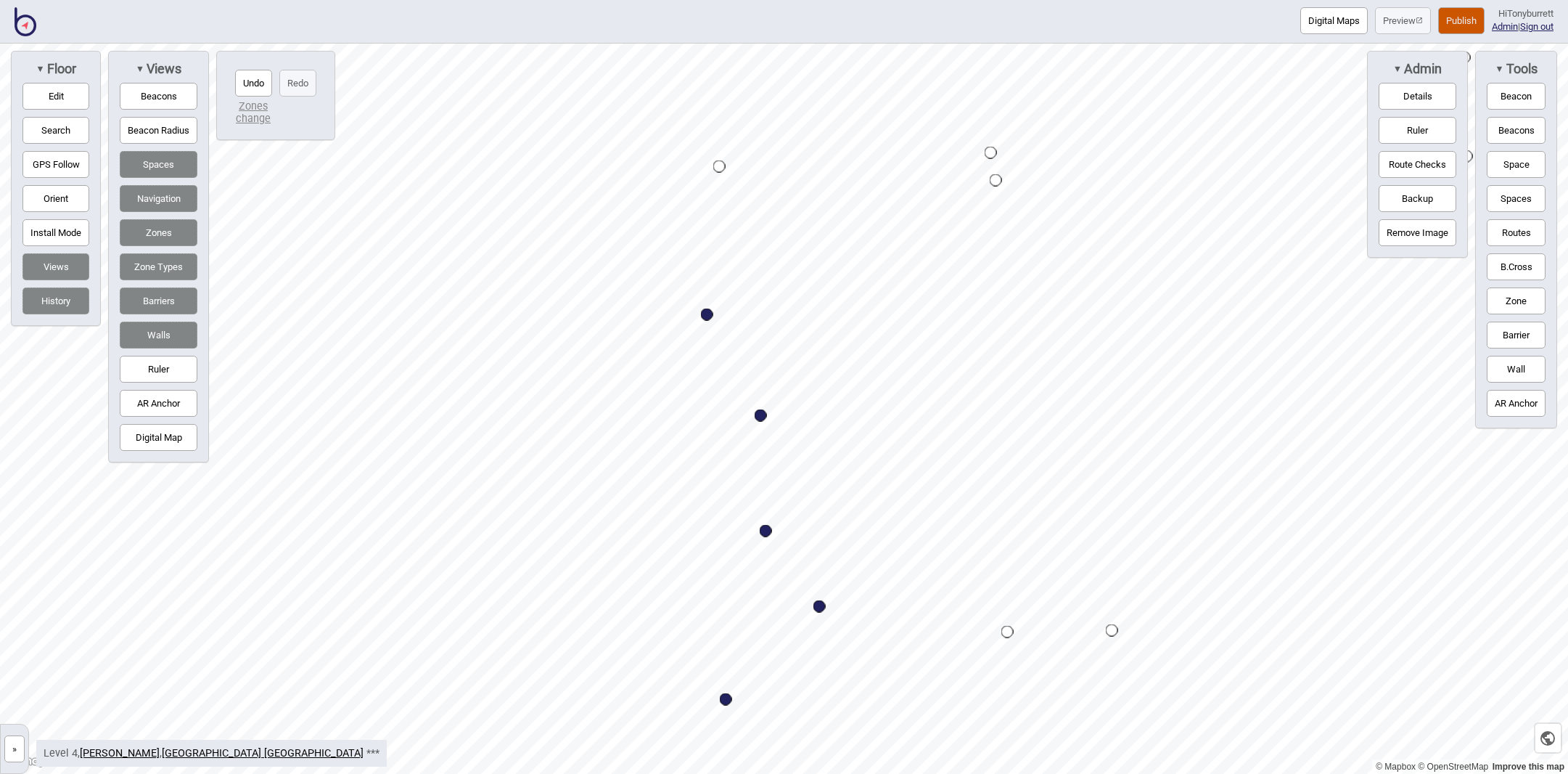
drag, startPoint x: 48, startPoint y: 98, endPoint x: 144, endPoint y: 123, distance: 99.2
click at [48, 98] on button "Edit" at bounding box center [56, 96] width 67 height 27
click at [958, 448] on div "Map marker" at bounding box center [966, 450] width 22 height 22
click at [953, 356] on div "Map marker" at bounding box center [957, 351] width 22 height 22
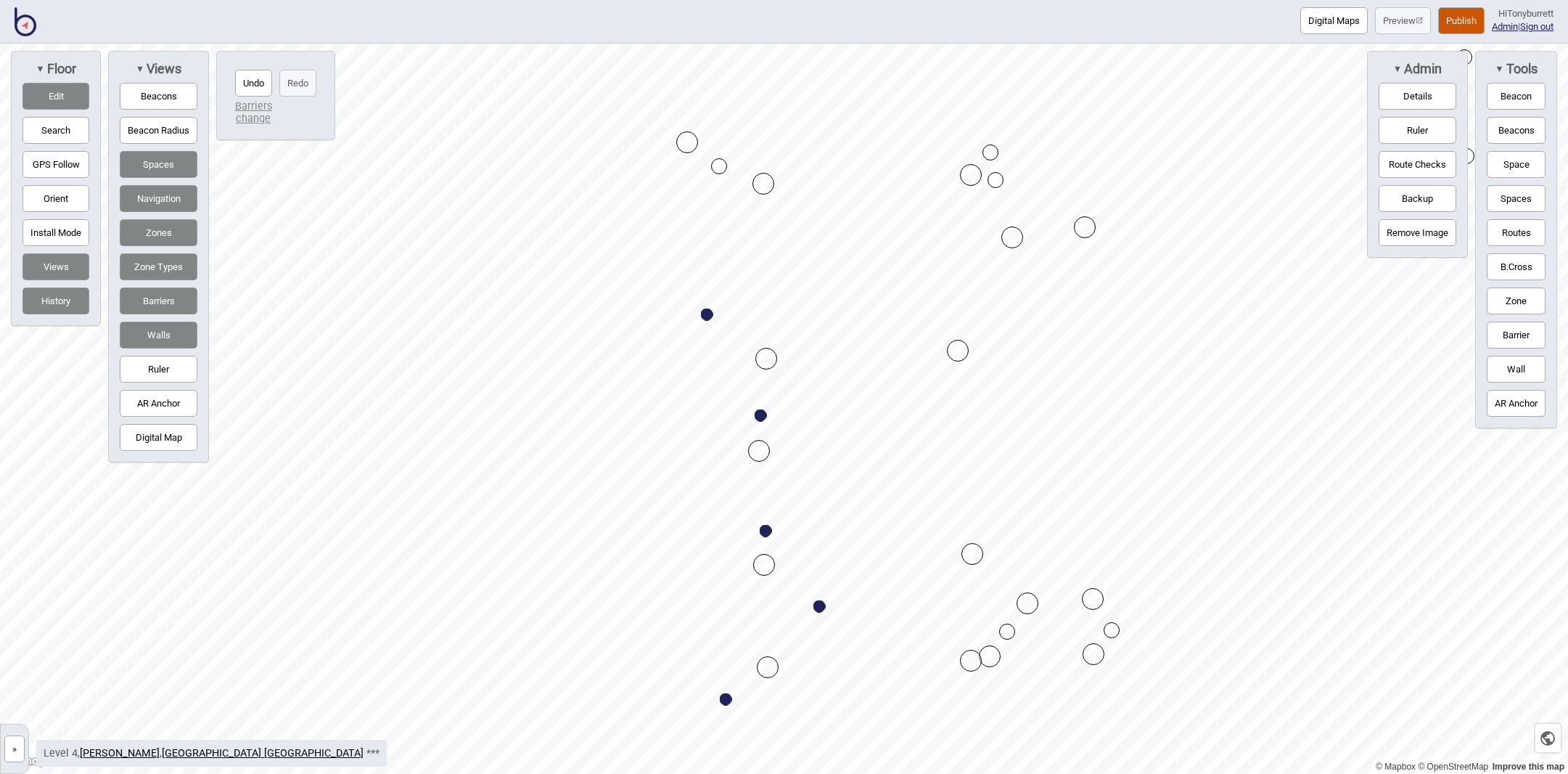
click at [953, 356] on div "Map marker" at bounding box center [957, 351] width 22 height 22
drag, startPoint x: 765, startPoint y: 352, endPoint x: 754, endPoint y: 347, distance: 12.1
click at [754, 347] on div "Map marker" at bounding box center [754, 351] width 22 height 22
click at [172, 434] on button "Digital Map" at bounding box center [158, 438] width 78 height 27
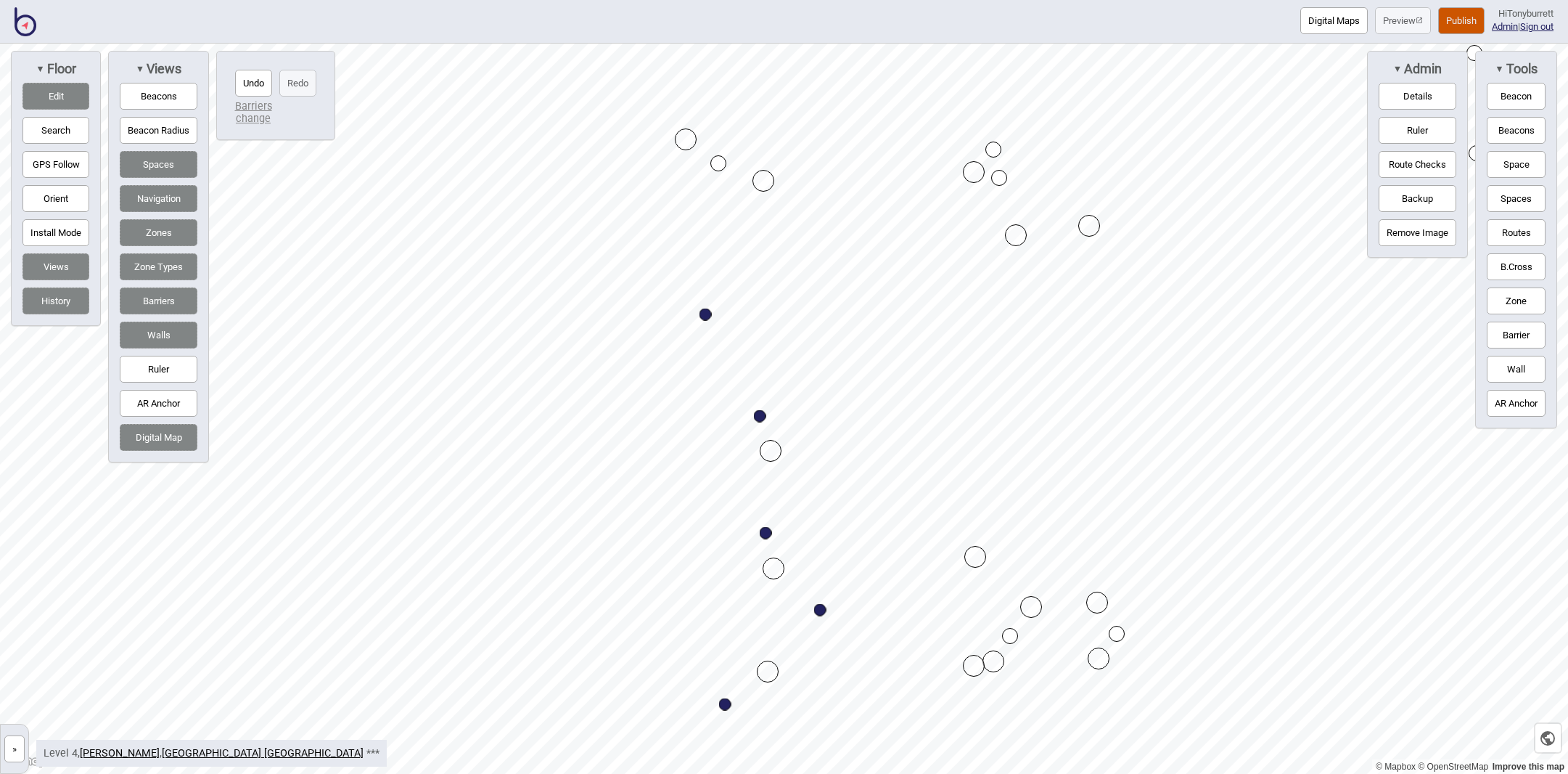
click at [172, 434] on button "Digital Map" at bounding box center [158, 438] width 78 height 27
drag, startPoint x: 1514, startPoint y: 374, endPoint x: 1474, endPoint y: 374, distance: 40.0
click at [1510, 374] on button "Wall" at bounding box center [1516, 369] width 59 height 27
click at [778, 350] on div "Map marker" at bounding box center [778, 350] width 22 height 22
drag, startPoint x: 1514, startPoint y: 366, endPoint x: 1483, endPoint y: 374, distance: 32.0
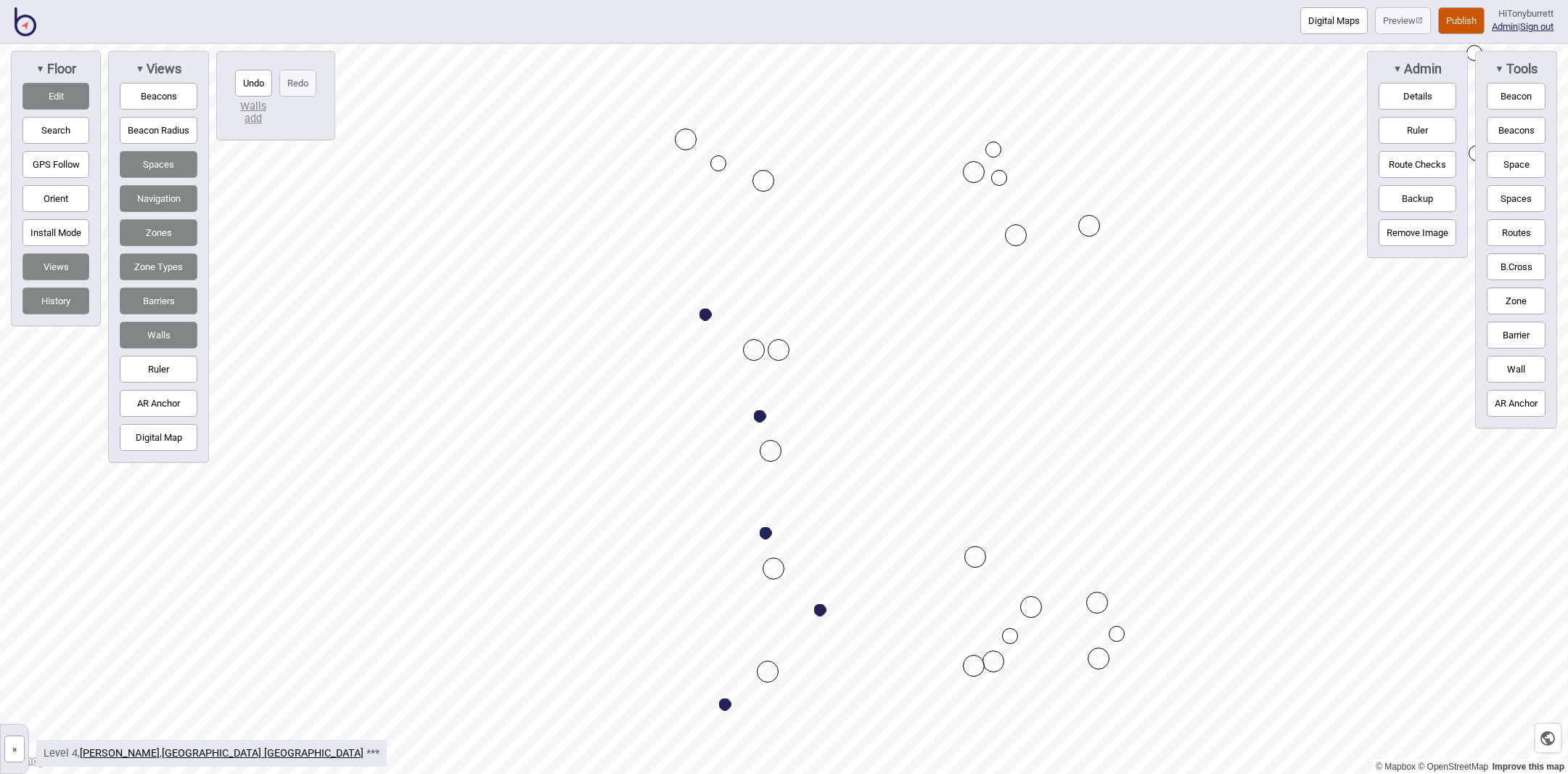
click at [1514, 367] on button "Wall" at bounding box center [1516, 369] width 59 height 27
click at [1518, 374] on button "Wall" at bounding box center [1516, 369] width 59 height 27
click at [769, 447] on div "Map marker" at bounding box center [770, 450] width 22 height 22
click at [67, 101] on button "Edit" at bounding box center [56, 96] width 67 height 27
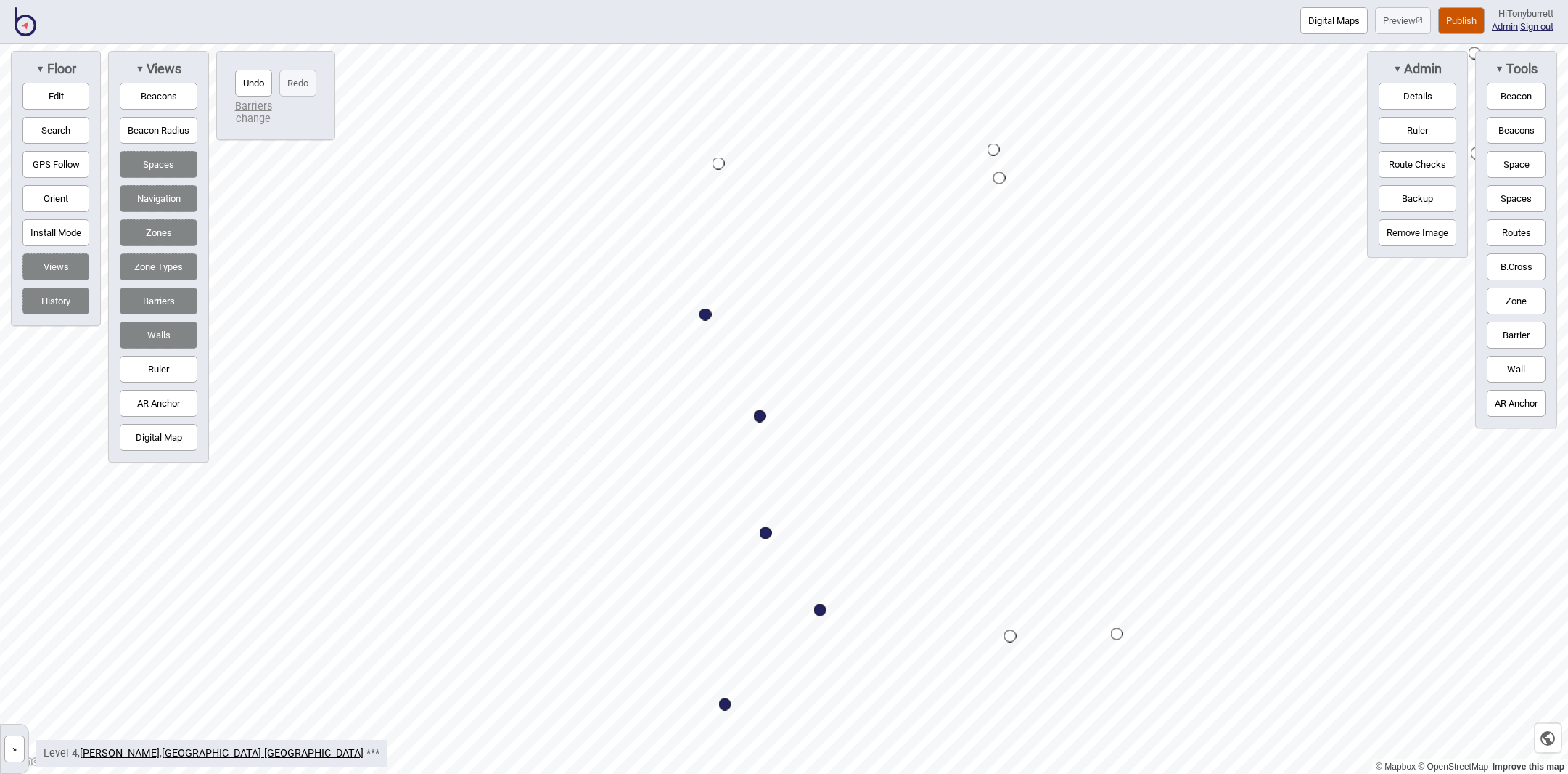
click at [1493, 367] on button "Wall" at bounding box center [1516, 369] width 59 height 27
click at [791, 454] on div "Map marker" at bounding box center [791, 453] width 22 height 22
click at [1514, 306] on button "Zone" at bounding box center [1516, 300] width 59 height 27
click at [1519, 289] on button "Zone" at bounding box center [1516, 300] width 59 height 27
click at [1517, 235] on button "Routes" at bounding box center [1516, 232] width 59 height 27
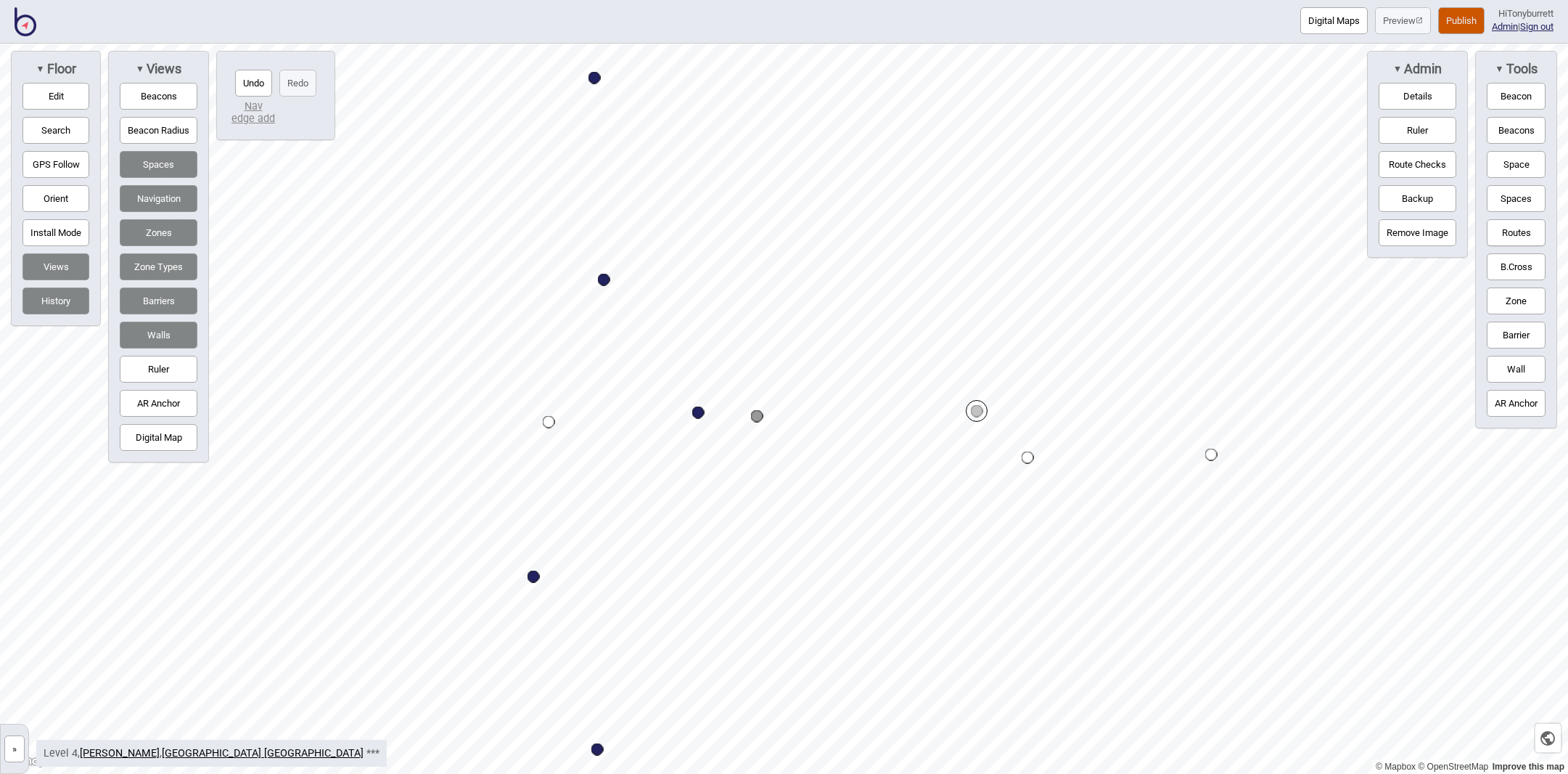
click at [1506, 235] on button "Routes" at bounding box center [1516, 232] width 59 height 27
click at [759, 414] on div "Map marker" at bounding box center [757, 416] width 12 height 12
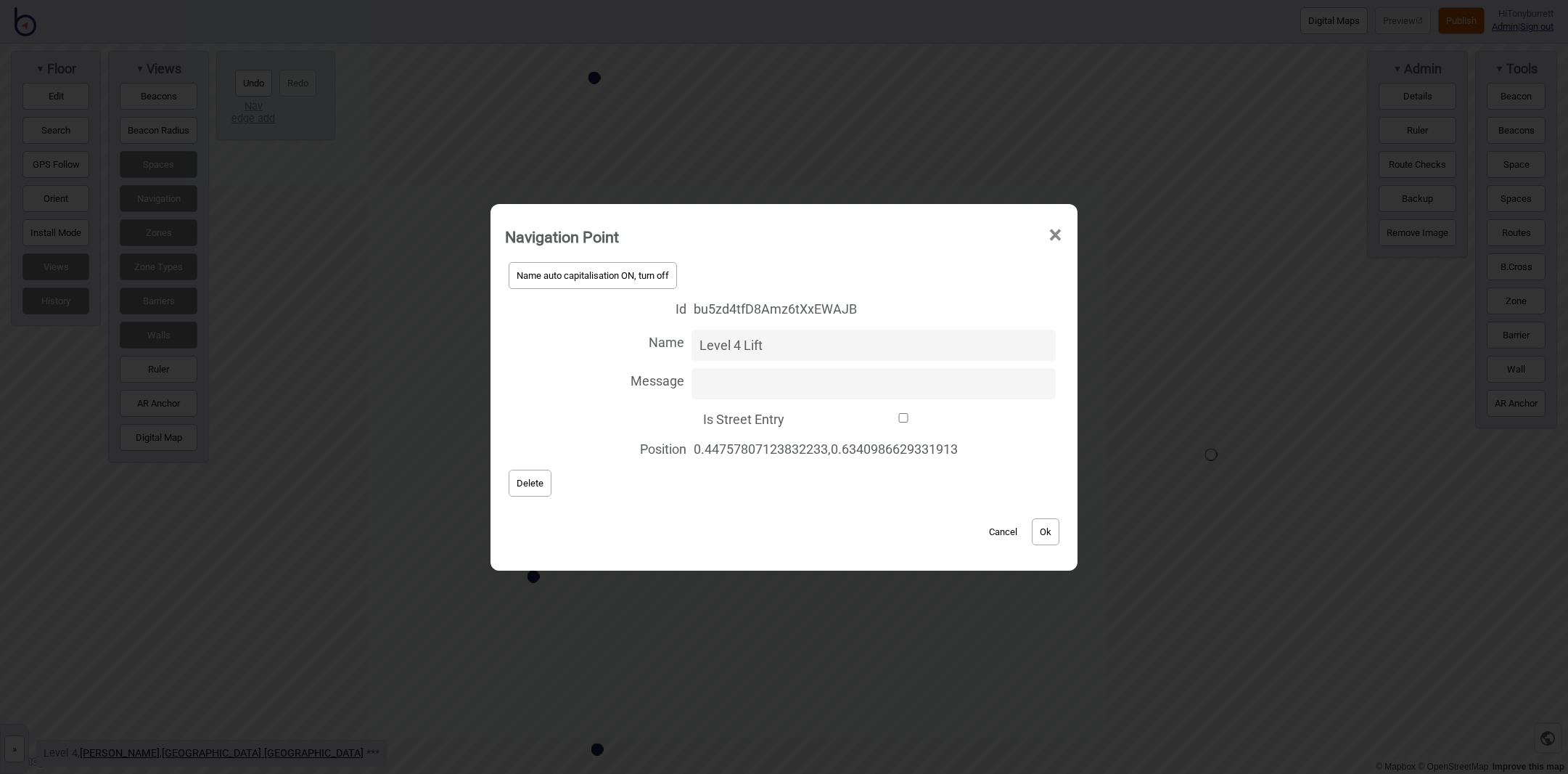
type input "Level 4 Lift"
drag, startPoint x: 778, startPoint y: 545, endPoint x: 853, endPoint y: 531, distance: 76.3
click at [778, 545] on div "Cancel Ok" at bounding box center [783, 524] width 558 height 48
click at [1048, 524] on button "Ok" at bounding box center [1045, 531] width 27 height 27
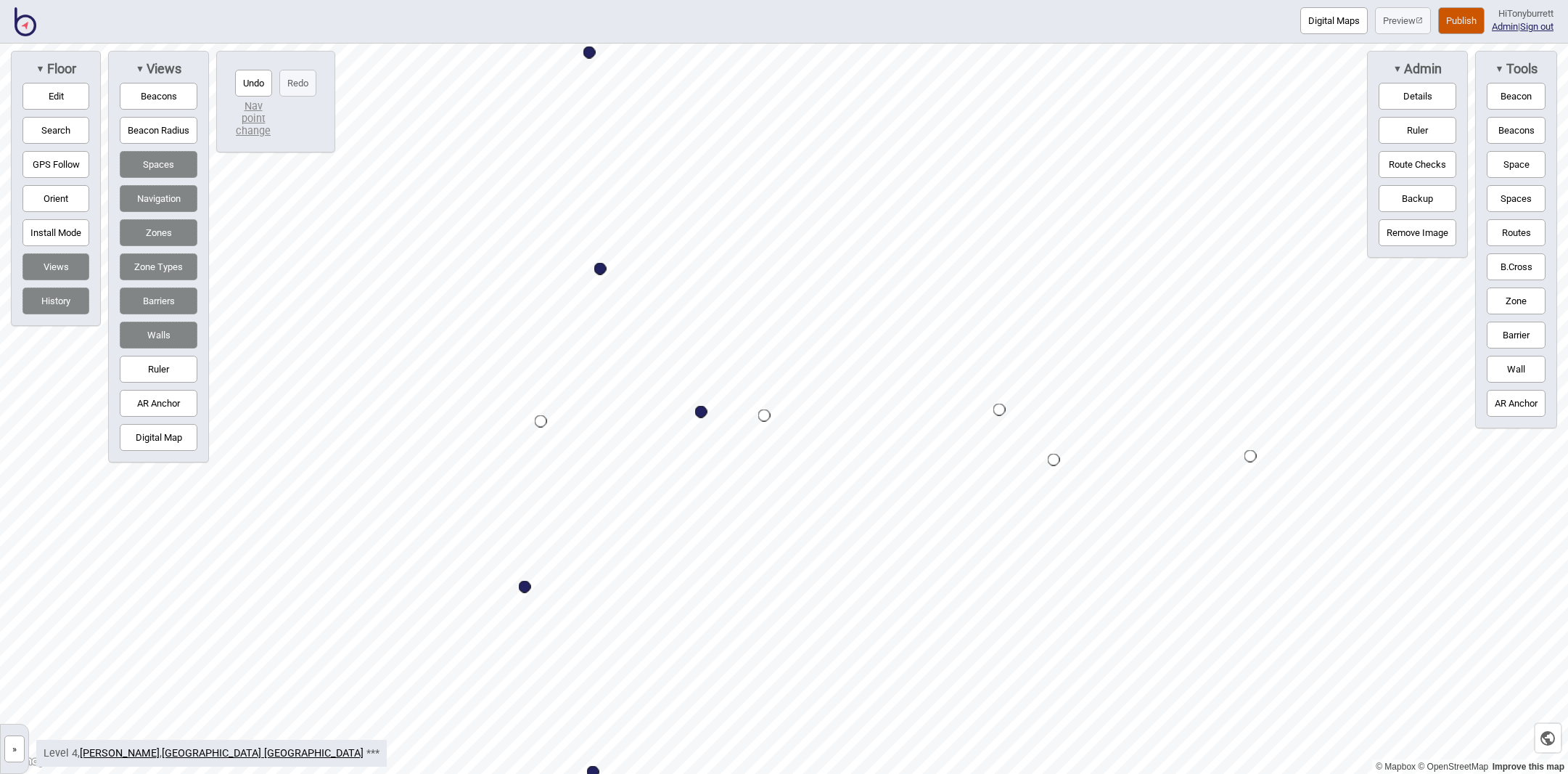
click at [1499, 303] on button "Zone" at bounding box center [1516, 300] width 59 height 27
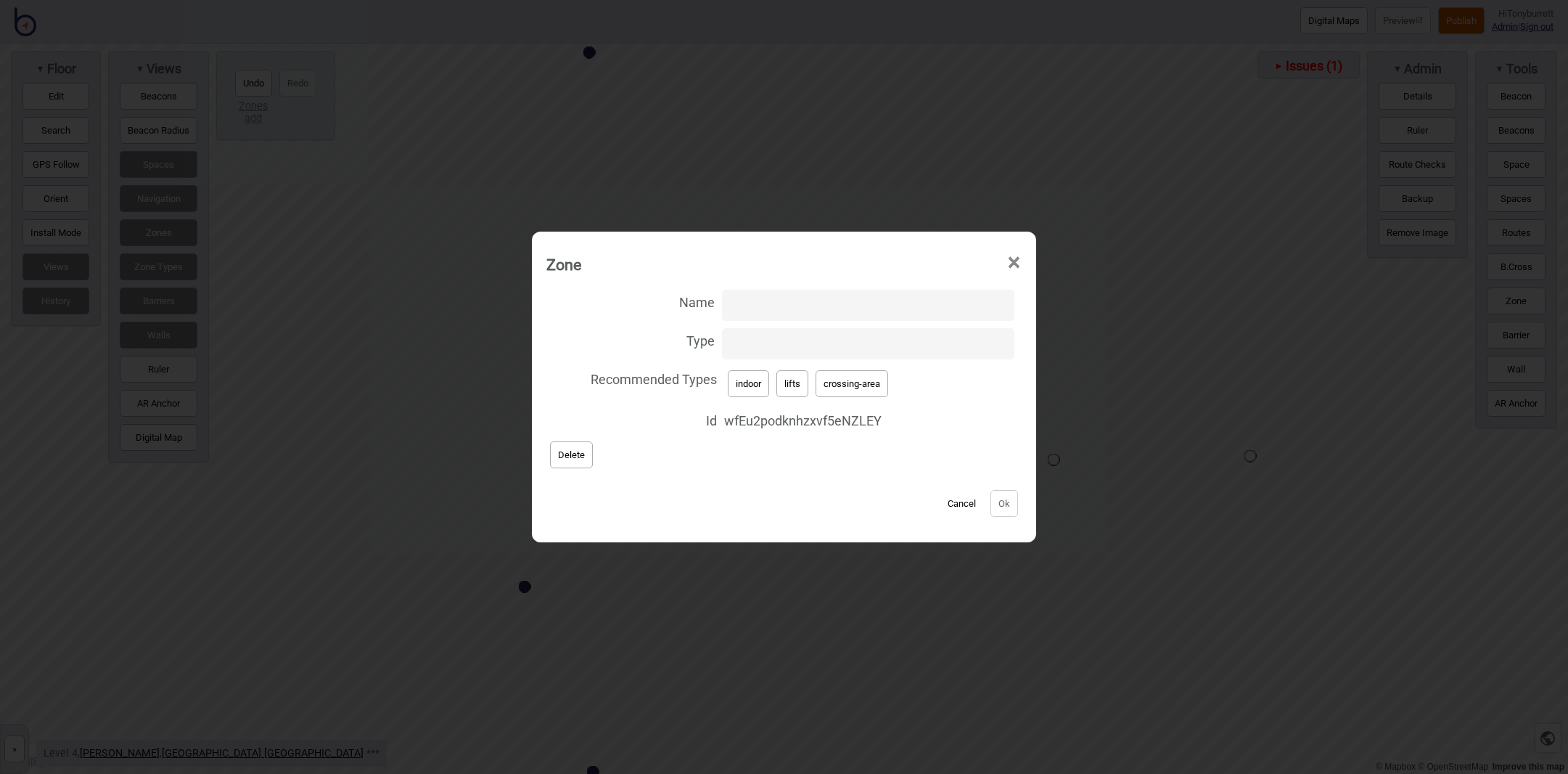
click at [767, 350] on input "Type" at bounding box center [868, 343] width 293 height 31
type input "stairs"
click at [998, 503] on button "Ok" at bounding box center [1004, 503] width 27 height 27
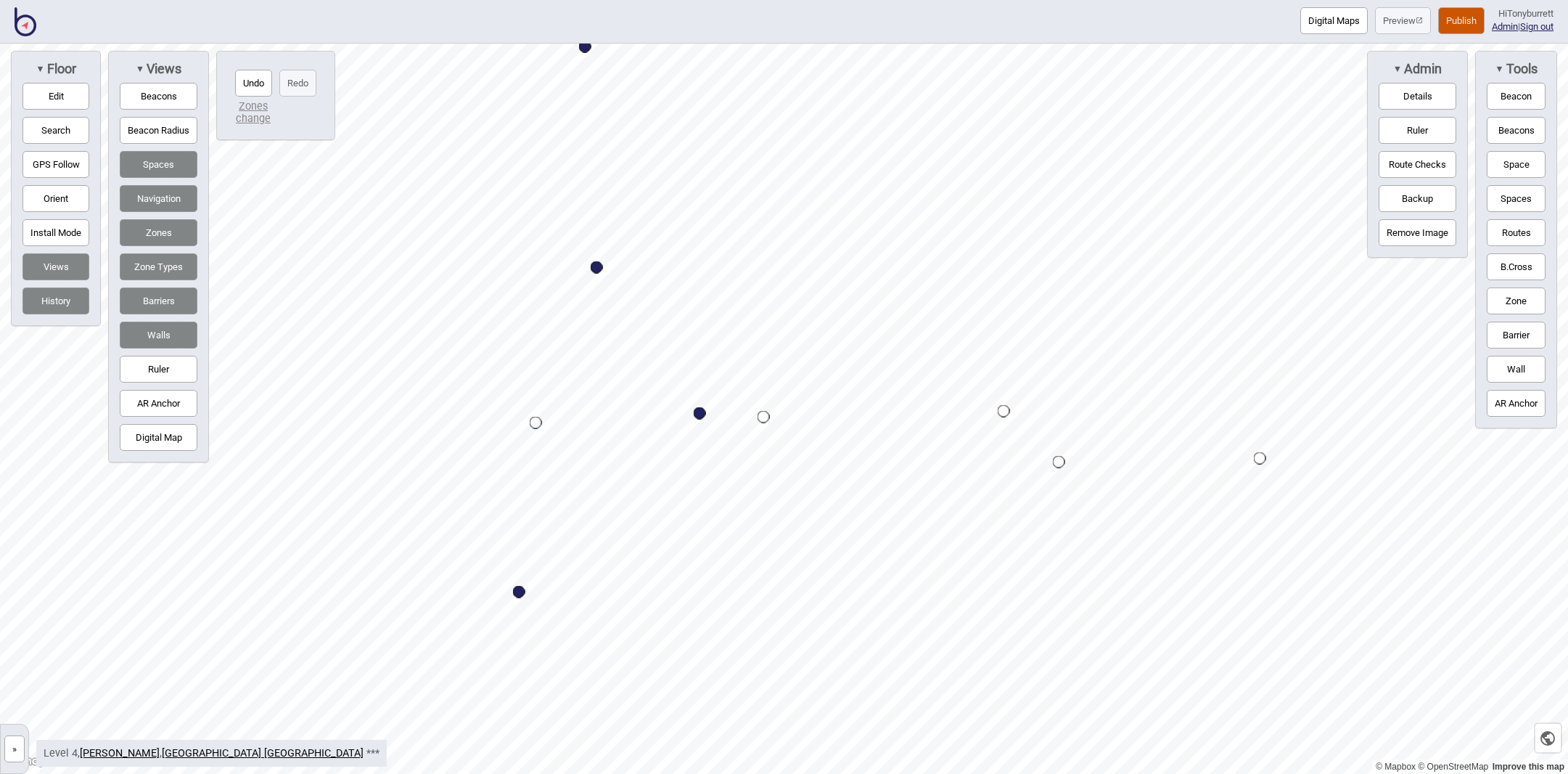
drag, startPoint x: 1525, startPoint y: 296, endPoint x: 1498, endPoint y: 307, distance: 29.2
click at [1525, 294] on button "Zone" at bounding box center [1516, 300] width 59 height 27
click at [788, 315] on div "Map marker" at bounding box center [792, 314] width 22 height 22
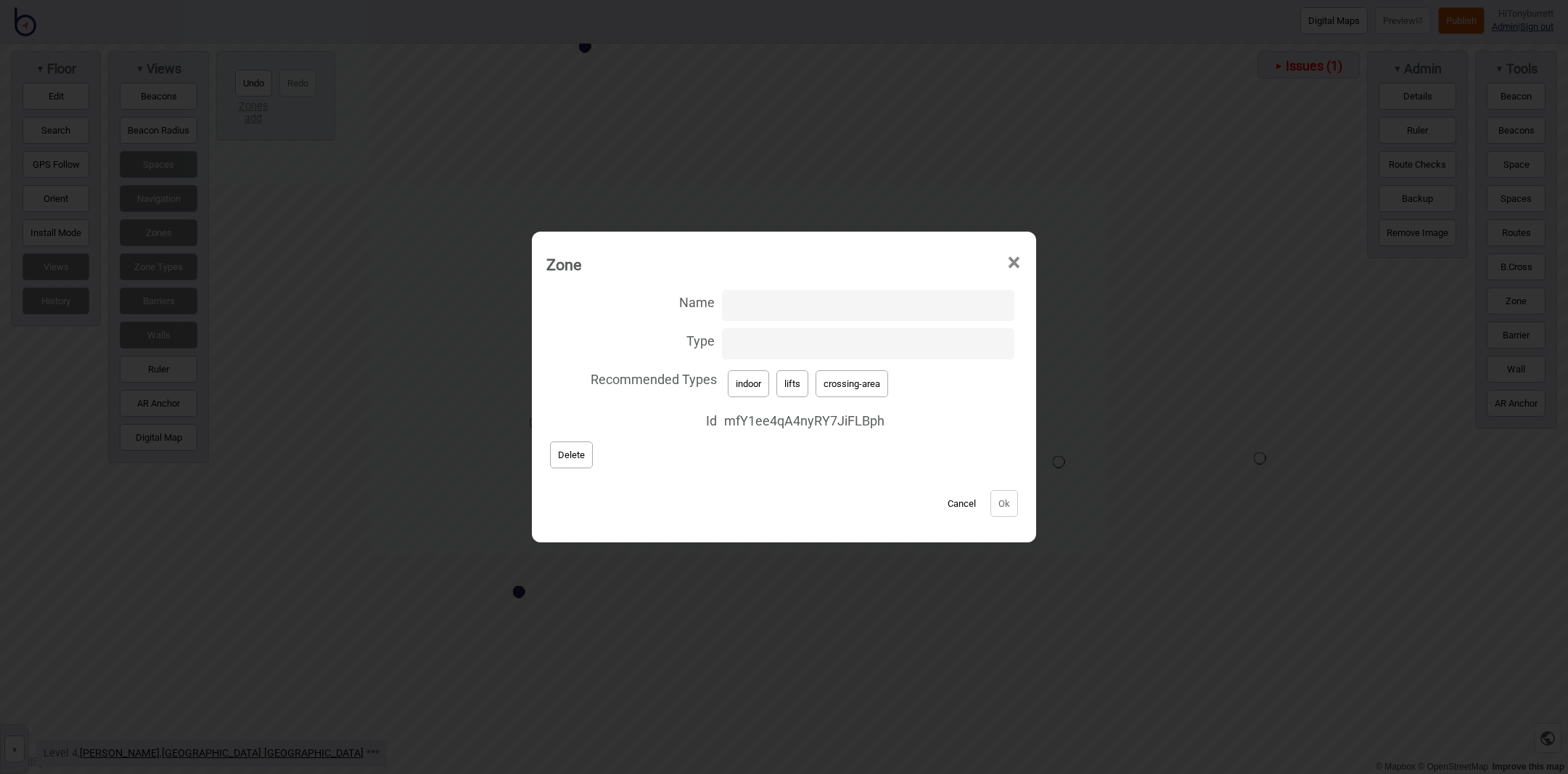
click at [769, 347] on input "Type" at bounding box center [868, 343] width 293 height 31
type input "lift-well"
click at [998, 503] on button "Ok" at bounding box center [1004, 503] width 27 height 27
drag, startPoint x: 775, startPoint y: 343, endPoint x: 704, endPoint y: 344, distance: 71.0
click at [704, 344] on label "Type stairs" at bounding box center [784, 344] width 475 height 39
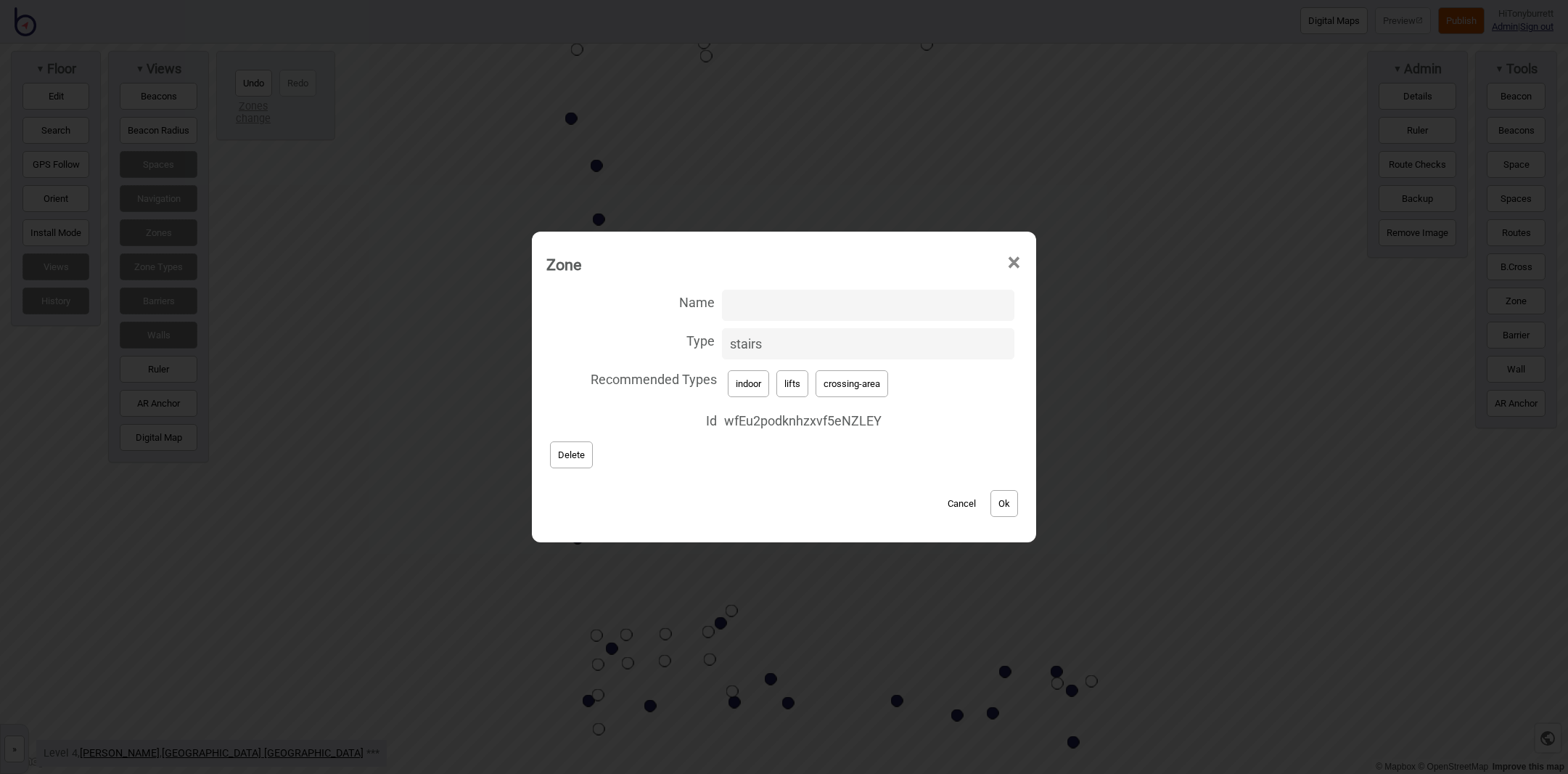
click at [722, 344] on input "stairs" at bounding box center [868, 343] width 293 height 31
click at [956, 504] on button "Cancel" at bounding box center [961, 503] width 43 height 27
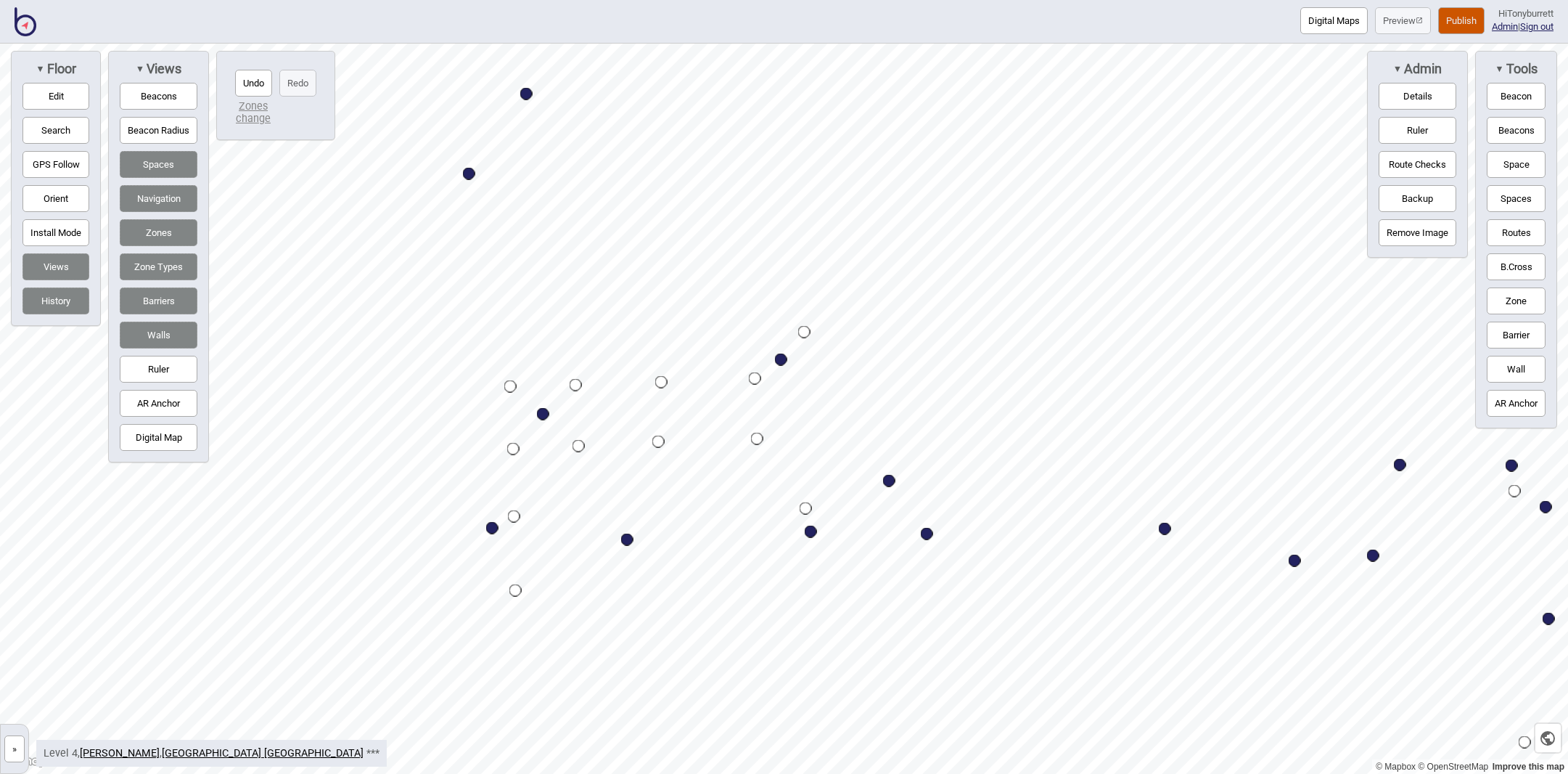
drag, startPoint x: 1523, startPoint y: 300, endPoint x: 1482, endPoint y: 294, distance: 41.4
click at [1523, 300] on button "Zone" at bounding box center [1516, 300] width 59 height 27
click at [1026, 475] on div "Map marker" at bounding box center [1025, 478] width 22 height 22
click at [1275, 67] on span "►" at bounding box center [1279, 65] width 9 height 10
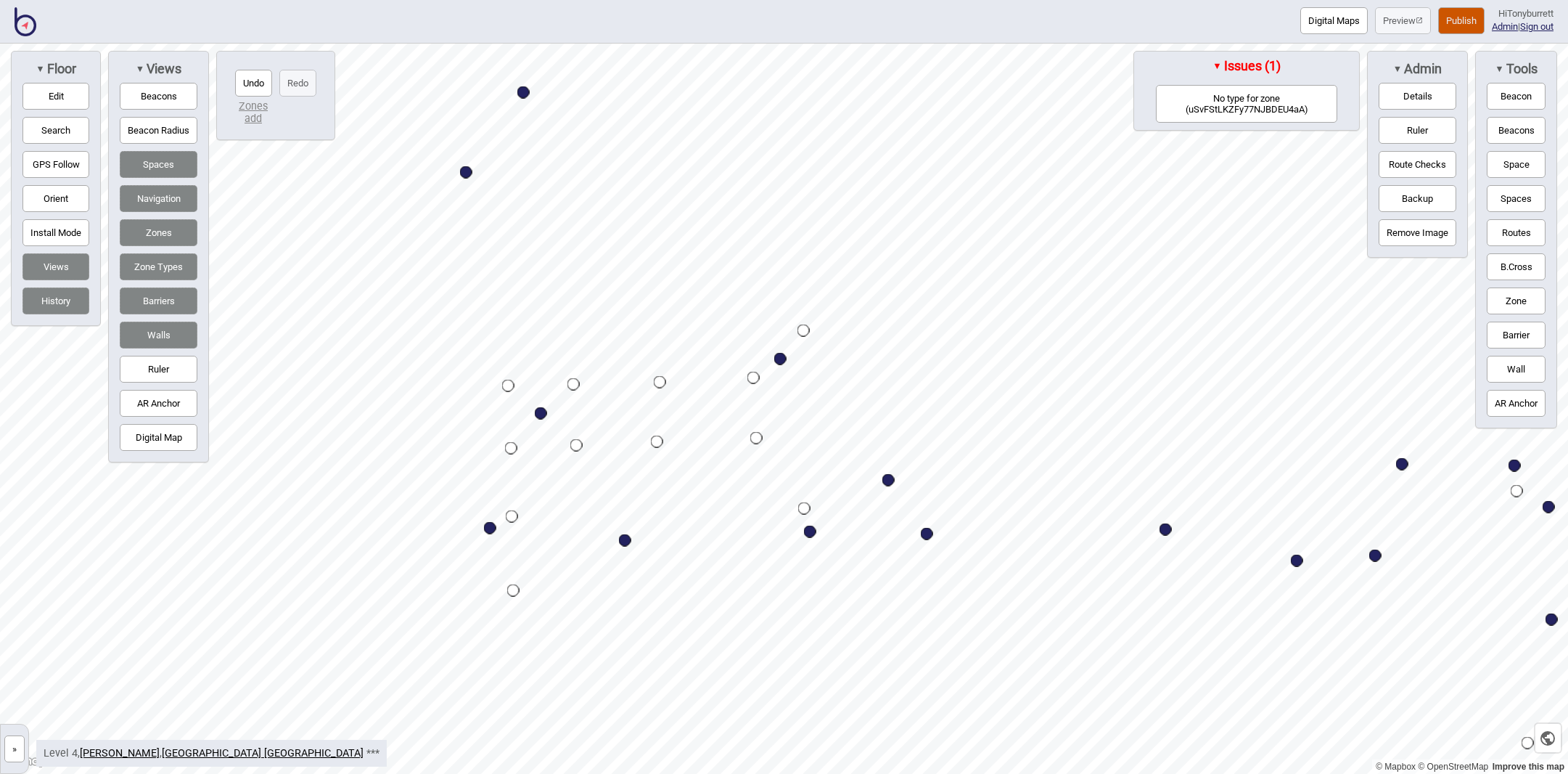
click at [1273, 67] on span "Issues (1)" at bounding box center [1252, 65] width 59 height 16
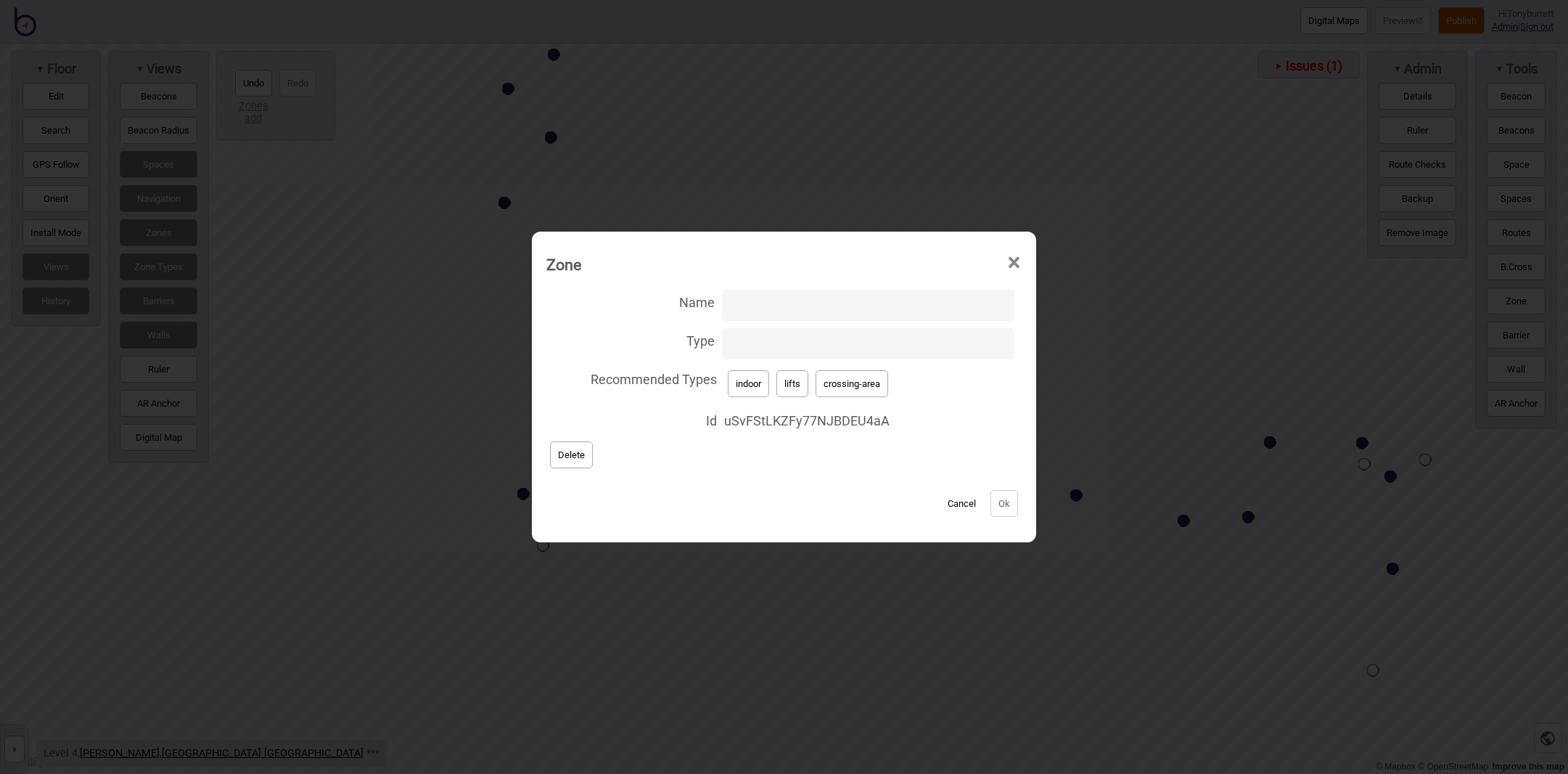
click at [955, 502] on button "Cancel" at bounding box center [961, 503] width 43 height 27
click at [589, 455] on button "Delete" at bounding box center [571, 455] width 43 height 27
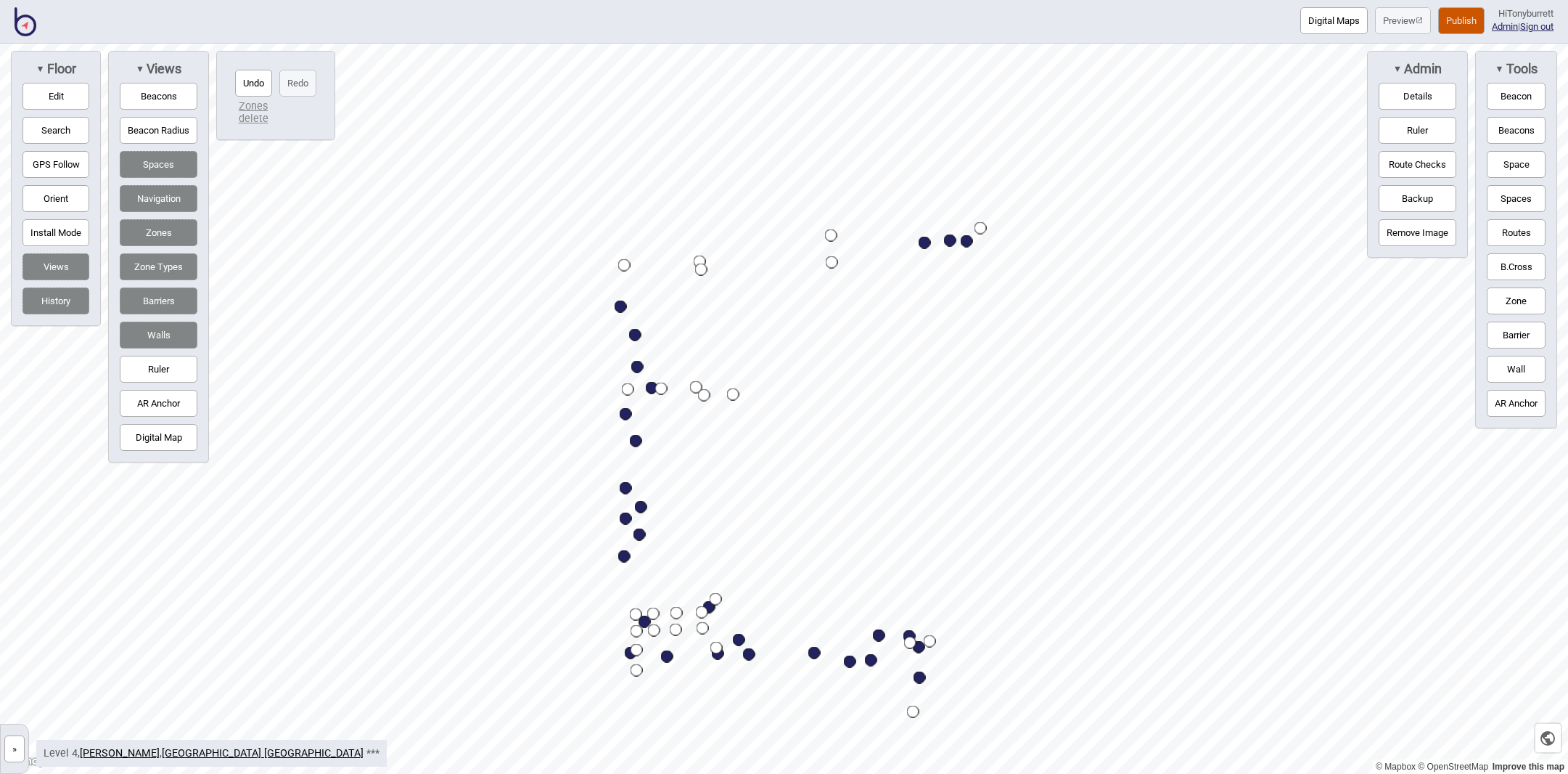
click at [1422, 166] on button "Route Checks" at bounding box center [1417, 164] width 78 height 27
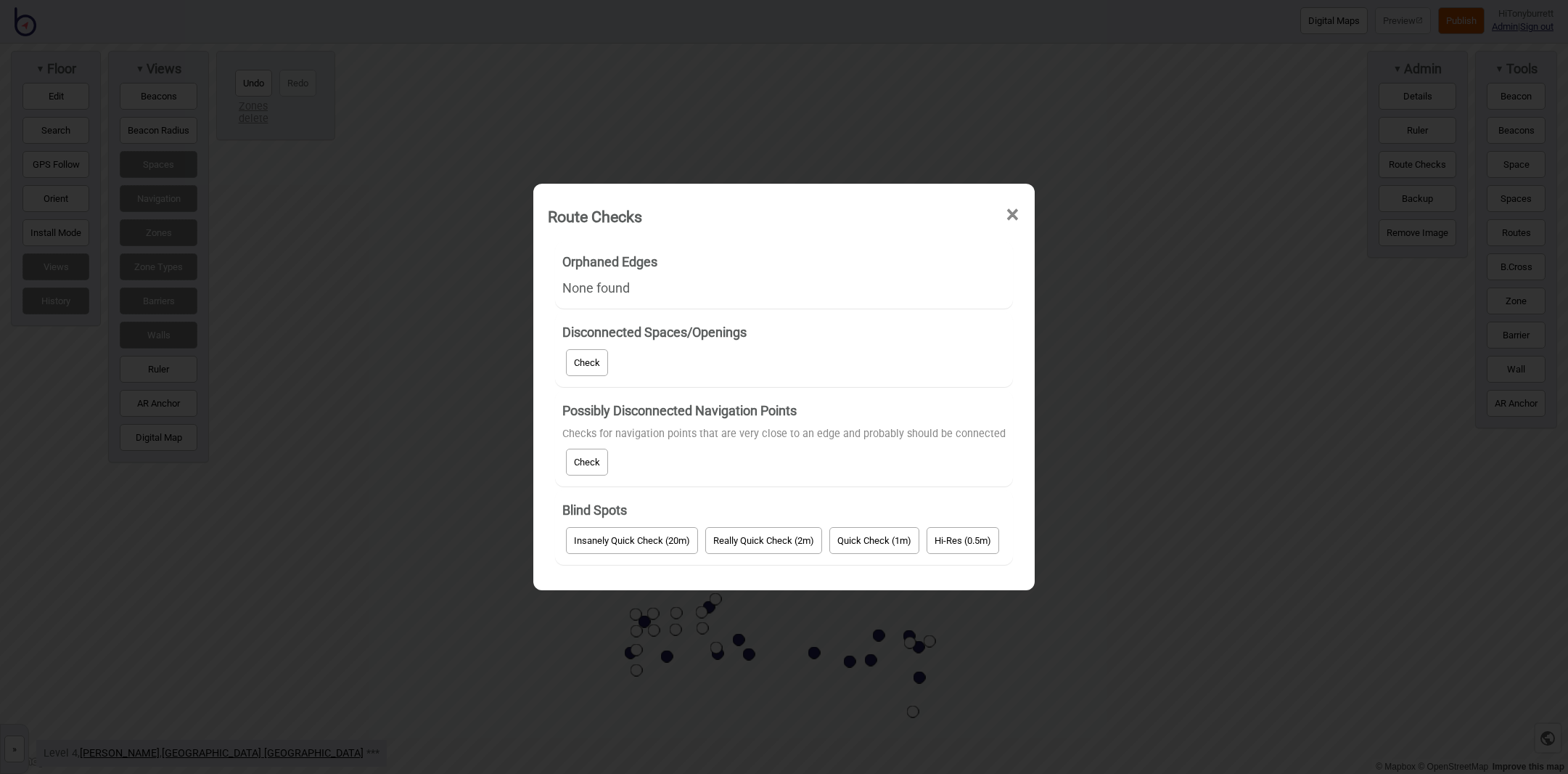
click at [567, 357] on button "Check" at bounding box center [587, 363] width 42 height 27
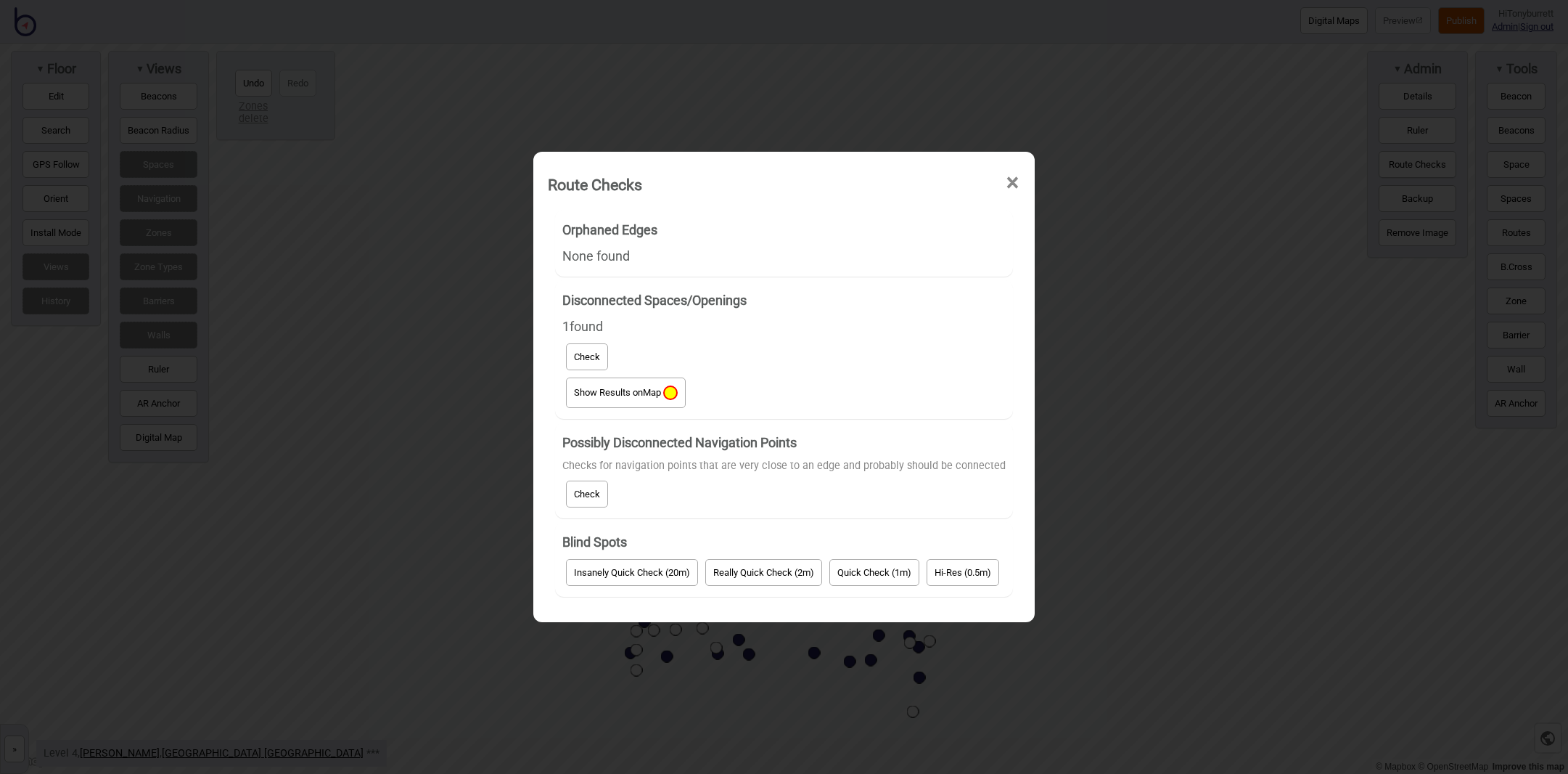
click at [625, 397] on span "Show Results on Map" at bounding box center [626, 391] width 104 height 10
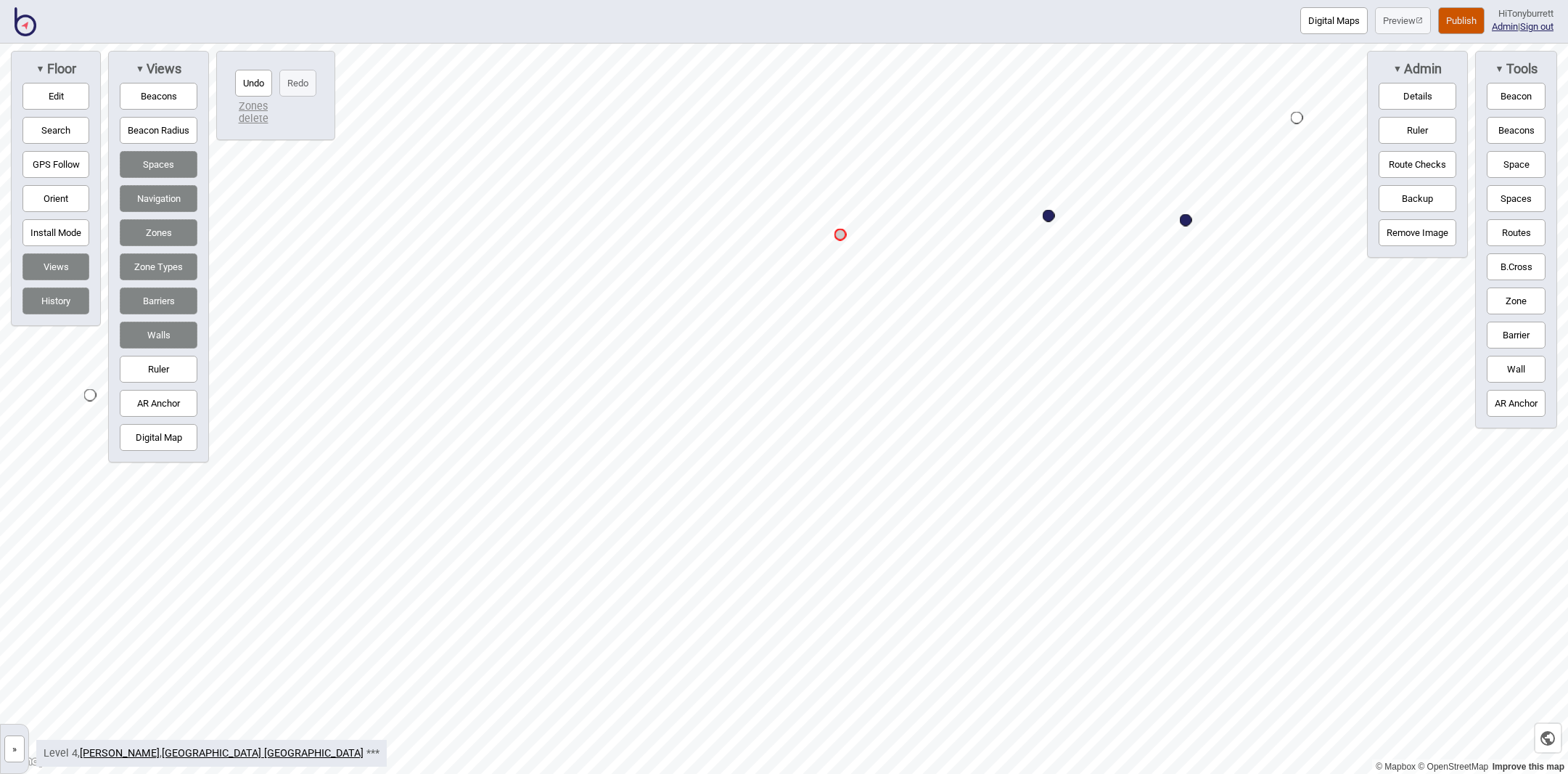
click at [51, 89] on button "Edit" at bounding box center [56, 96] width 67 height 27
drag, startPoint x: 840, startPoint y: 234, endPoint x: 840, endPoint y: 221, distance: 13.0
click at [1434, 160] on button "Route Checks" at bounding box center [1417, 164] width 78 height 27
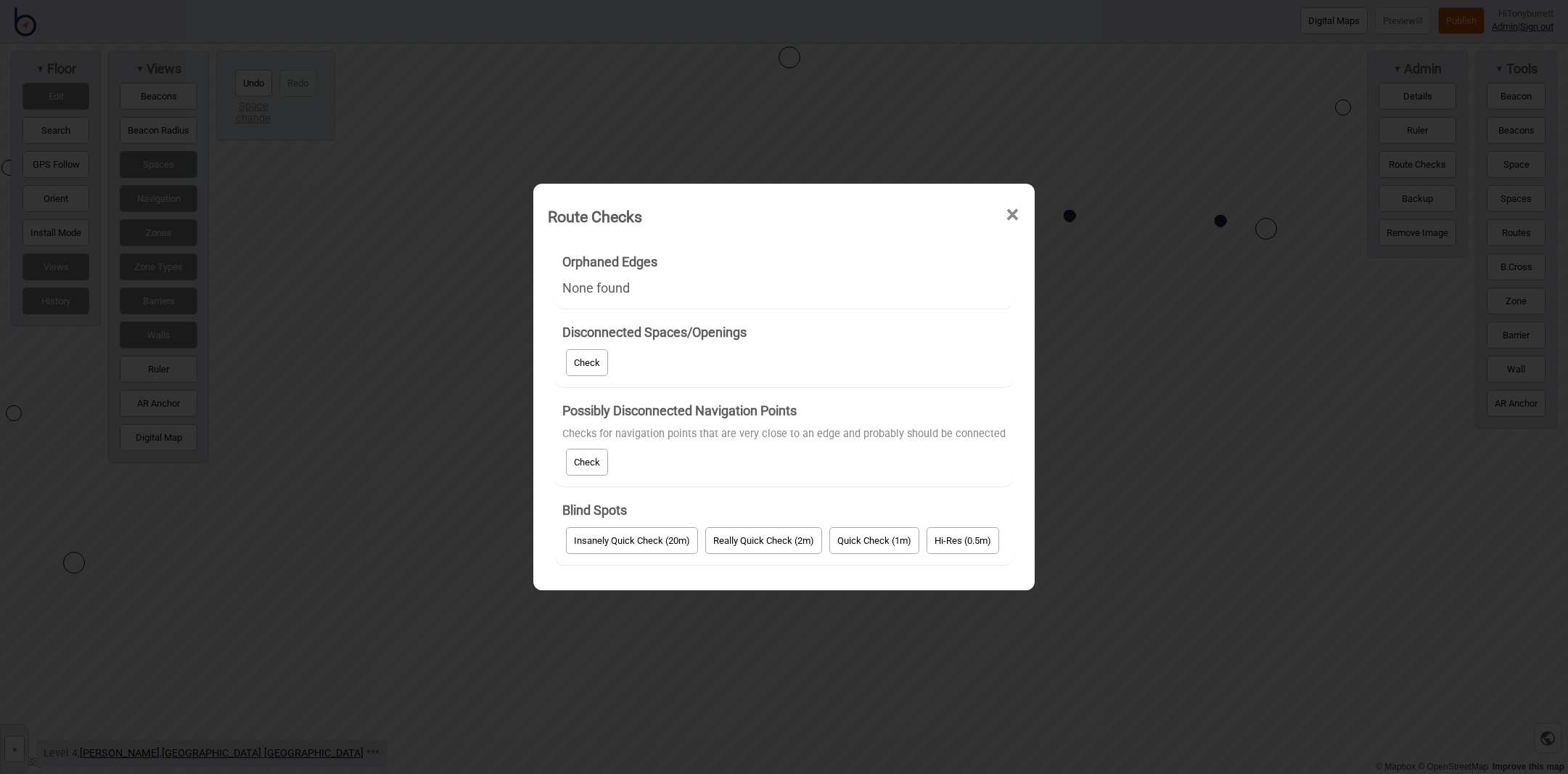
click at [586, 365] on button "Check" at bounding box center [587, 363] width 42 height 27
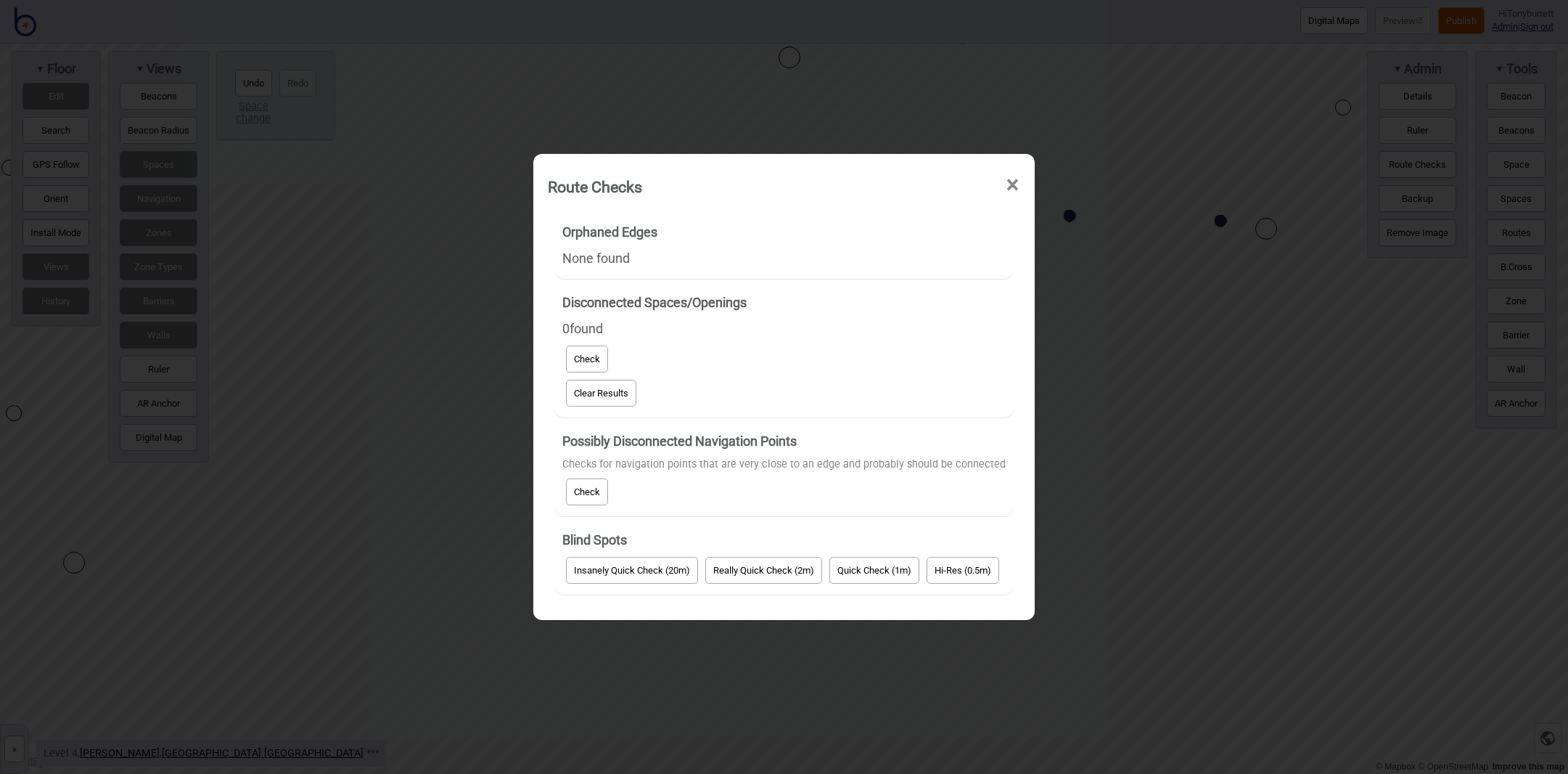
drag, startPoint x: 579, startPoint y: 501, endPoint x: 691, endPoint y: 501, distance: 112.0
click at [579, 501] on button "Check" at bounding box center [587, 492] width 42 height 27
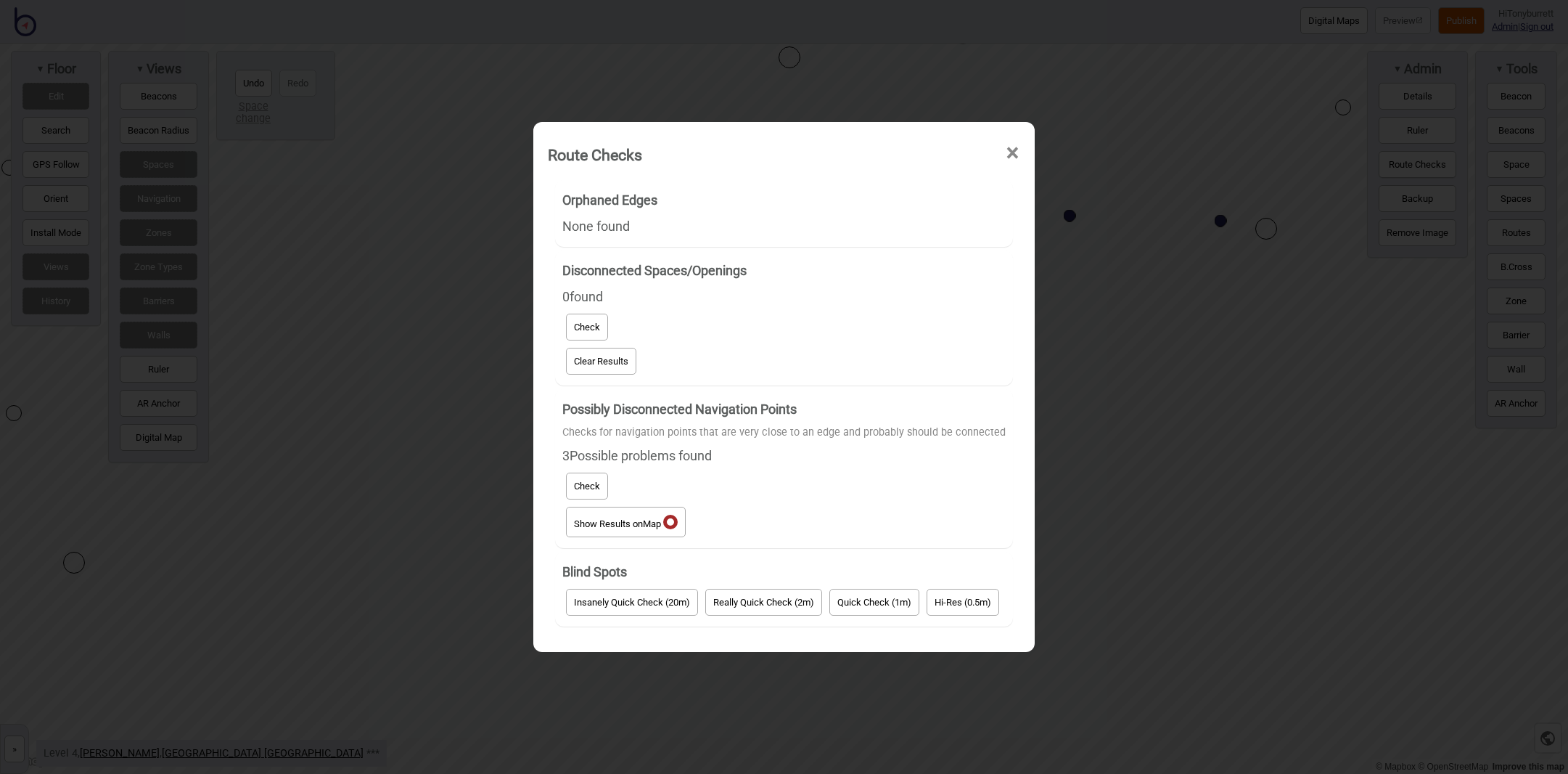
click at [643, 526] on button "Show Results on Map" at bounding box center [626, 522] width 119 height 30
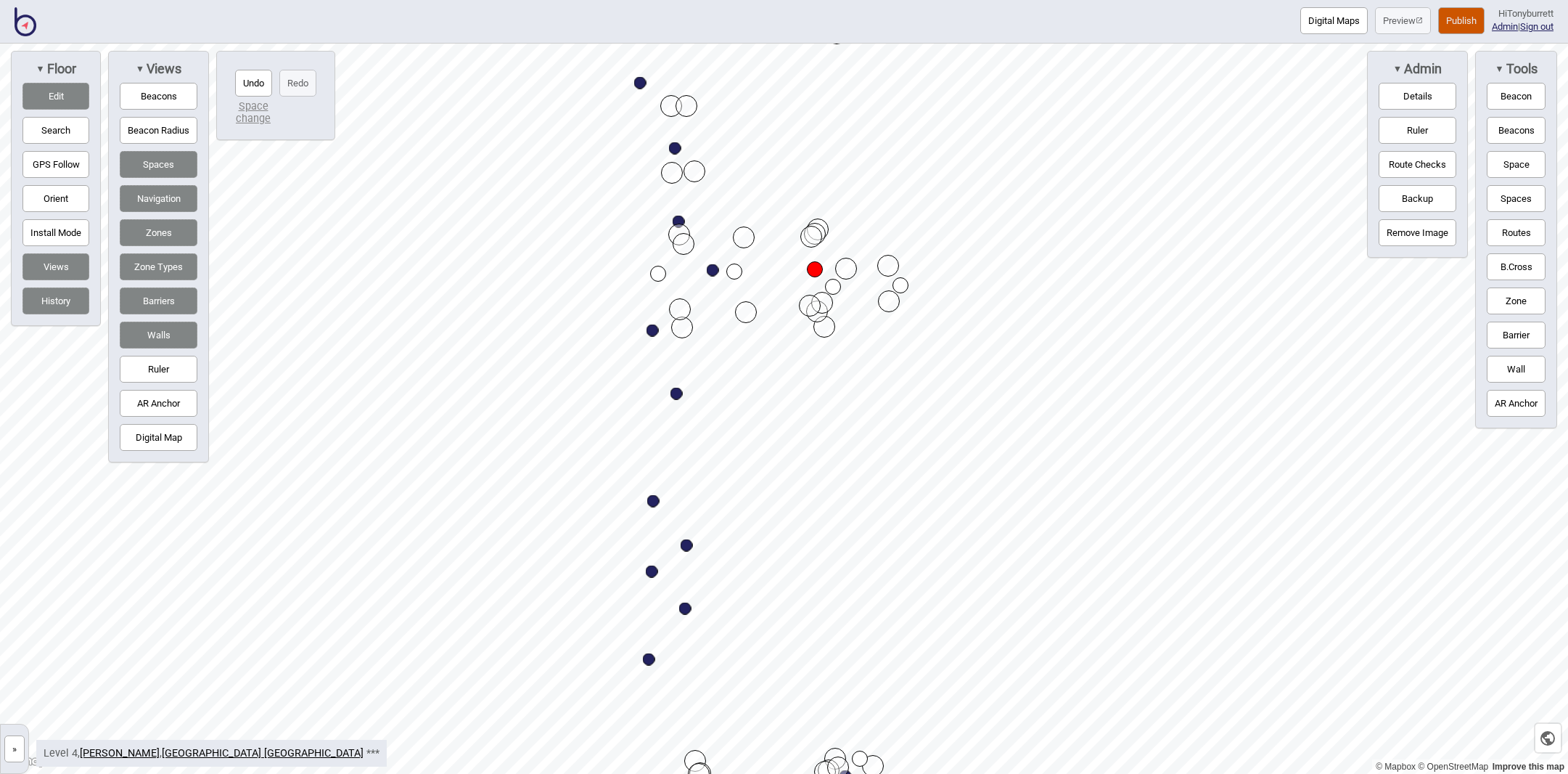
click at [1037, 0] on div "Digital Maps Preview Publish Hi Tonyburrett Admin | Sign out © Mapbox © OpenStr…" at bounding box center [784, 0] width 1568 height 0
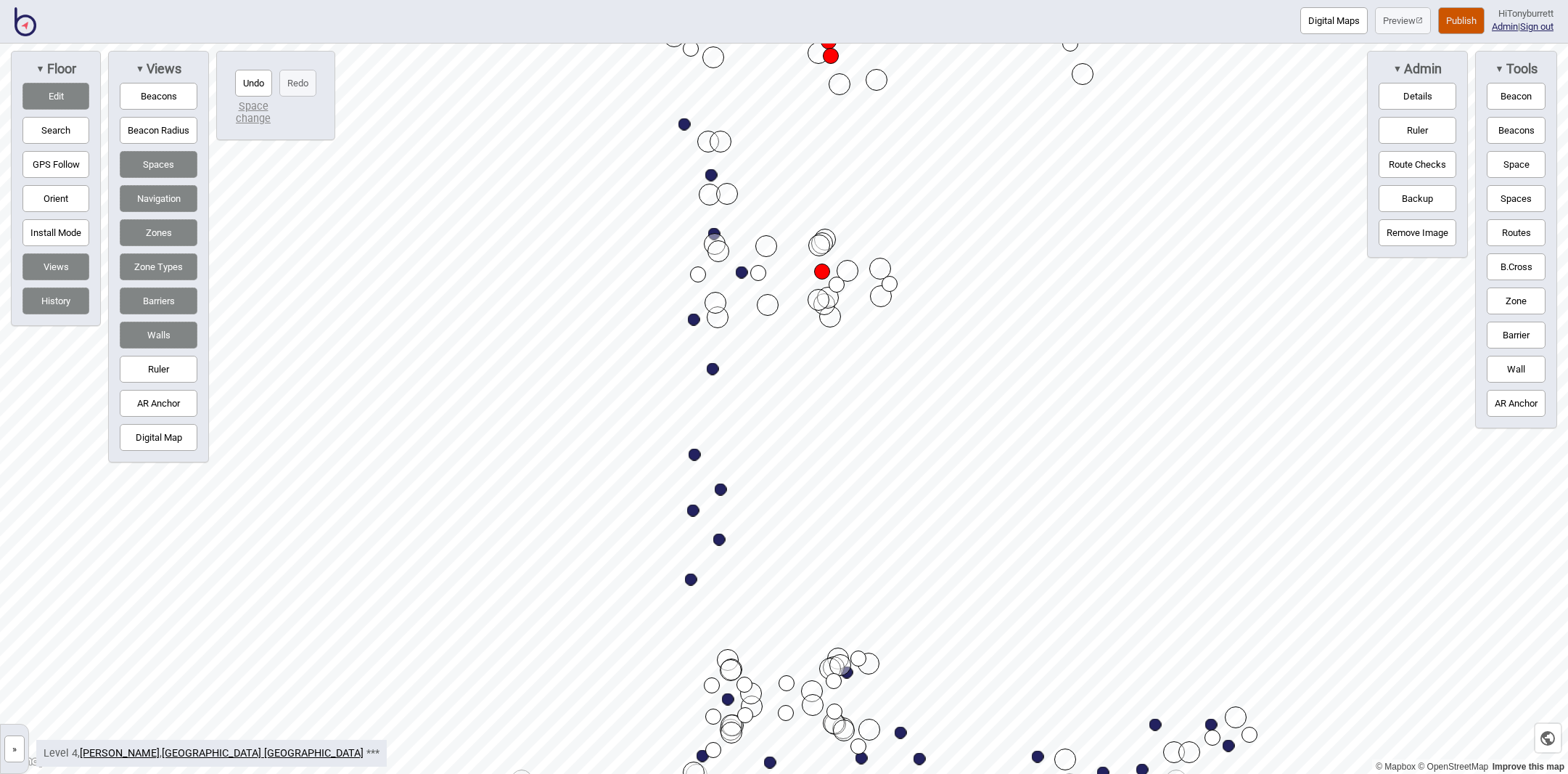
drag, startPoint x: 39, startPoint y: 88, endPoint x: 58, endPoint y: 89, distance: 19.0
click at [39, 88] on button "Edit" at bounding box center [56, 96] width 67 height 27
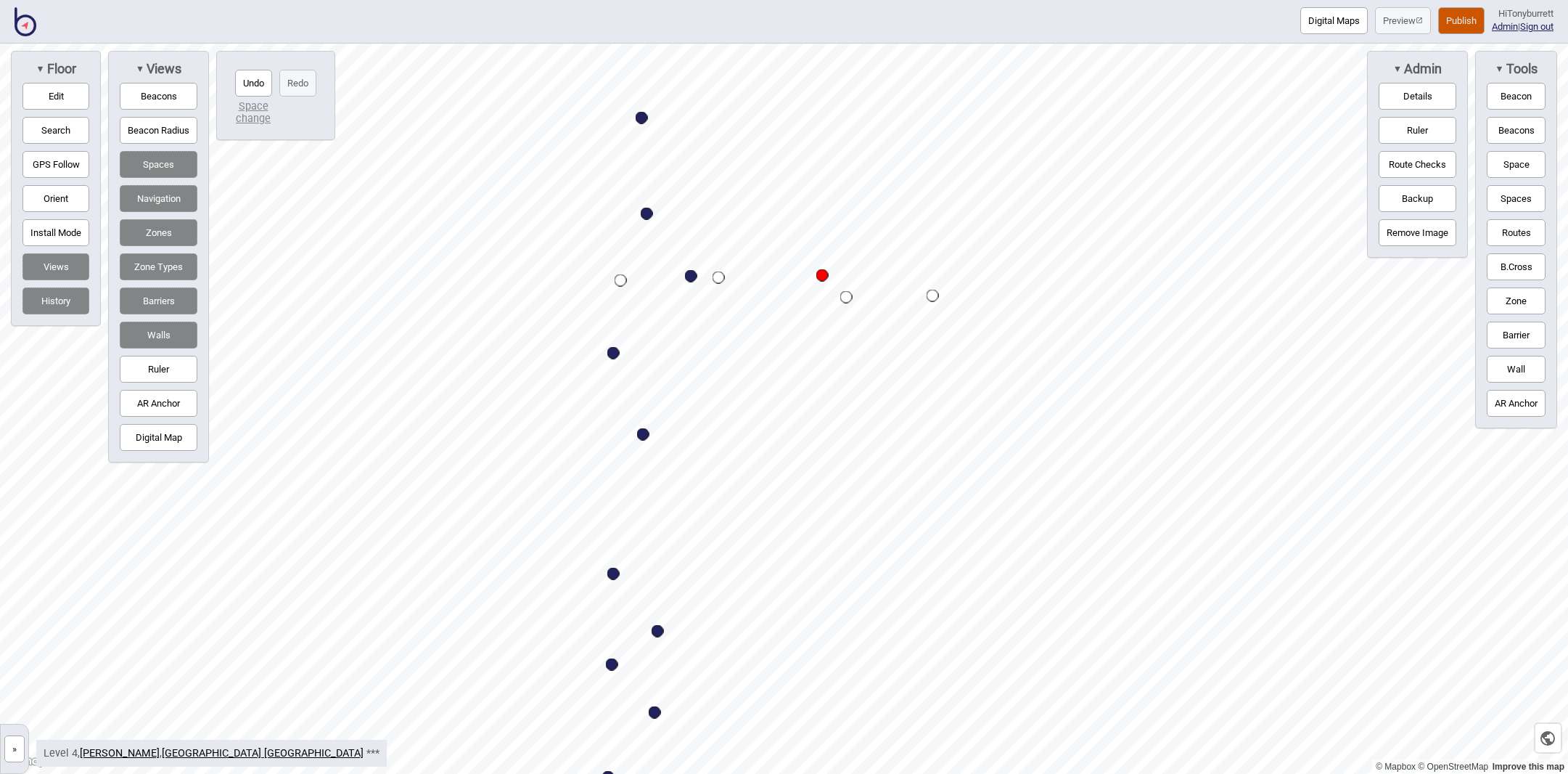
click at [1399, 161] on button "Route Checks" at bounding box center [1417, 164] width 78 height 27
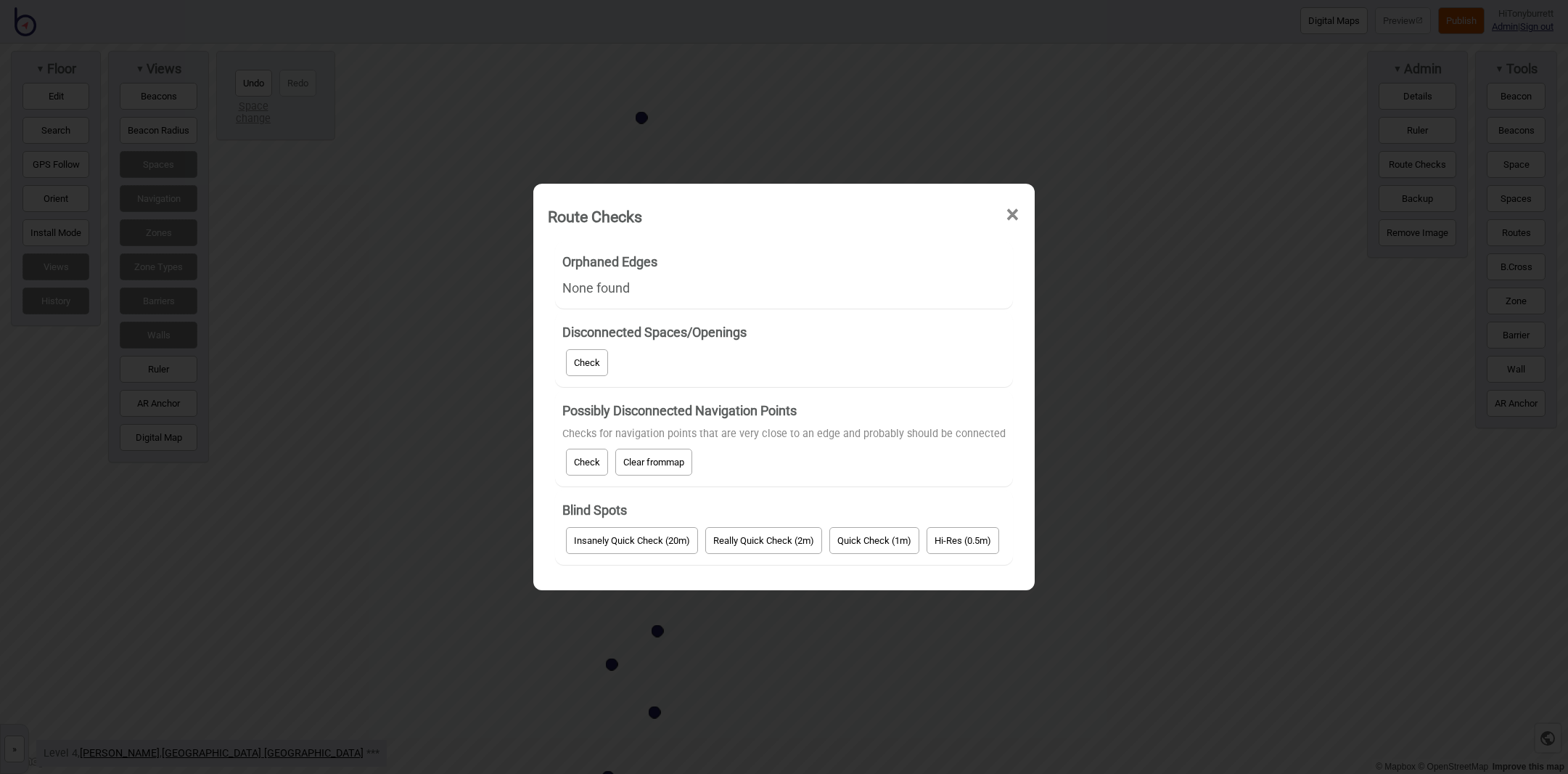
drag, startPoint x: 661, startPoint y: 457, endPoint x: 694, endPoint y: 477, distance: 38.6
click at [663, 459] on button "Clear from map" at bounding box center [653, 462] width 77 height 27
click at [865, 549] on button "Quick Check (1m)" at bounding box center [874, 540] width 90 height 27
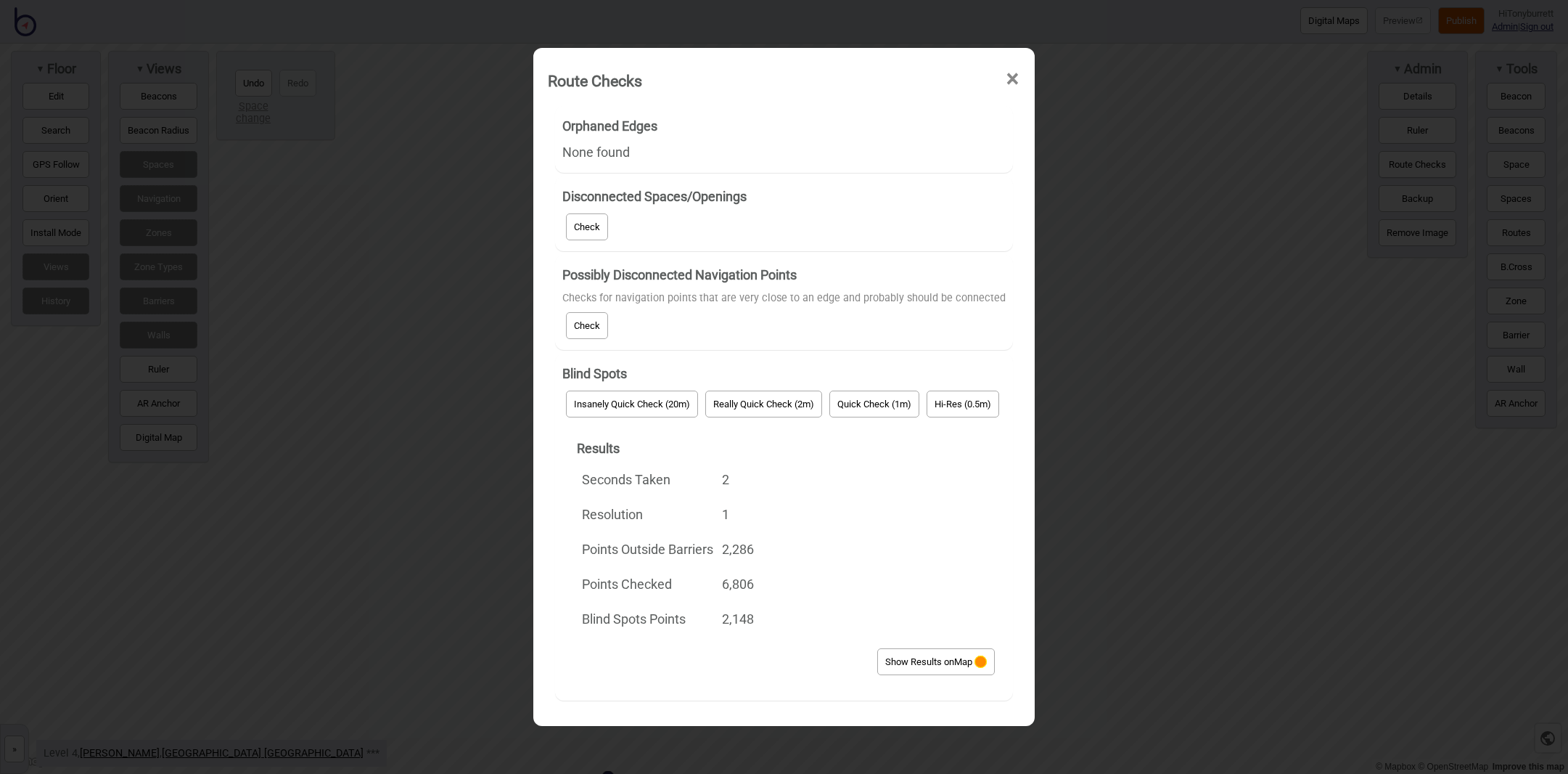
click at [912, 667] on button "Show Results on Map" at bounding box center [936, 661] width 117 height 27
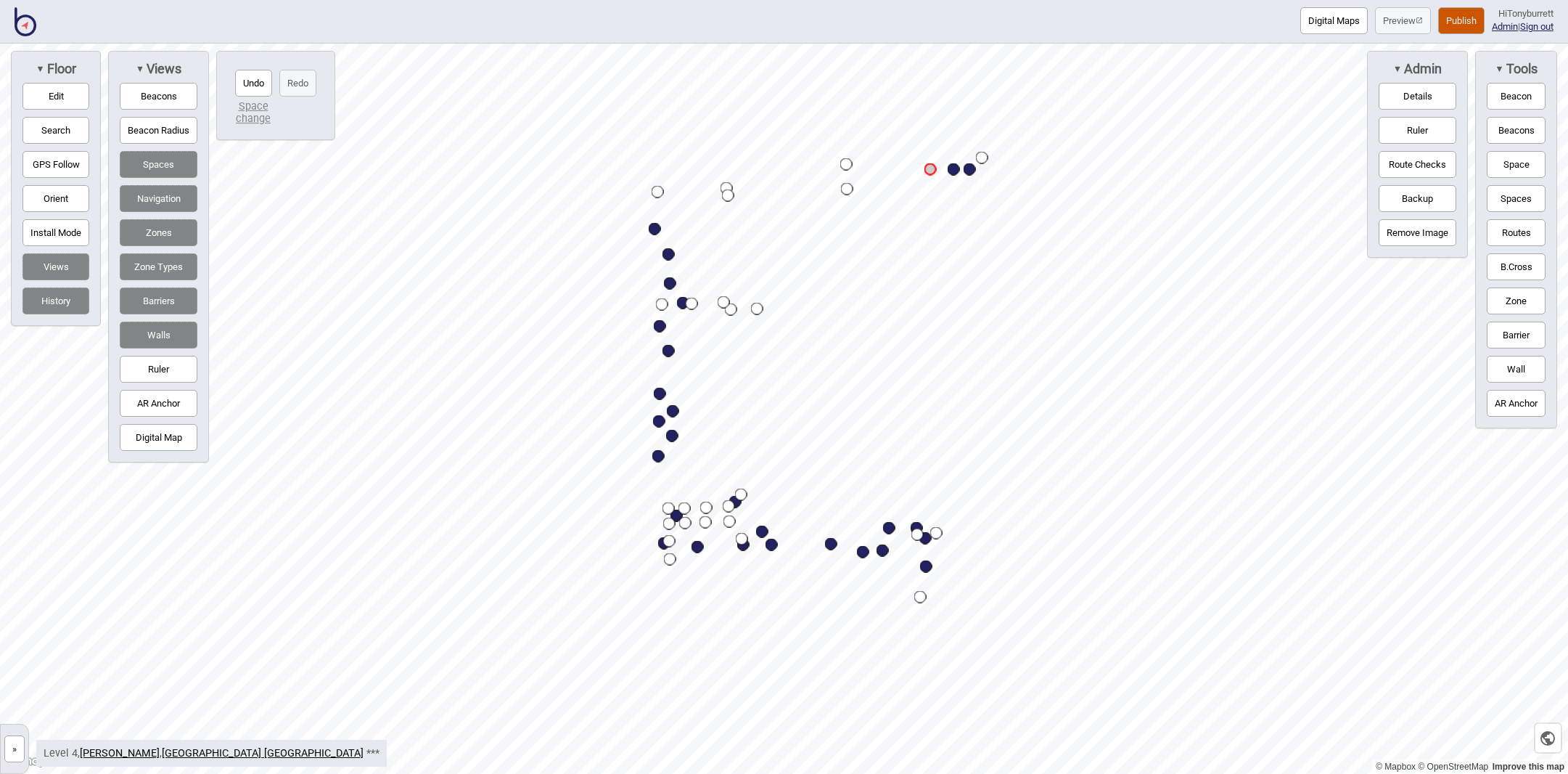
click at [1398, 164] on button "Route Checks" at bounding box center [1417, 164] width 78 height 27
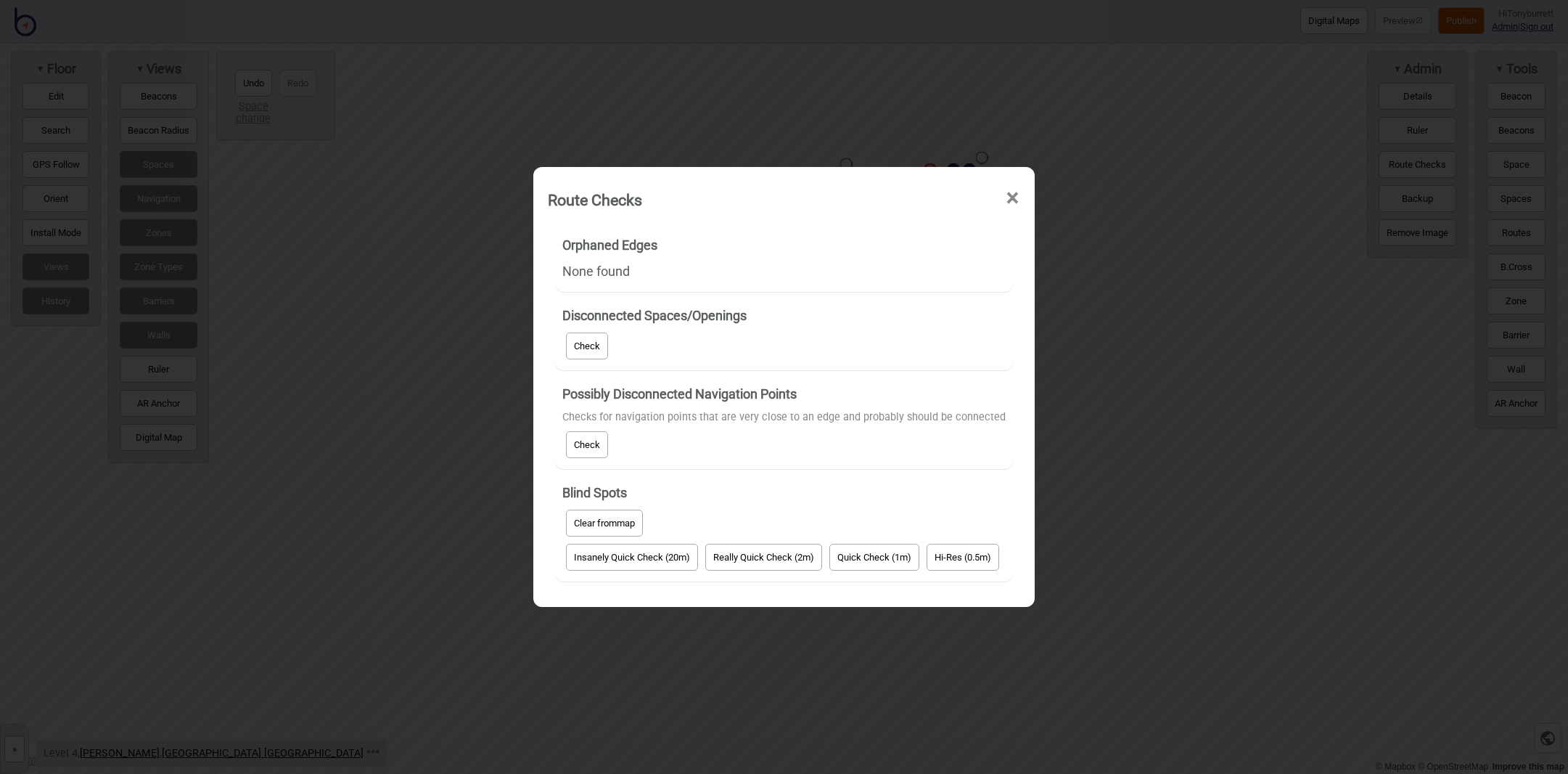
click at [594, 528] on button "Clear from map" at bounding box center [604, 523] width 77 height 27
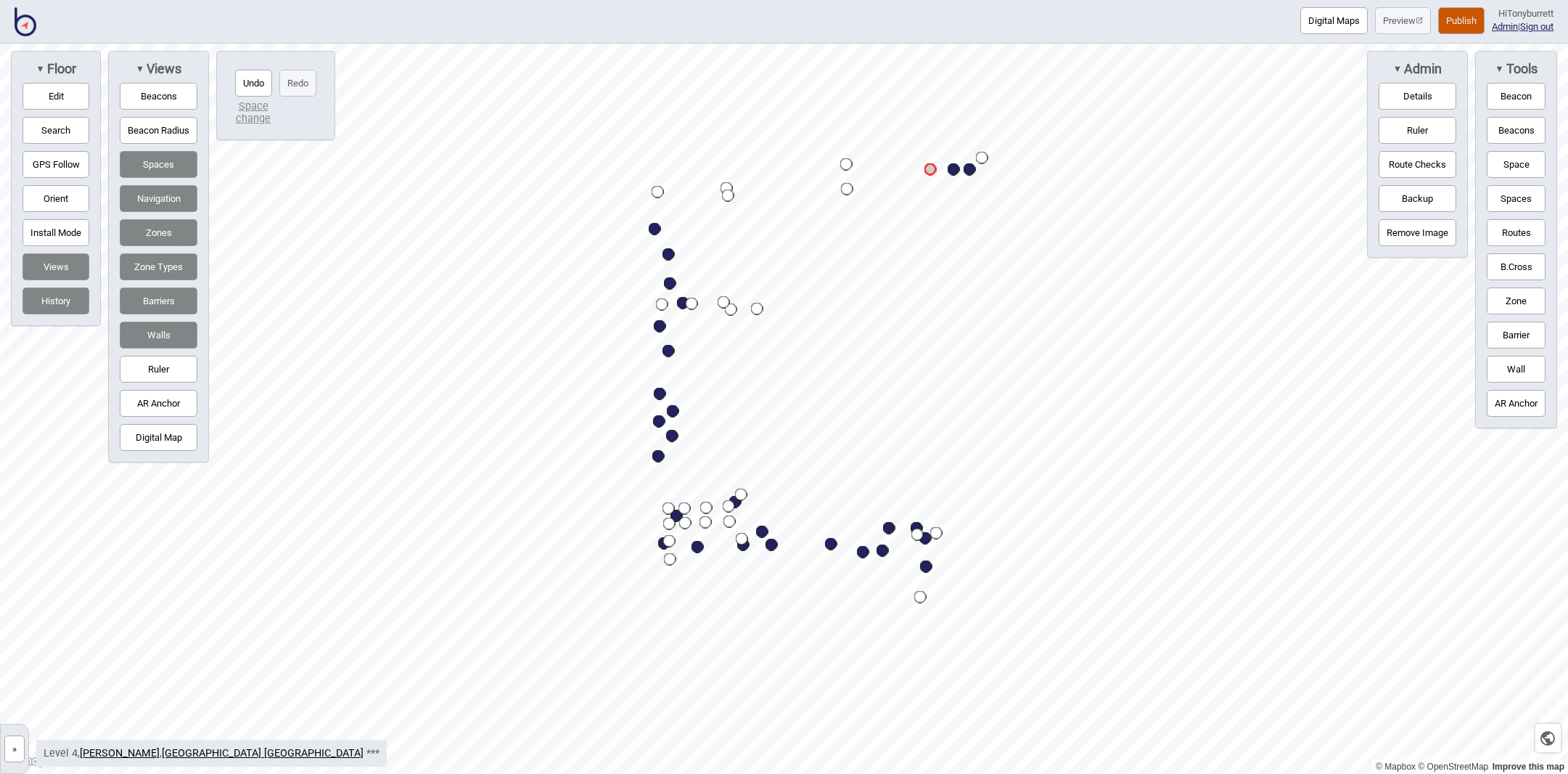
click at [10, 747] on button "»" at bounding box center [14, 748] width 20 height 27
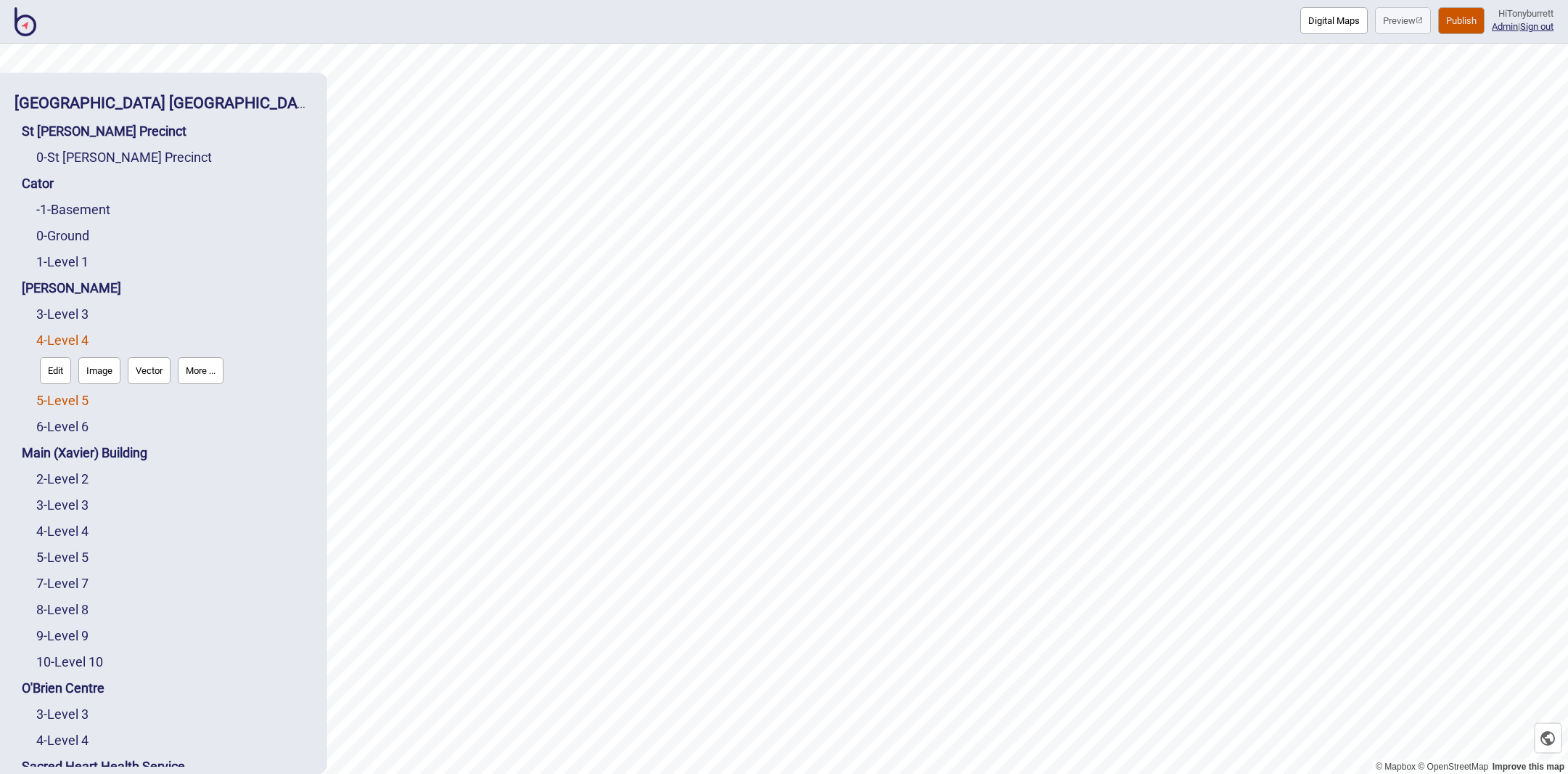
click at [65, 395] on link "5 - Level 5" at bounding box center [62, 401] width 52 height 15
click at [58, 402] on button "Edit" at bounding box center [55, 397] width 31 height 27
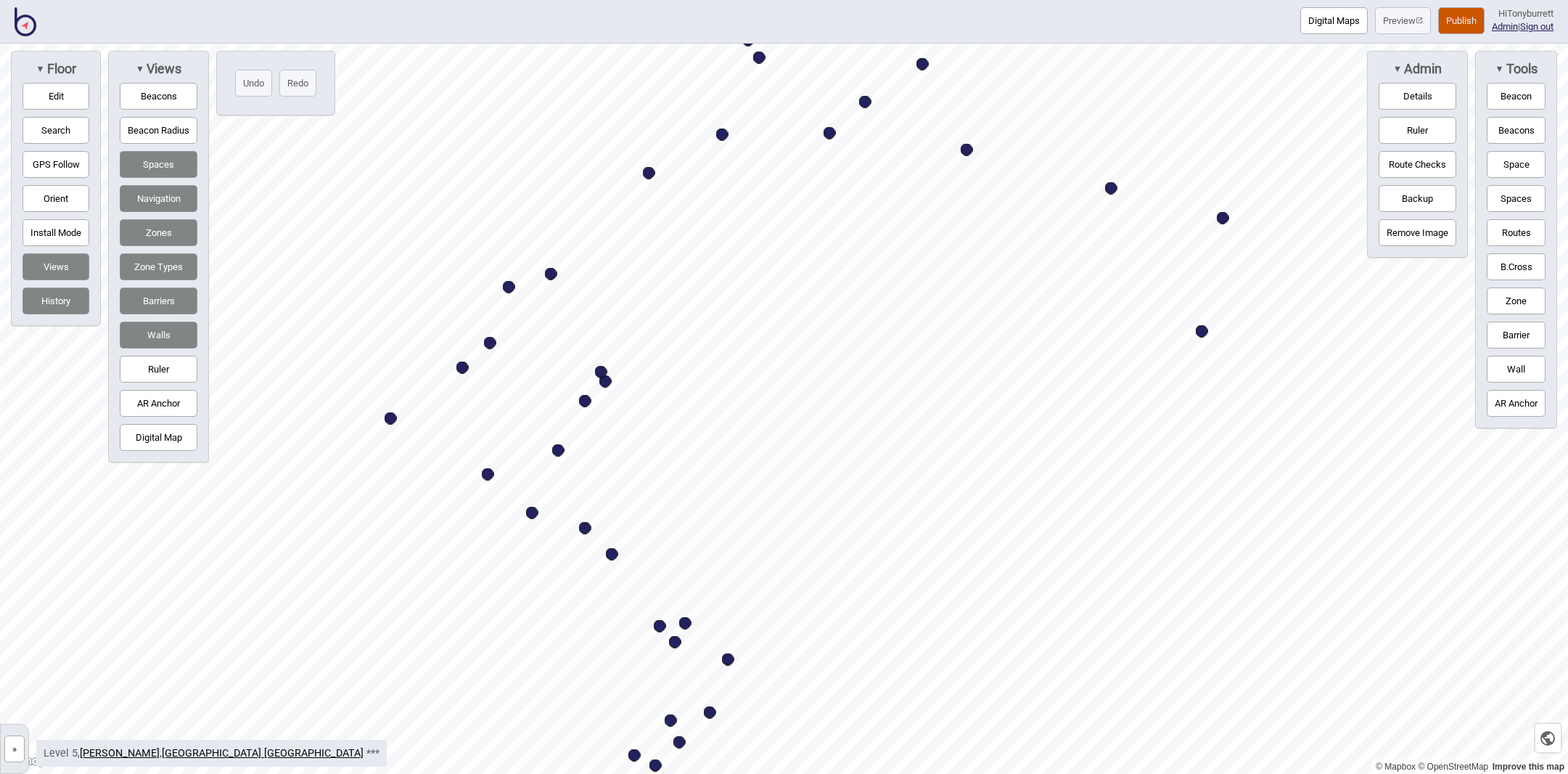
click at [24, 751] on button "»" at bounding box center [14, 748] width 20 height 27
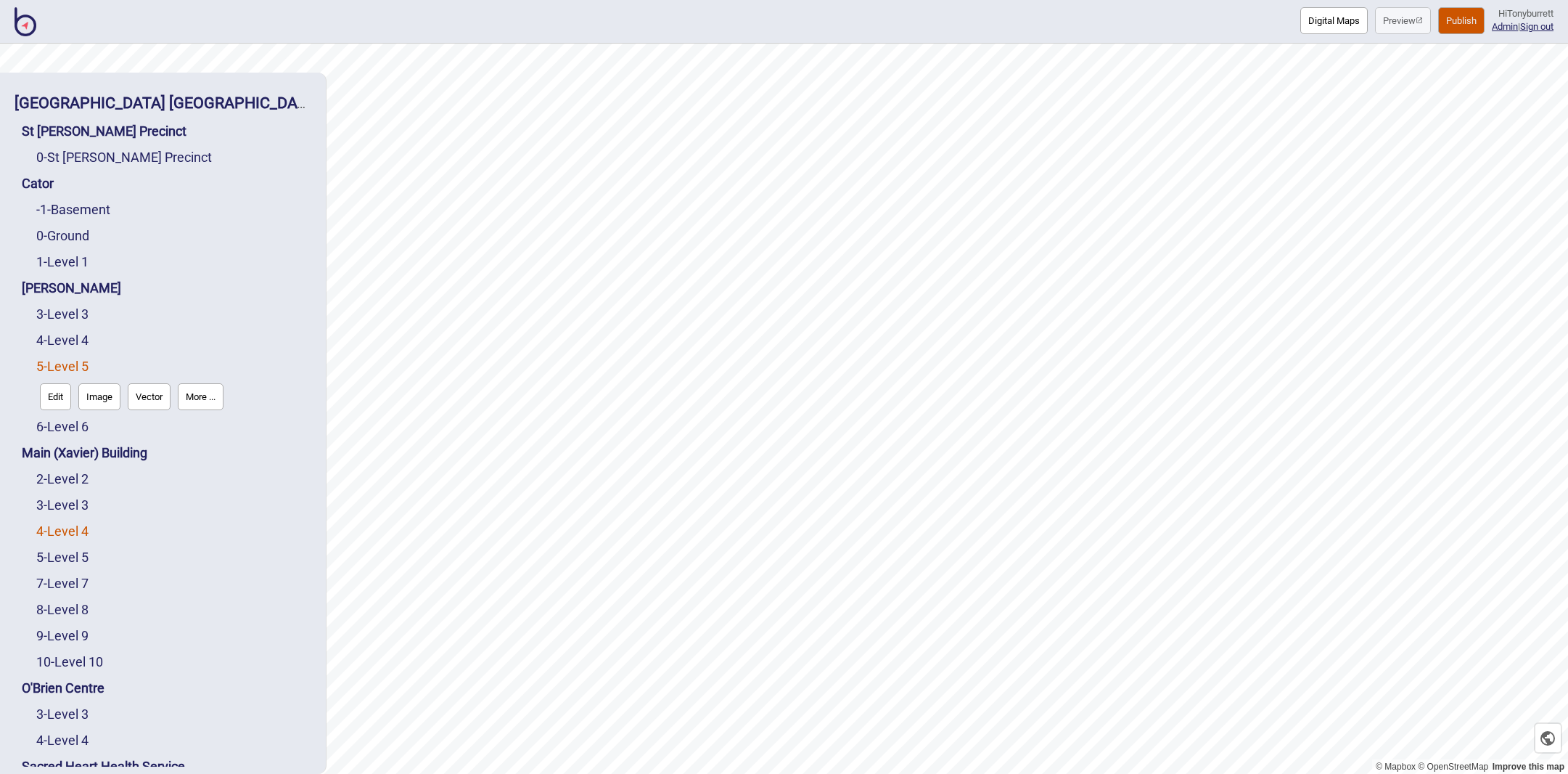
click at [62, 525] on link "4 - Level 4" at bounding box center [62, 531] width 52 height 15
click at [45, 528] on button "Edit" at bounding box center [55, 528] width 31 height 27
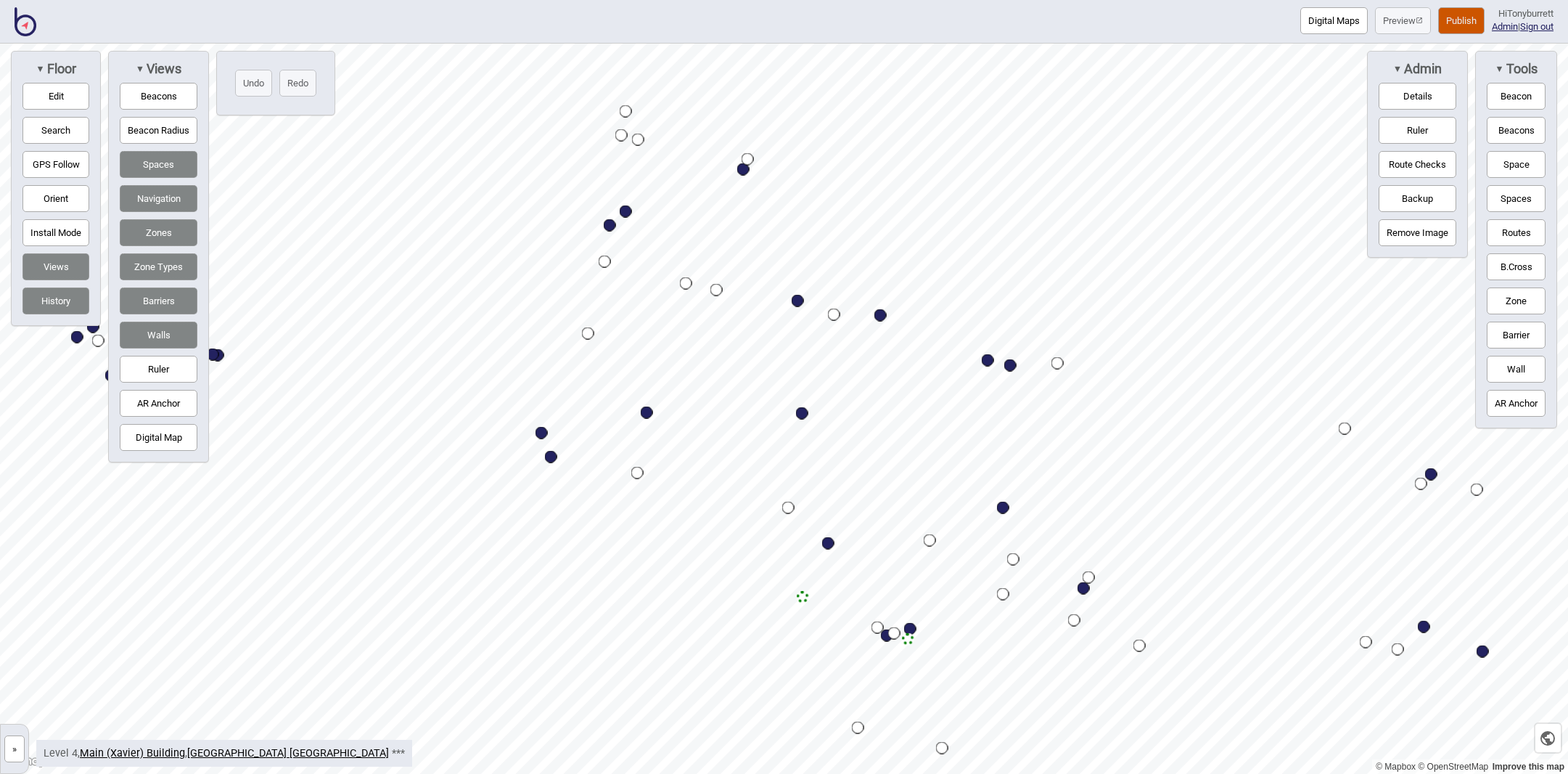
click at [163, 424] on button "Digital Map" at bounding box center [158, 438] width 78 height 27
click at [1327, 22] on button "Digital Maps" at bounding box center [1333, 21] width 67 height 27
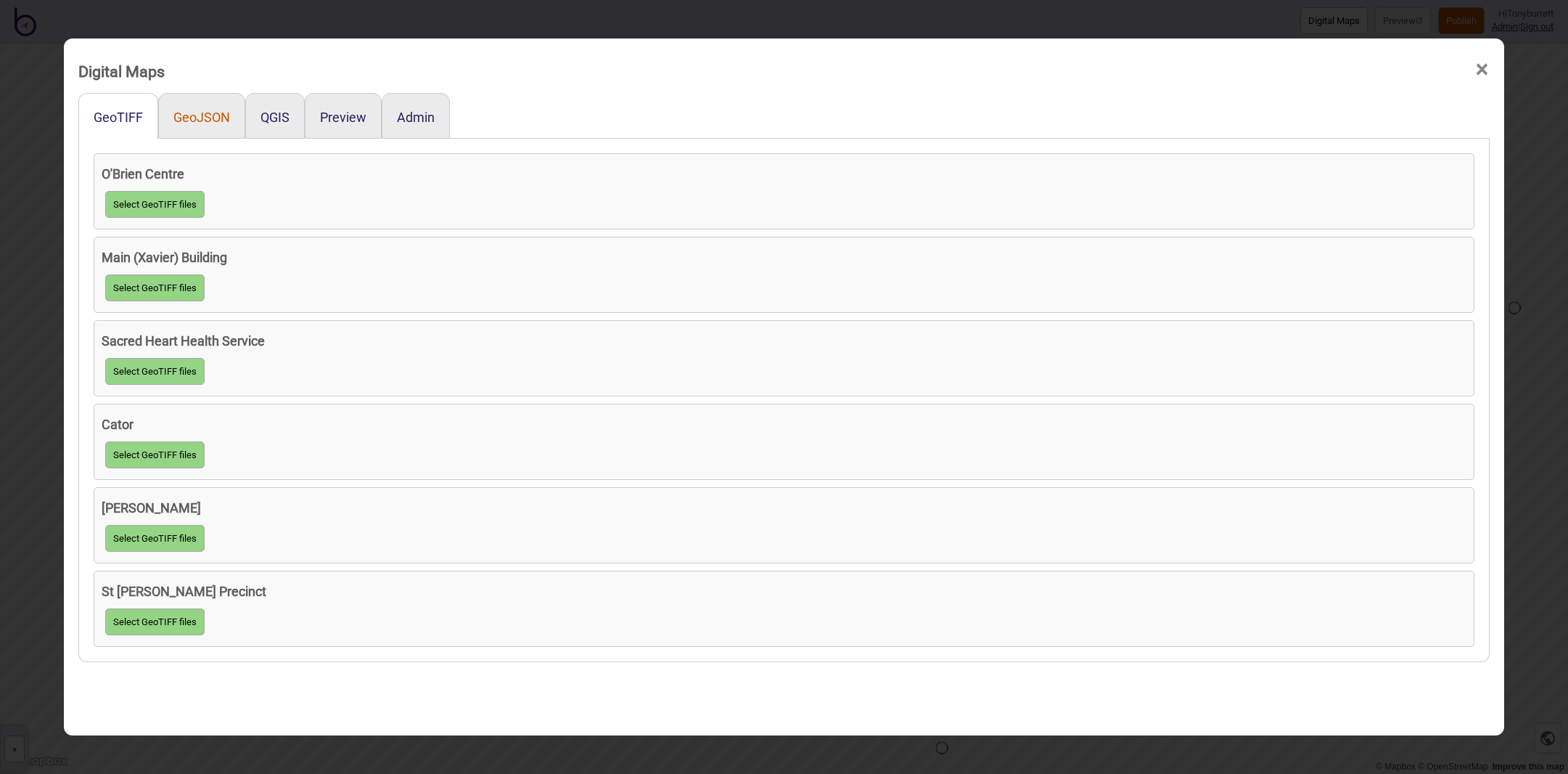
click at [210, 117] on button "GeoJSON" at bounding box center [202, 117] width 57 height 15
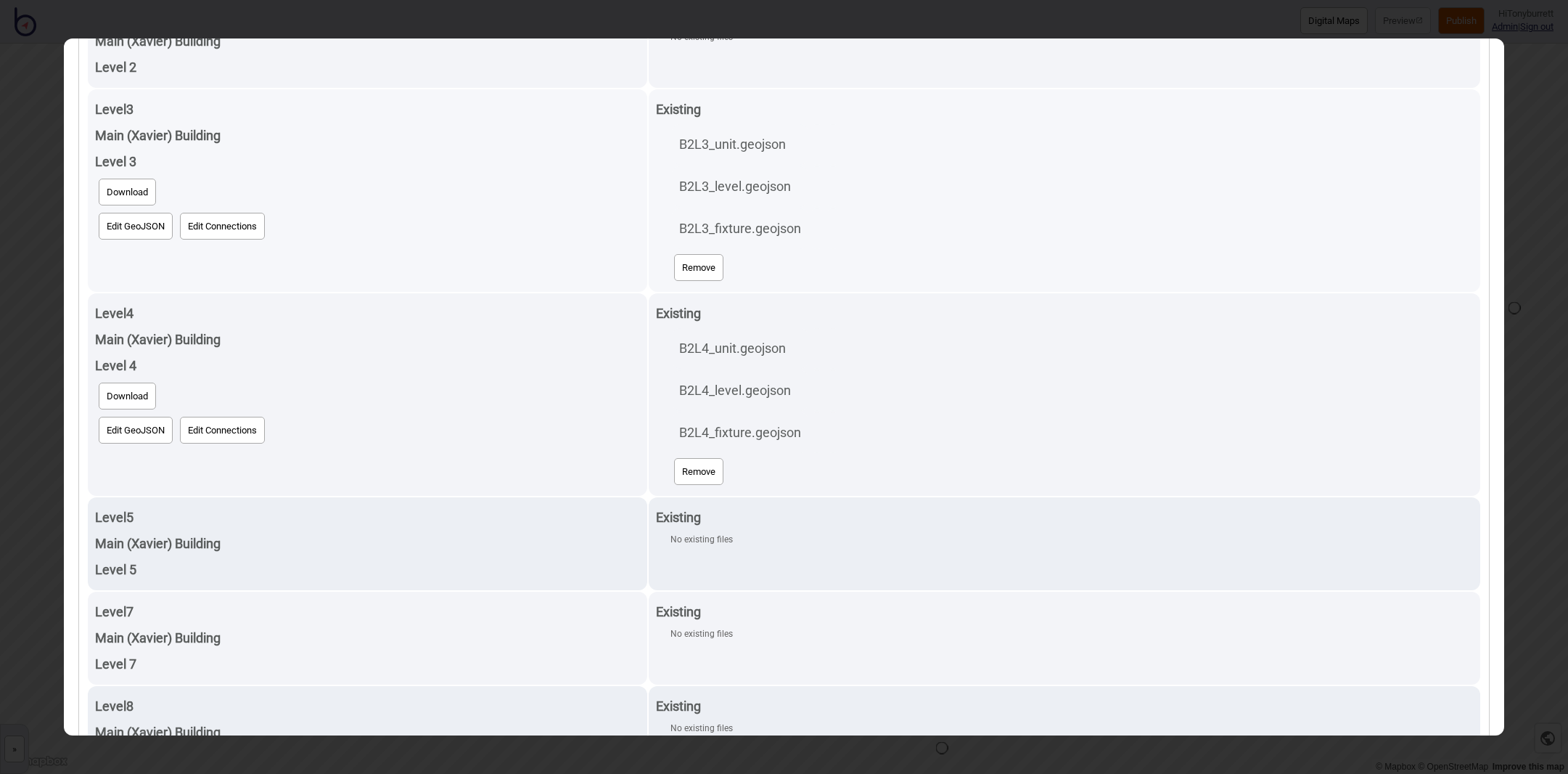
scroll to position [1493, 0]
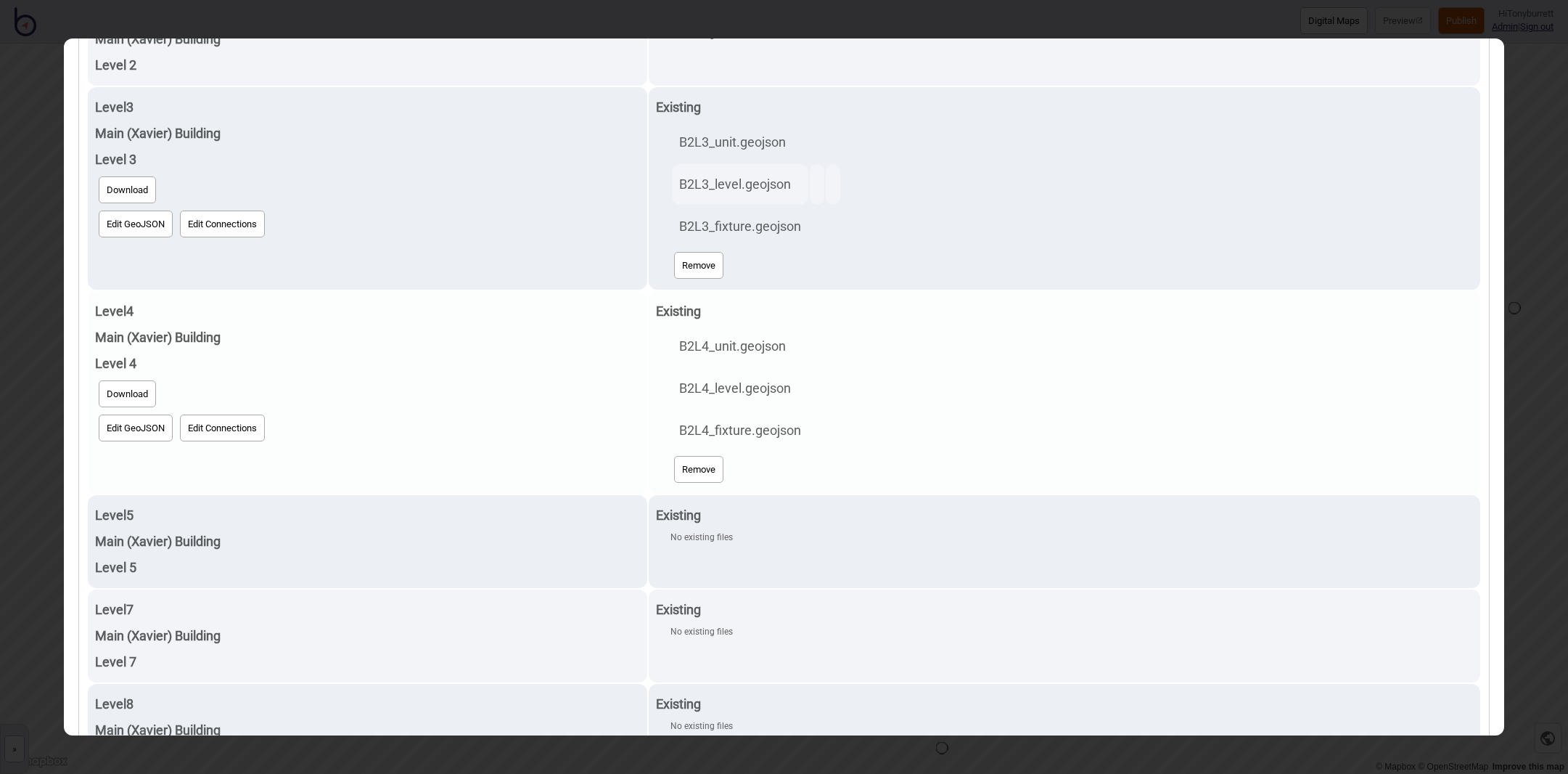
click at [142, 391] on button "Download" at bounding box center [127, 394] width 58 height 27
click at [139, 424] on button "Edit GeoJSON" at bounding box center [135, 428] width 74 height 27
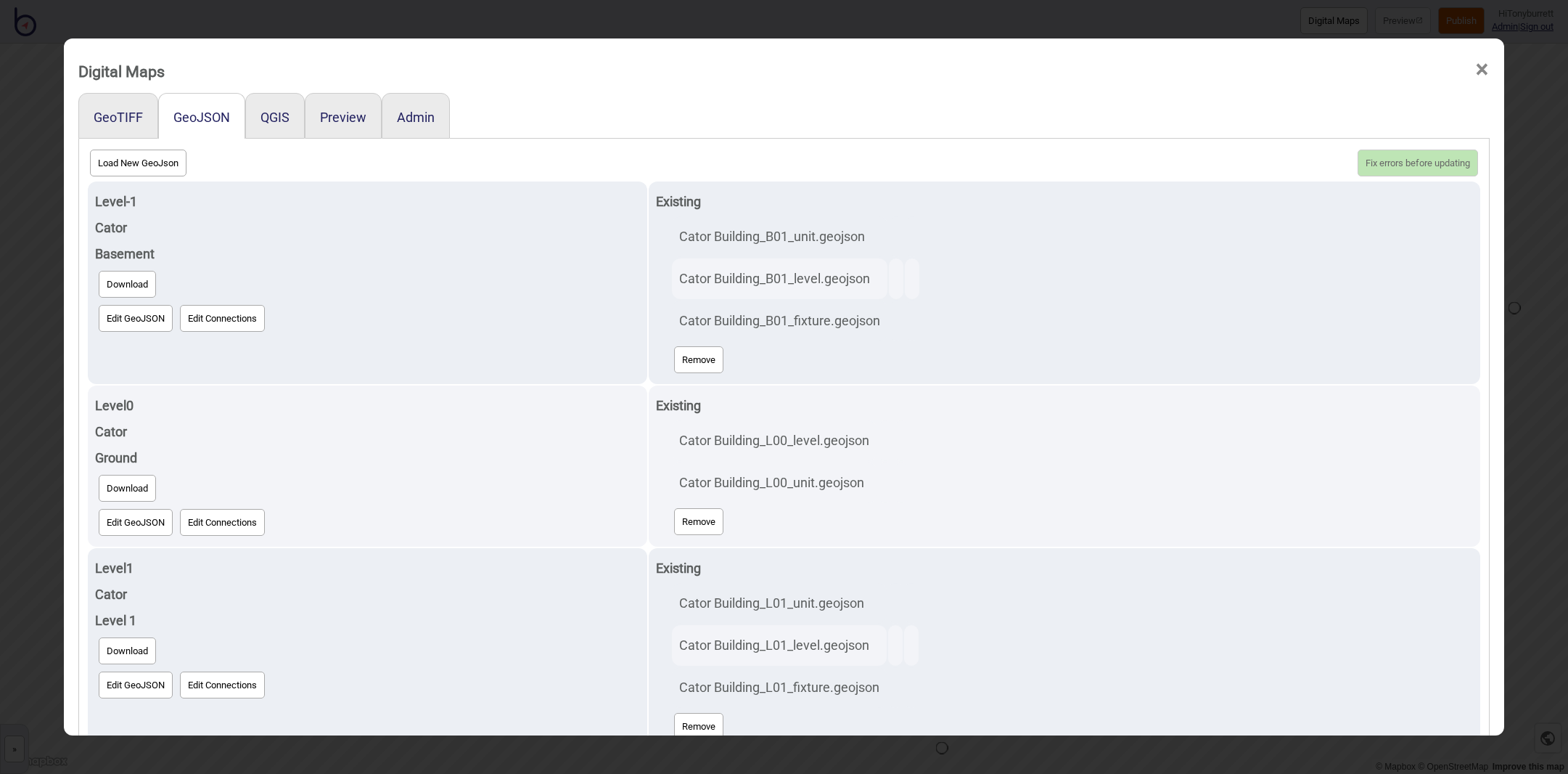
scroll to position [0, 0]
click at [1480, 63] on span "×" at bounding box center [1482, 69] width 15 height 48
